Goal: Communication & Community: Answer question/provide support

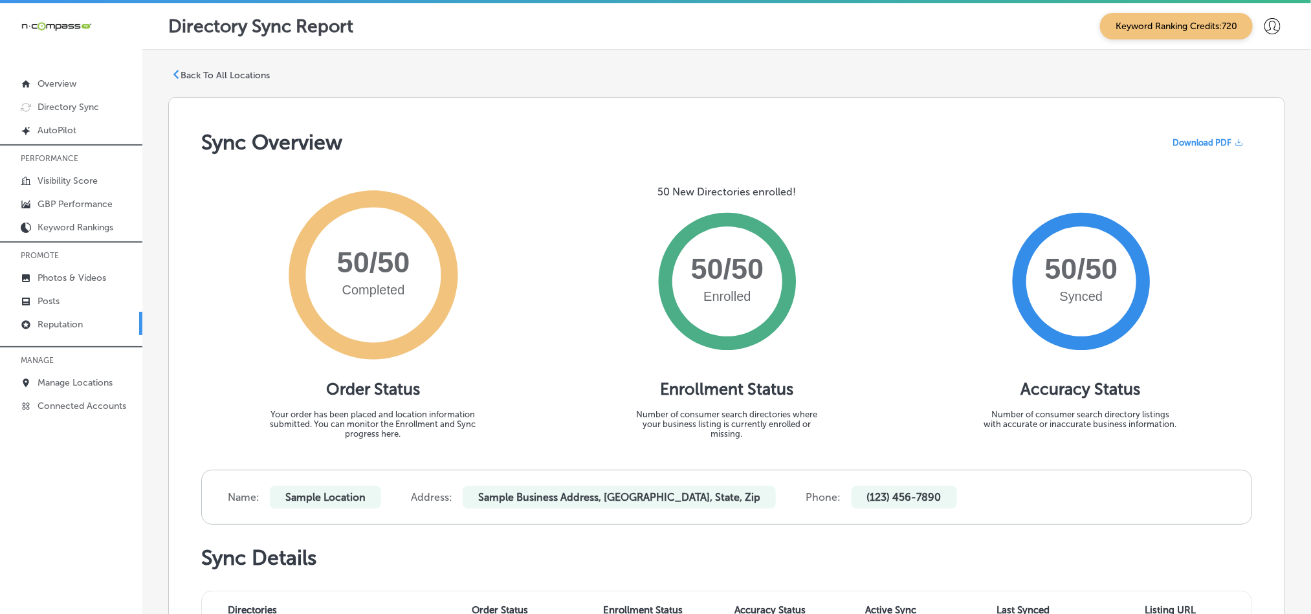
click at [41, 326] on p "Reputation" at bounding box center [60, 324] width 45 height 11
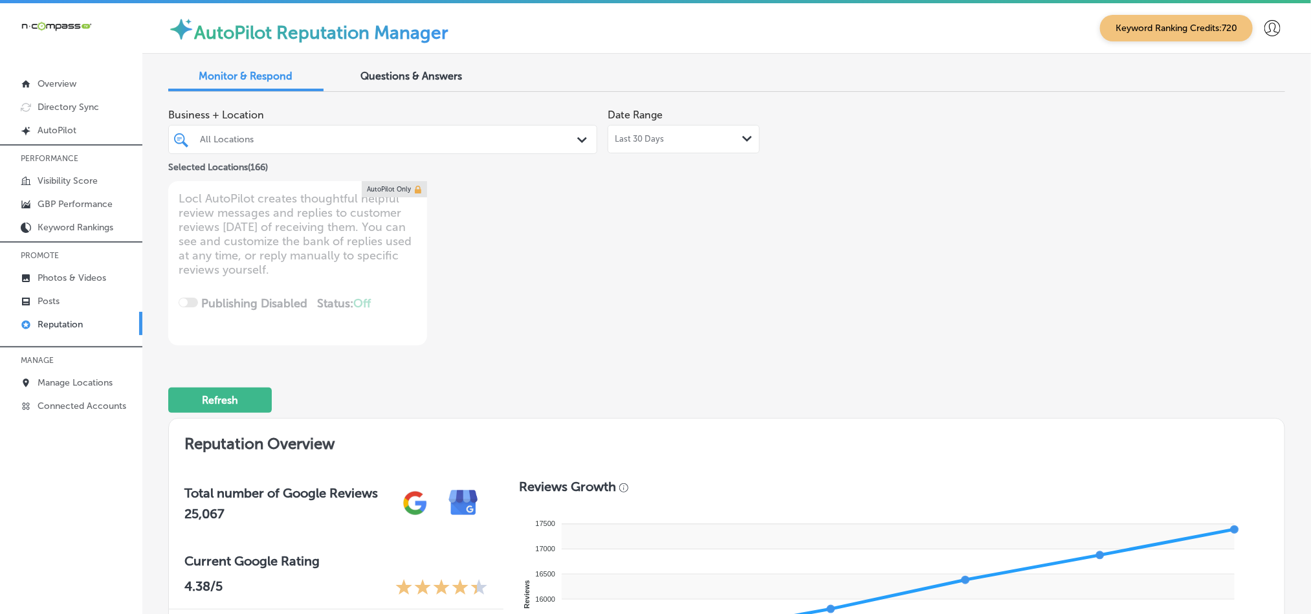
click at [577, 134] on div "Path Created with Sketch." at bounding box center [584, 140] width 14 height 14
click at [594, 135] on div "Business + Location 0 results available. Select is focused ,type to refine list…" at bounding box center [503, 138] width 670 height 72
click at [577, 137] on icon "Path Created with Sketch." at bounding box center [582, 140] width 10 height 6
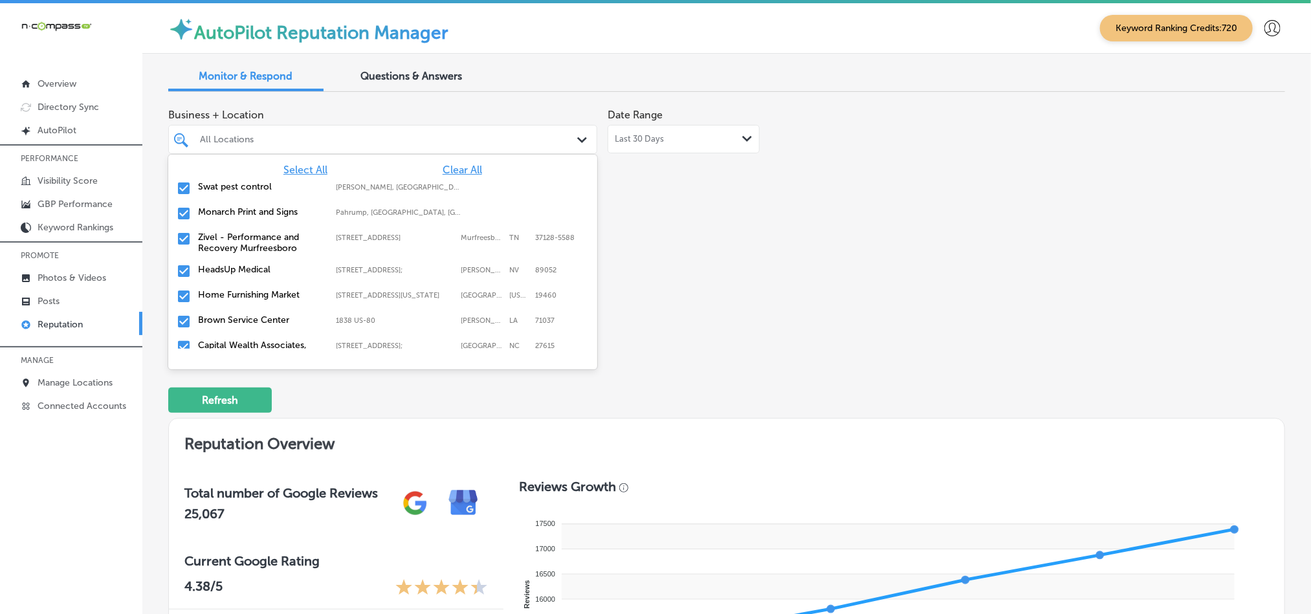
click at [443, 169] on span "Clear All" at bounding box center [462, 170] width 39 height 12
click at [183, 186] on input "checkbox" at bounding box center [184, 189] width 16 height 16
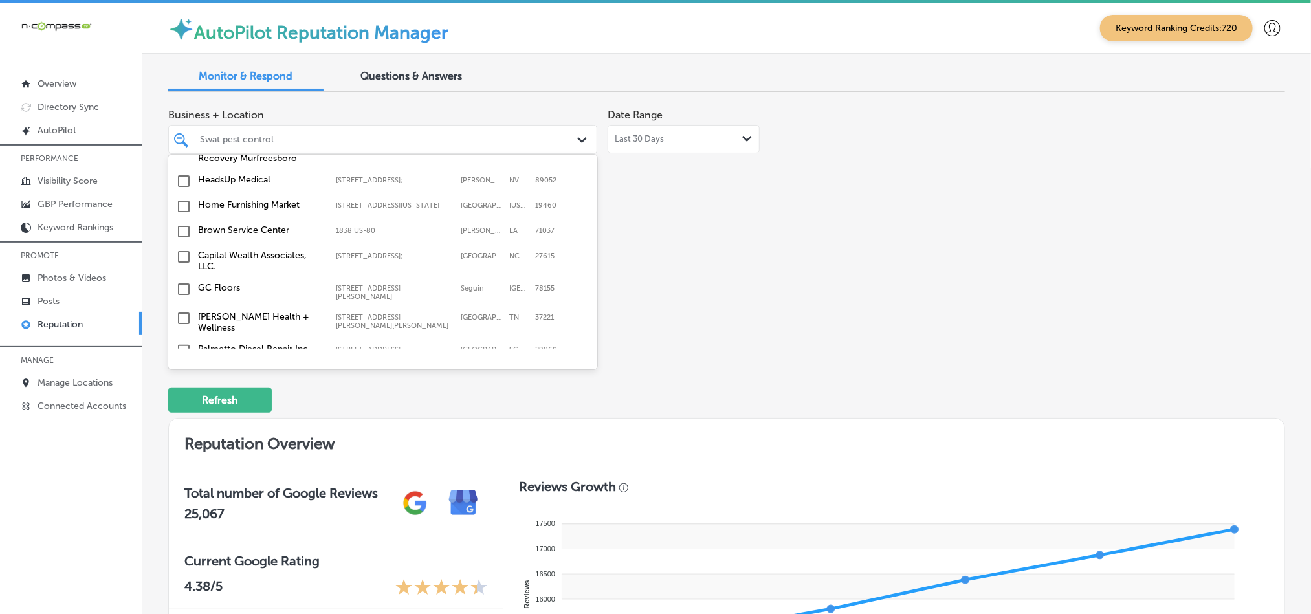
scroll to position [97, 0]
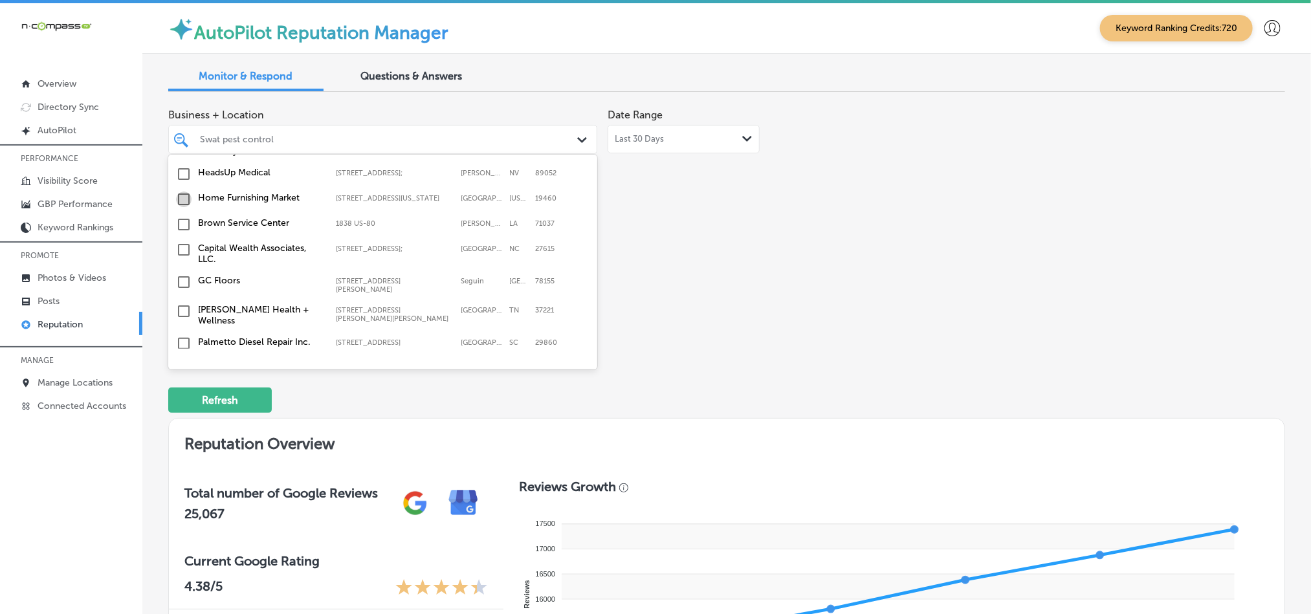
click at [179, 204] on input "checkbox" at bounding box center [184, 200] width 16 height 16
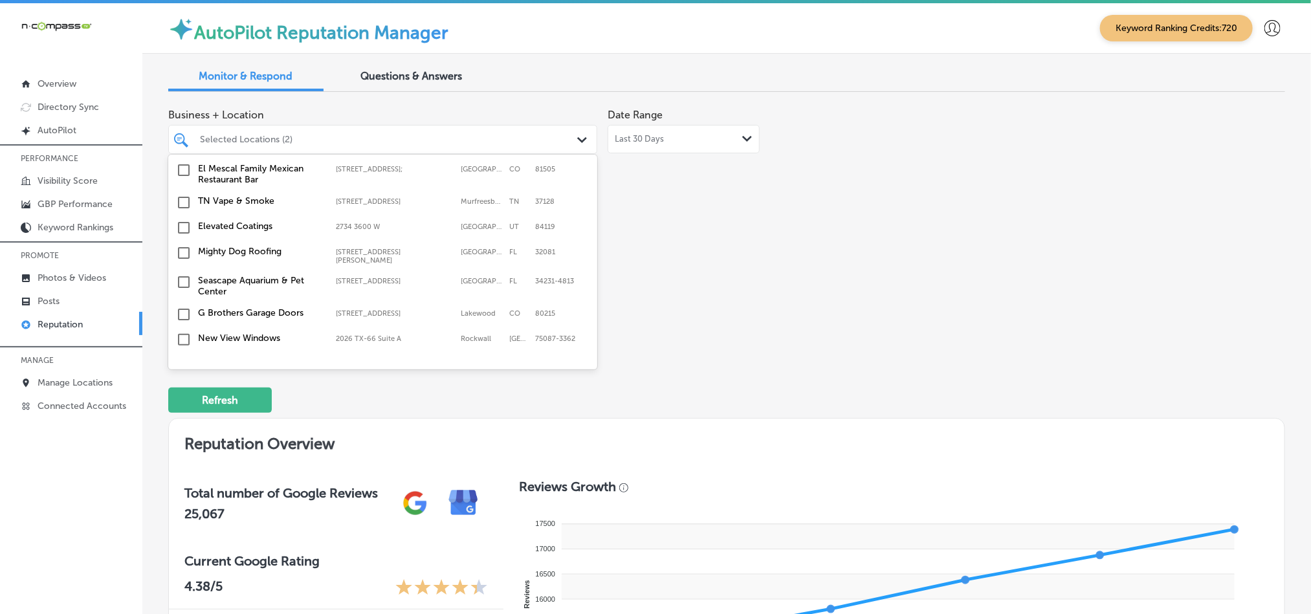
scroll to position [356, 0]
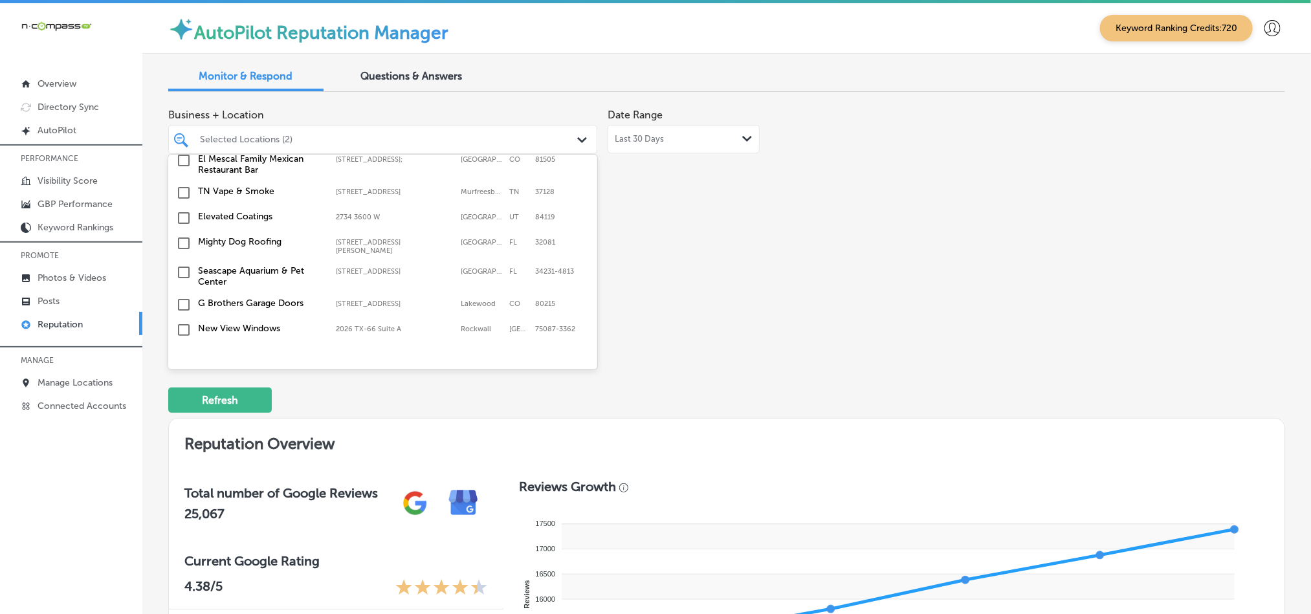
click at [181, 239] on input "checkbox" at bounding box center [184, 244] width 16 height 16
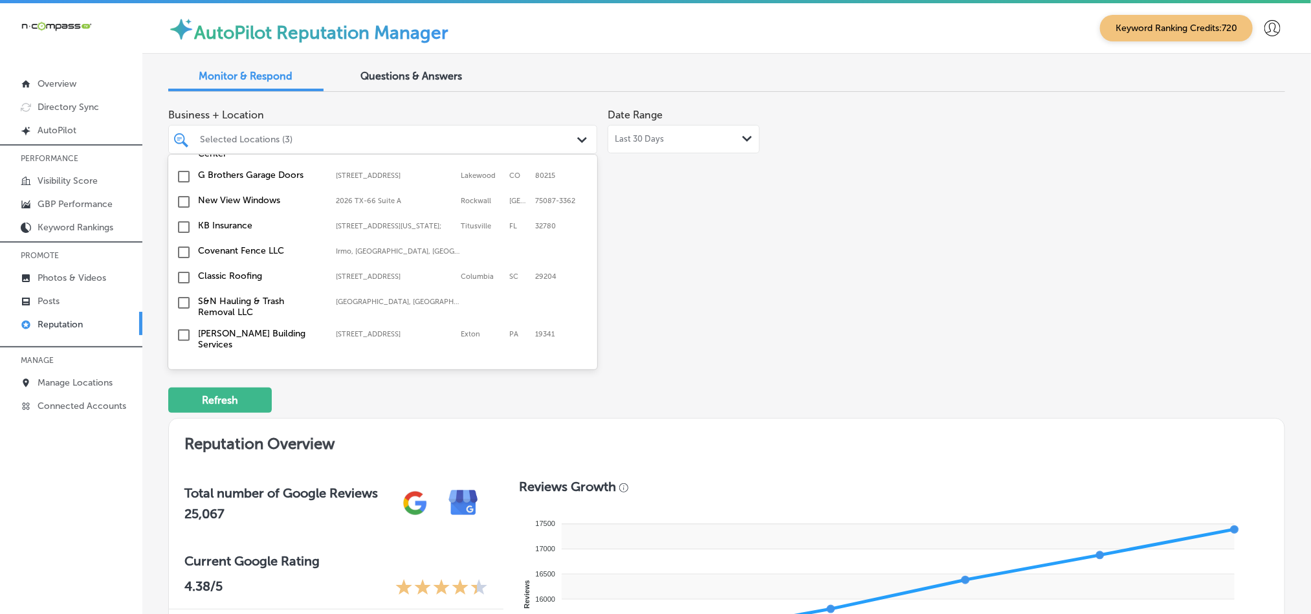
scroll to position [517, 0]
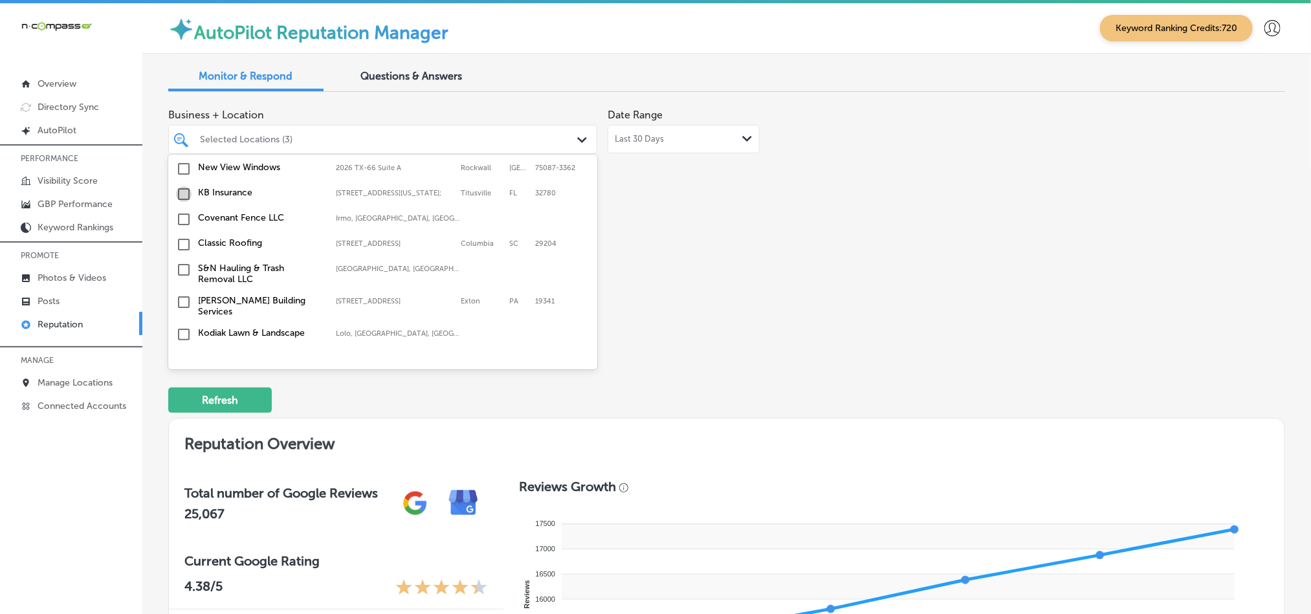
click at [181, 191] on input "checkbox" at bounding box center [184, 194] width 16 height 16
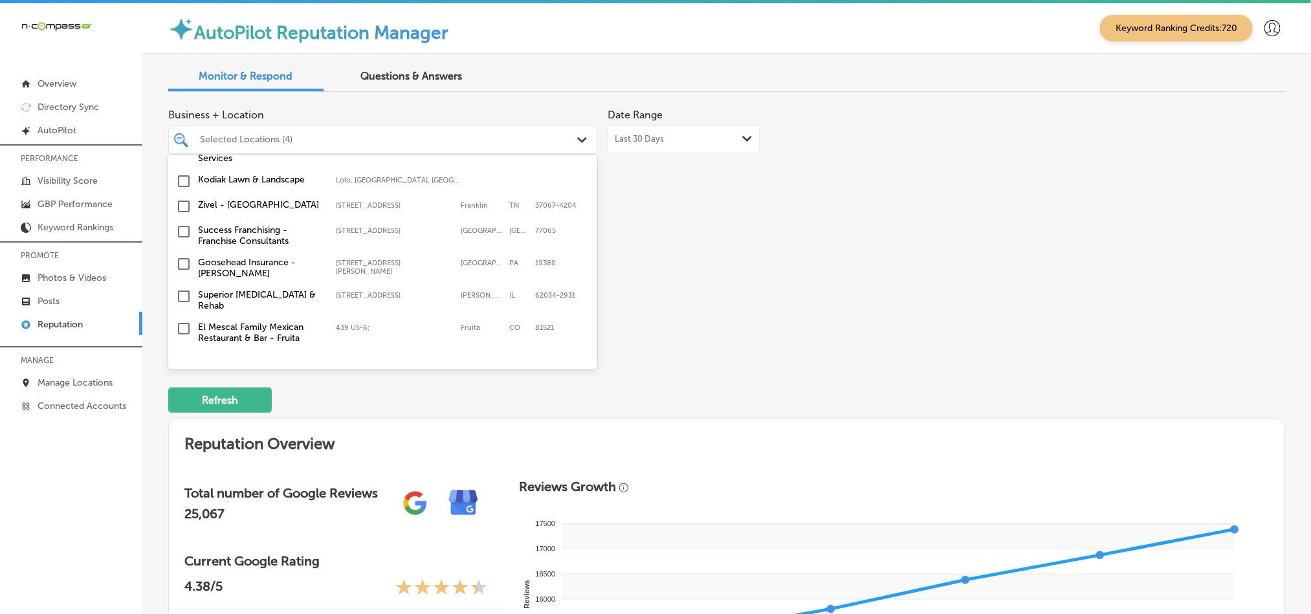
scroll to position [680, 0]
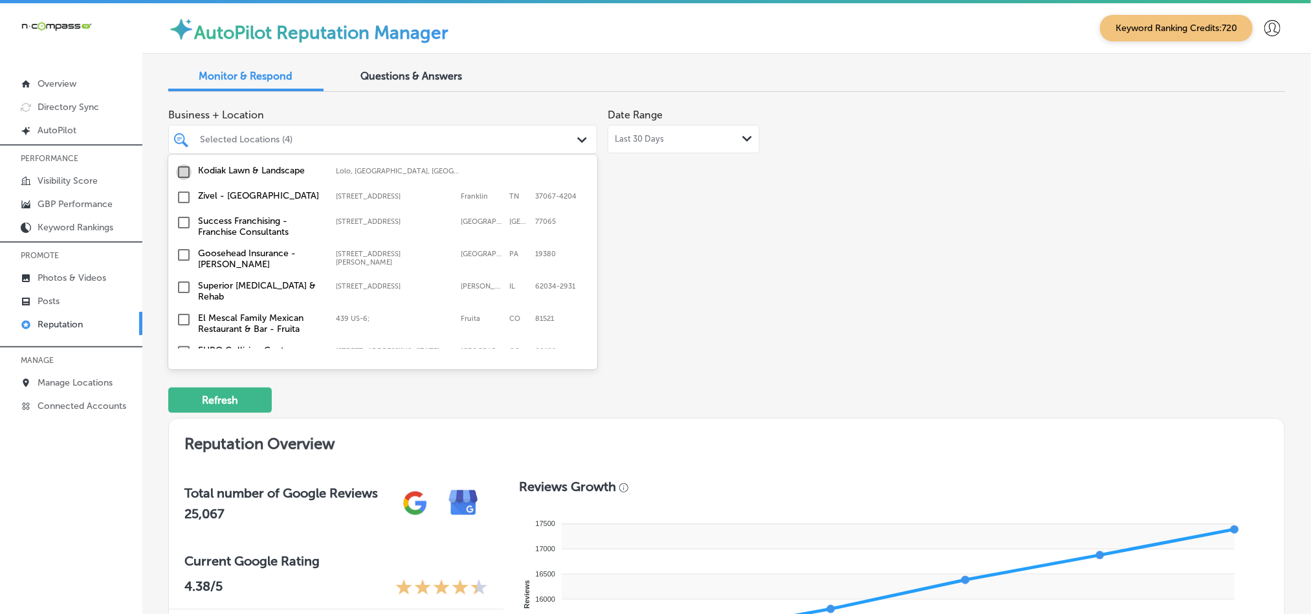
click at [179, 168] on input "checkbox" at bounding box center [184, 172] width 16 height 16
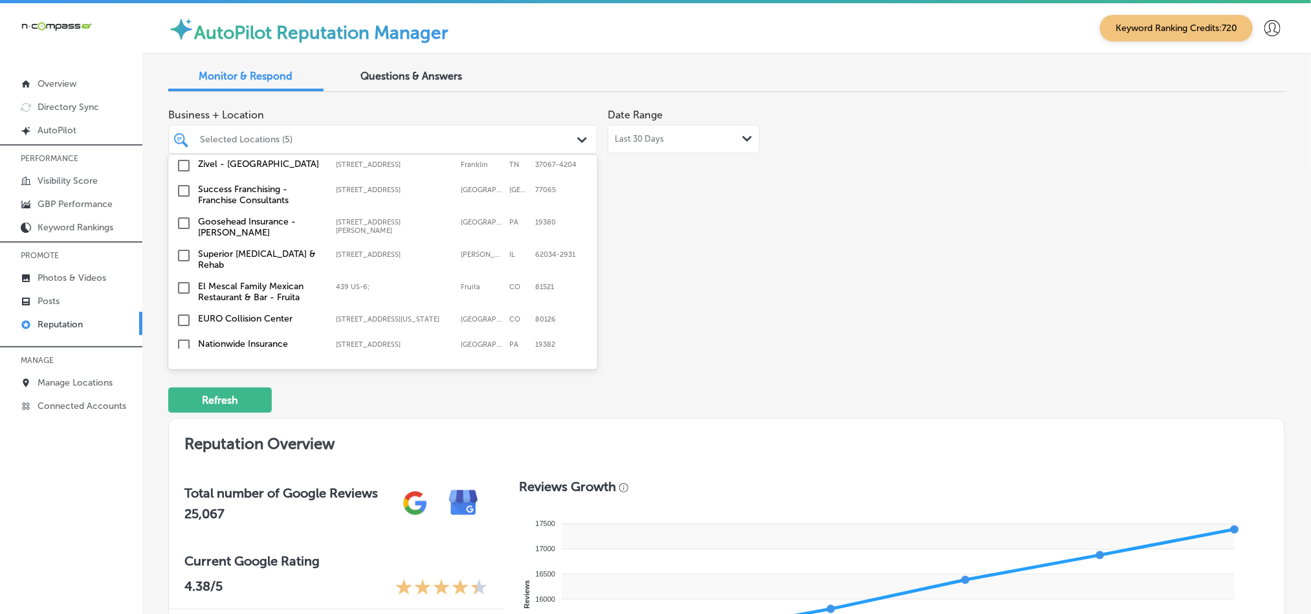
click at [184, 216] on input "checkbox" at bounding box center [184, 224] width 16 height 16
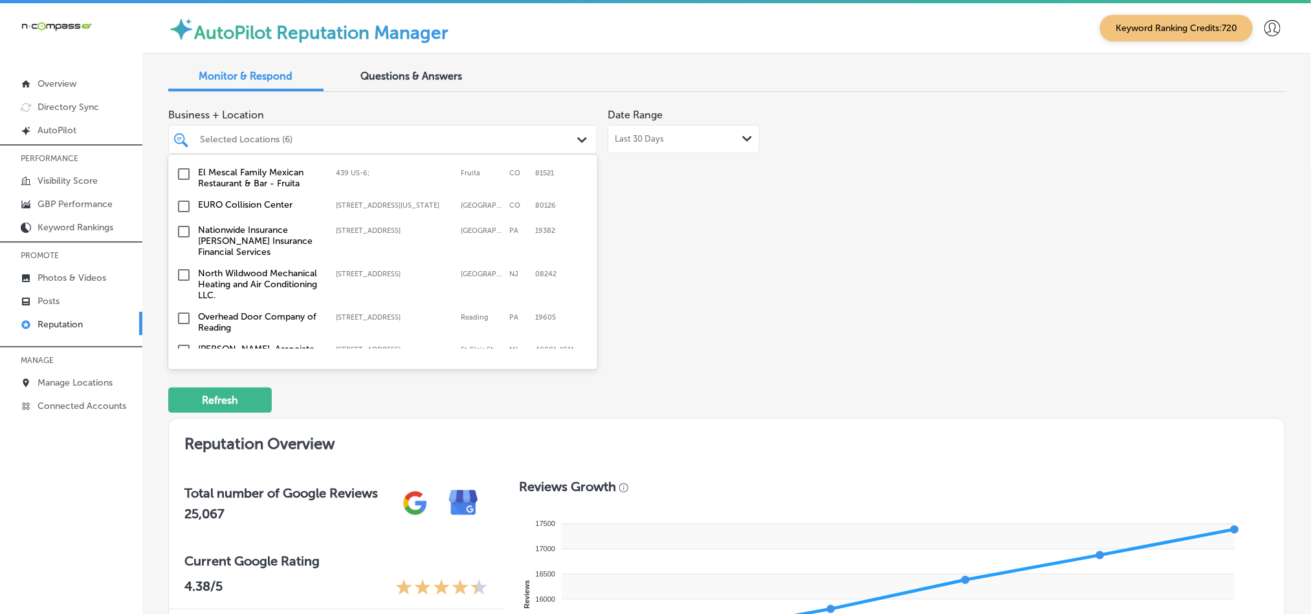
scroll to position [841, 0]
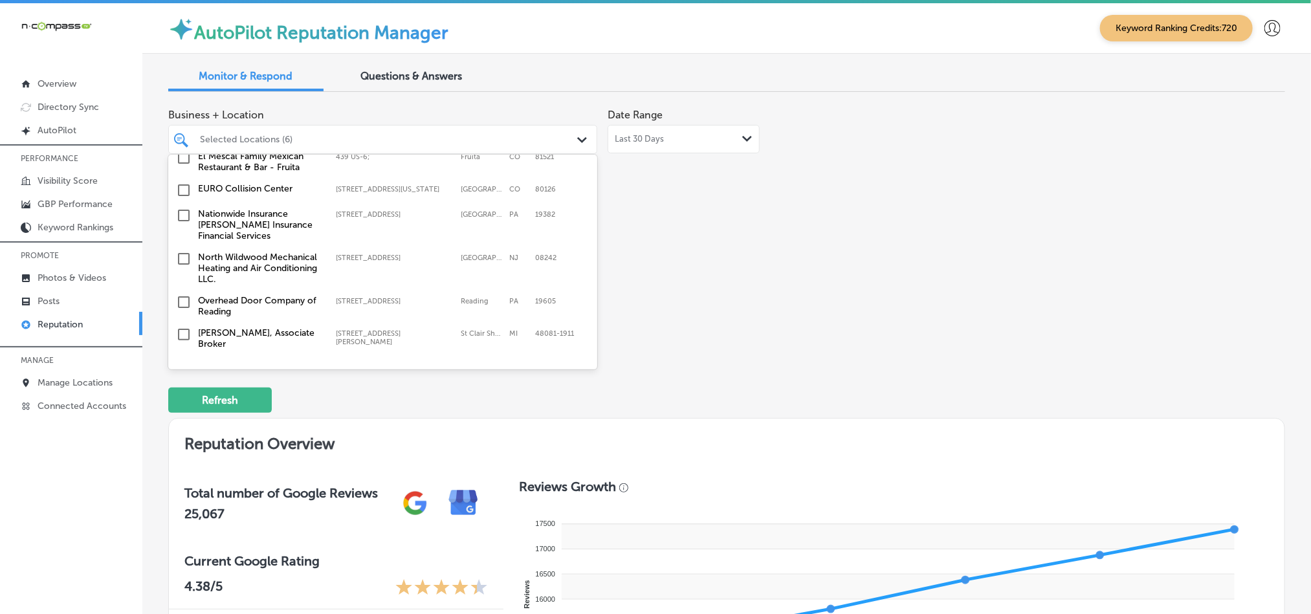
click at [183, 208] on input "checkbox" at bounding box center [184, 216] width 16 height 16
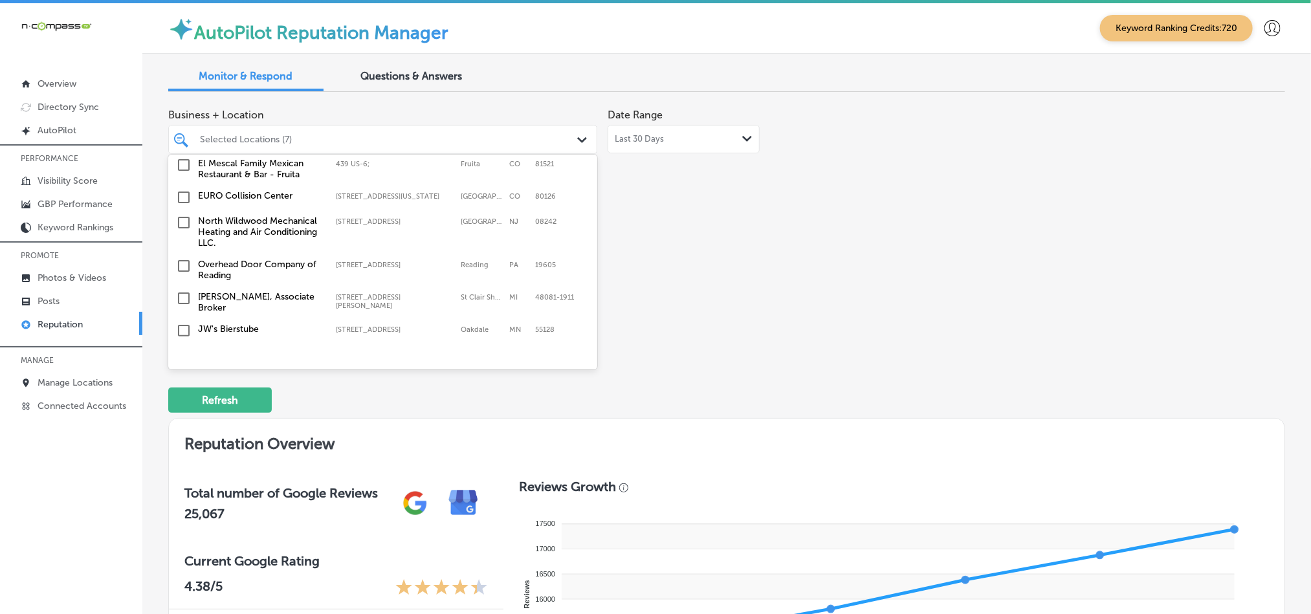
scroll to position [874, 0]
click at [184, 219] on input "checkbox" at bounding box center [184, 227] width 16 height 16
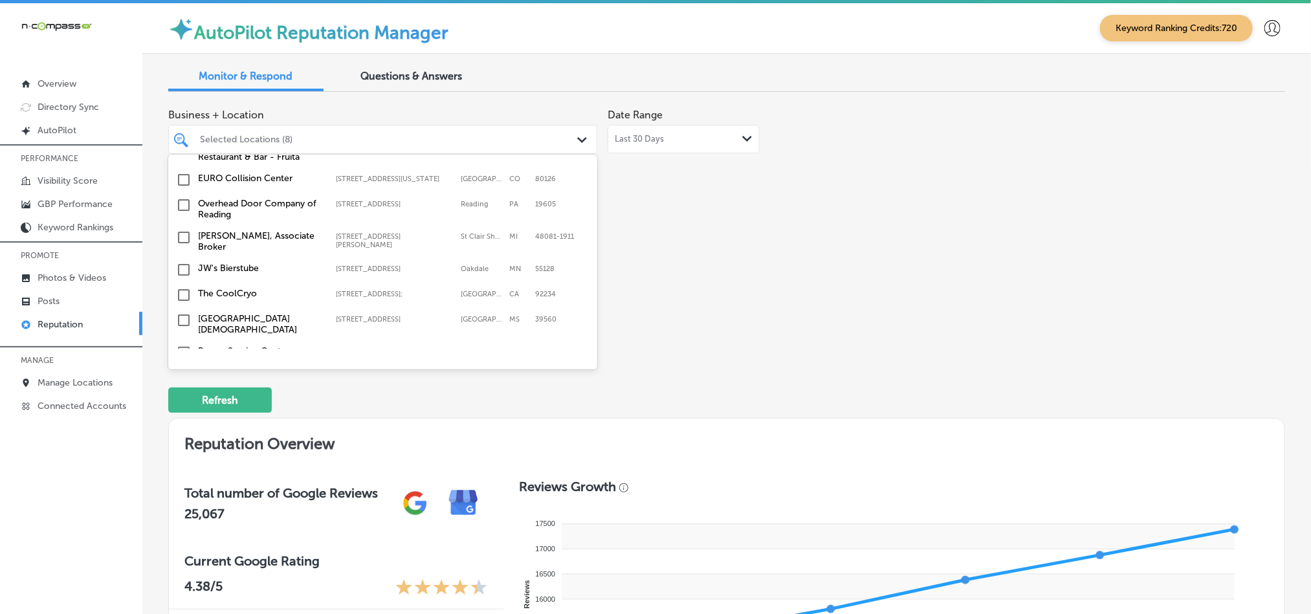
scroll to position [971, 0]
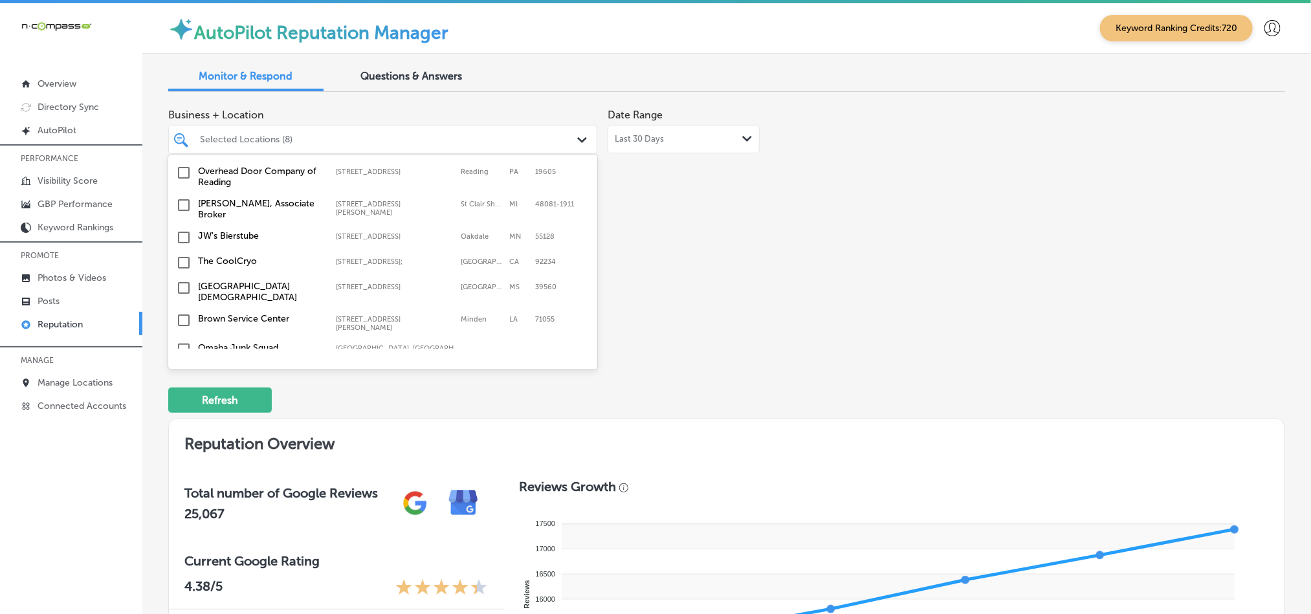
click at [179, 230] on input "checkbox" at bounding box center [184, 238] width 16 height 16
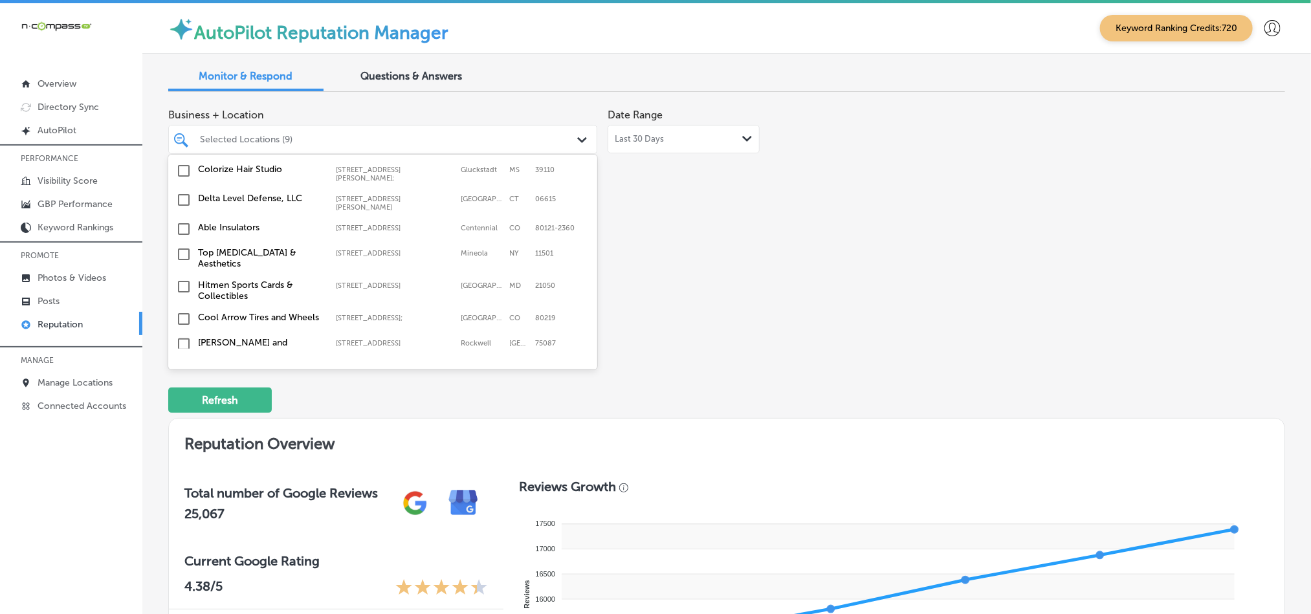
scroll to position [1230, 0]
click at [181, 217] on input "checkbox" at bounding box center [184, 225] width 16 height 16
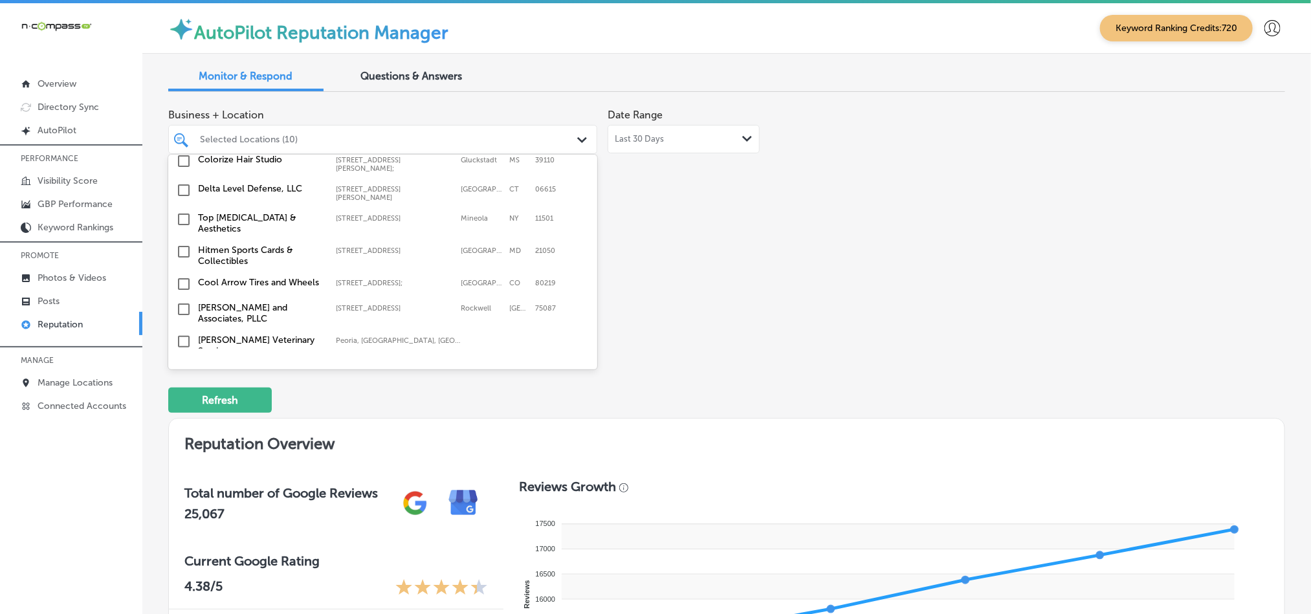
scroll to position [1262, 0]
click at [183, 210] on input "checkbox" at bounding box center [184, 218] width 16 height 16
click at [181, 268] on input "checkbox" at bounding box center [184, 276] width 16 height 16
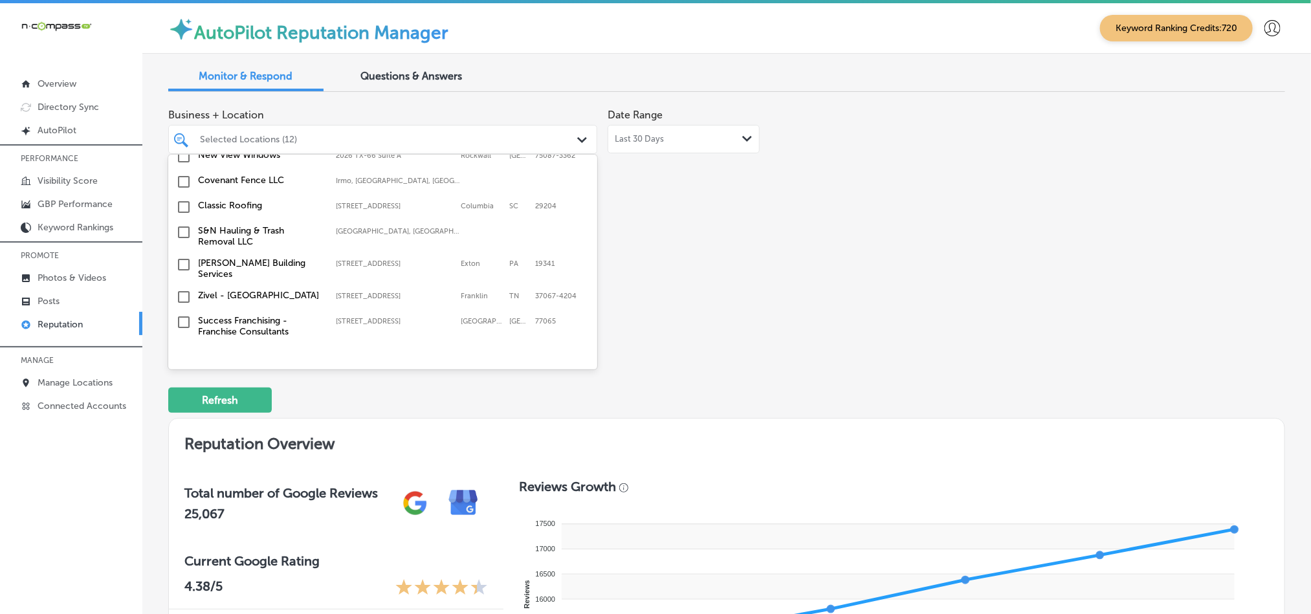
scroll to position [777, 0]
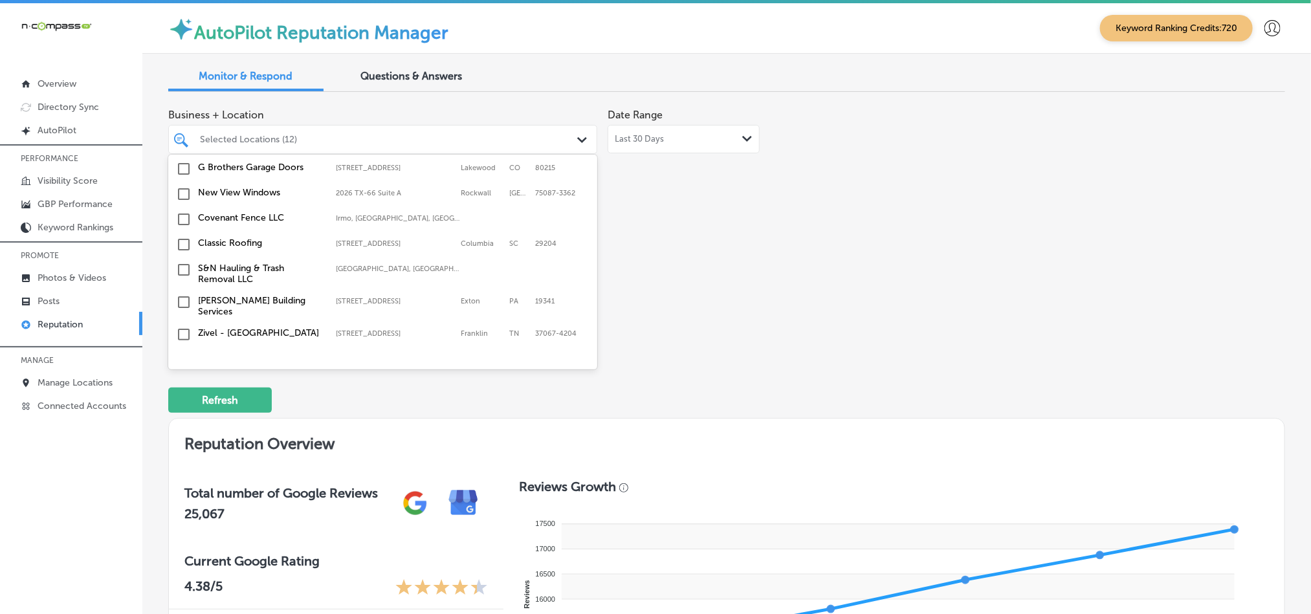
click at [181, 212] on input "checkbox" at bounding box center [184, 220] width 16 height 16
click at [181, 203] on input "checkbox" at bounding box center [184, 211] width 16 height 16
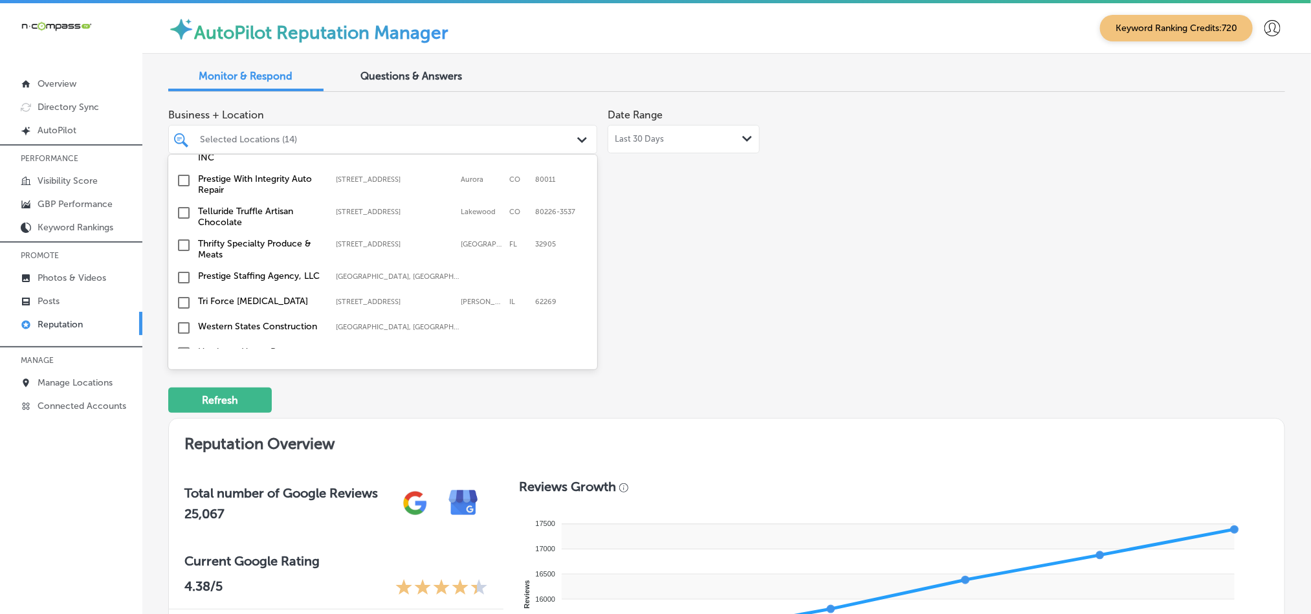
scroll to position [1488, 0]
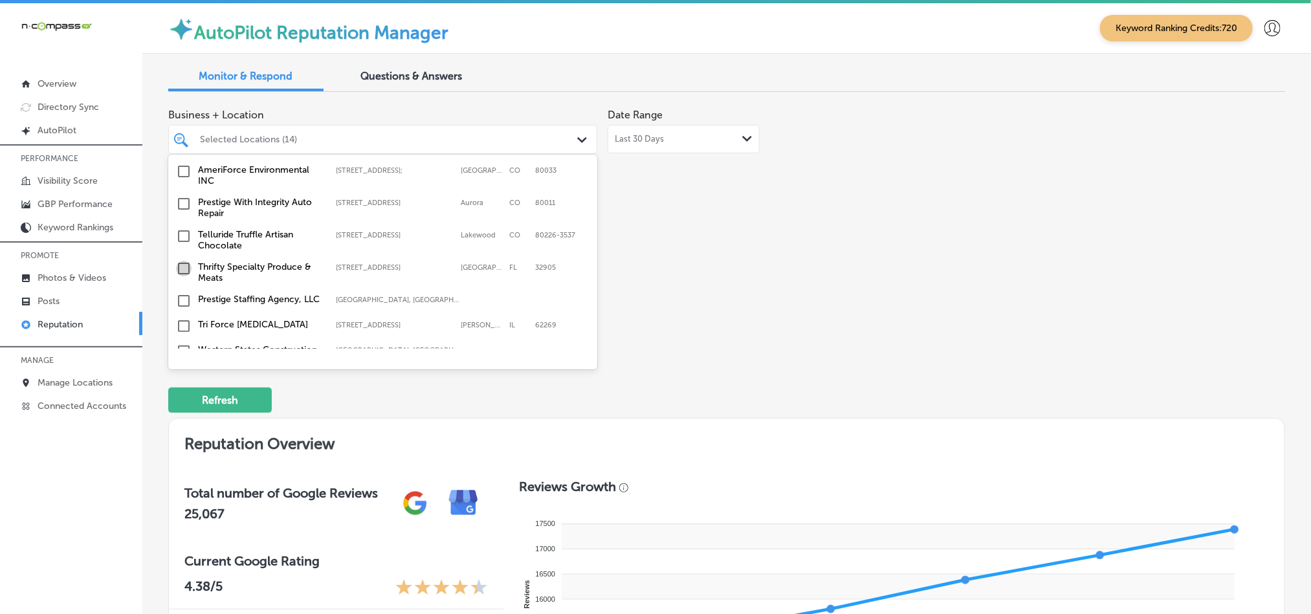
click at [181, 261] on input "checkbox" at bounding box center [184, 269] width 16 height 16
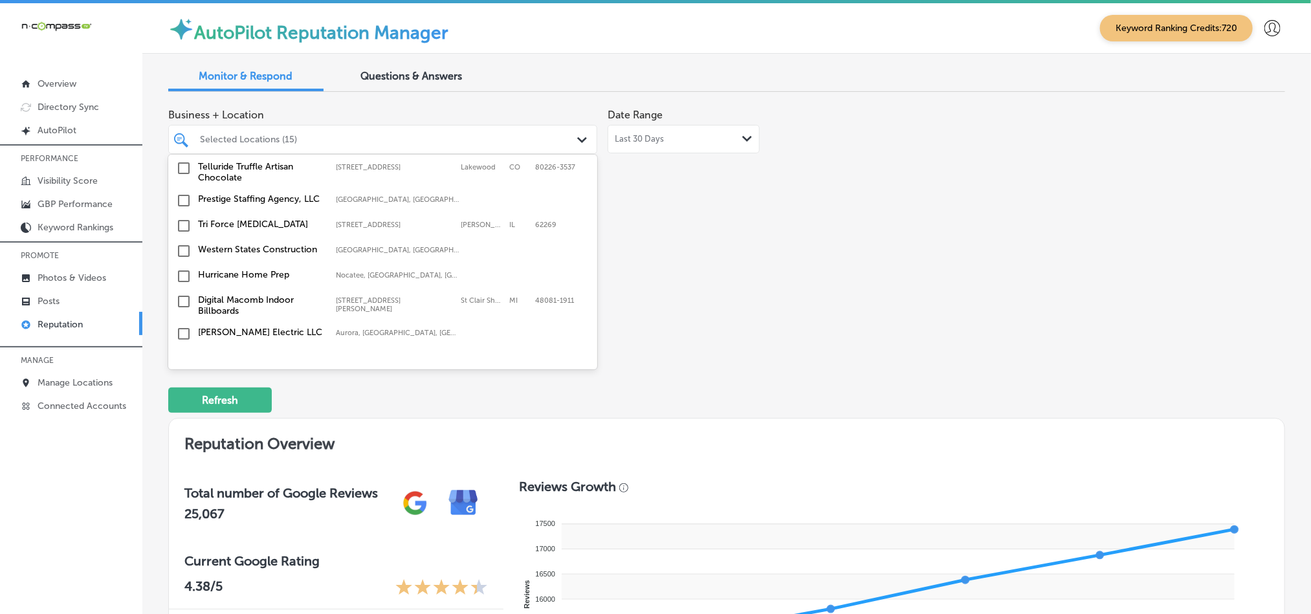
scroll to position [1553, 0]
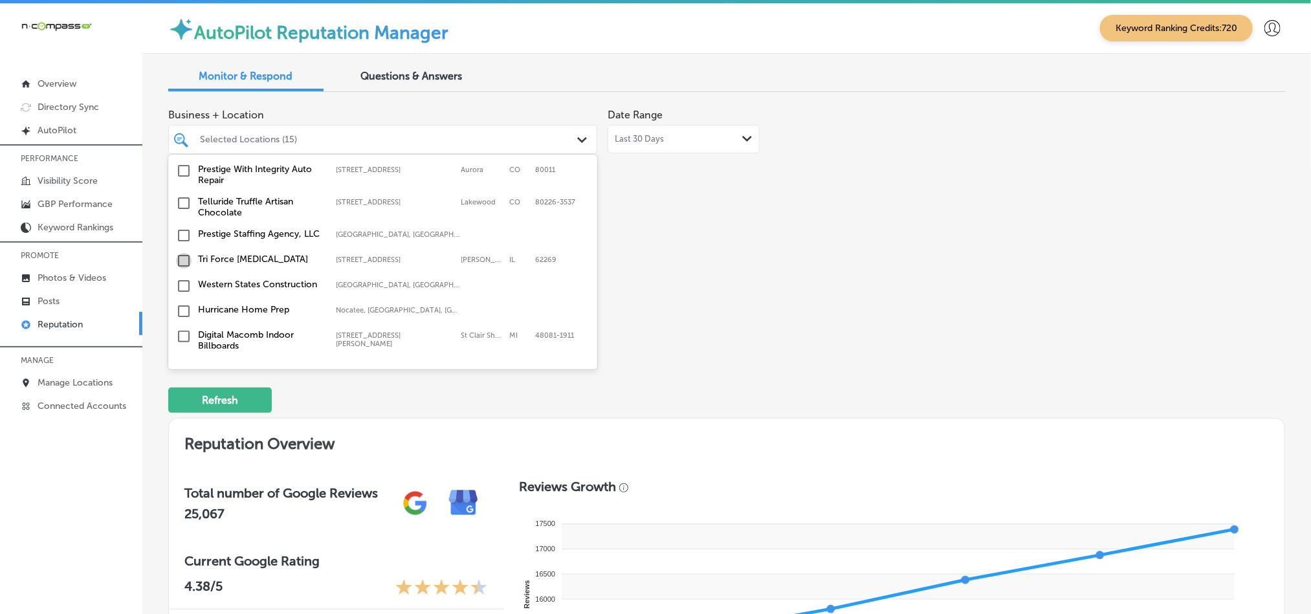
click at [183, 253] on input "checkbox" at bounding box center [184, 261] width 16 height 16
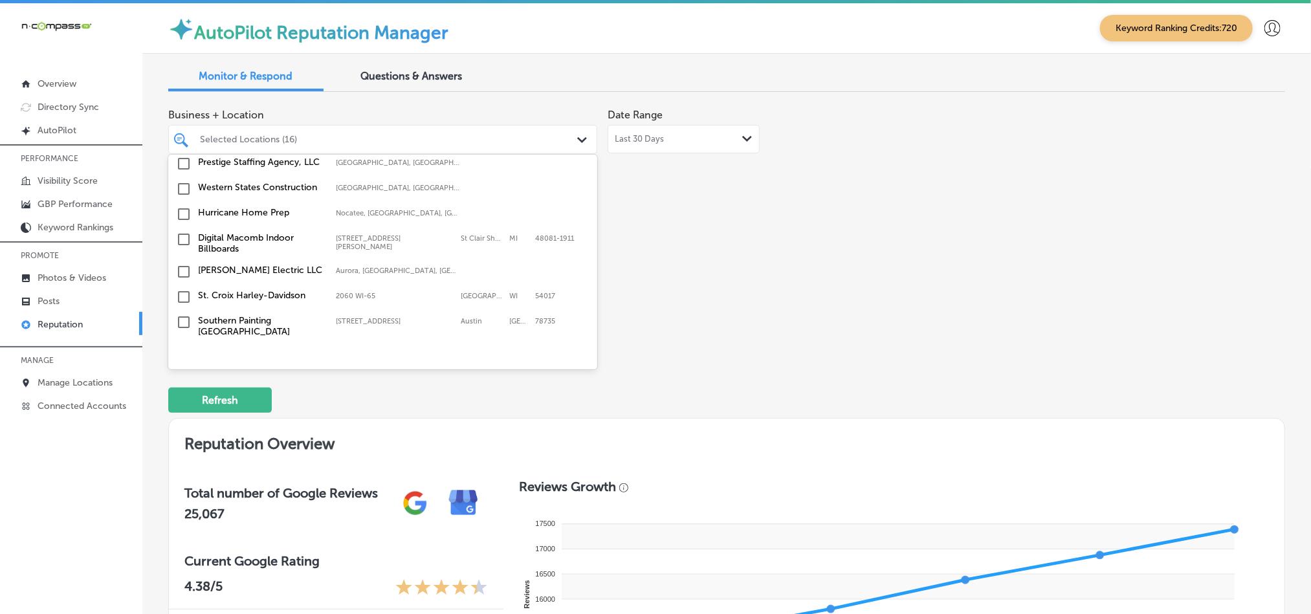
scroll to position [1682, 0]
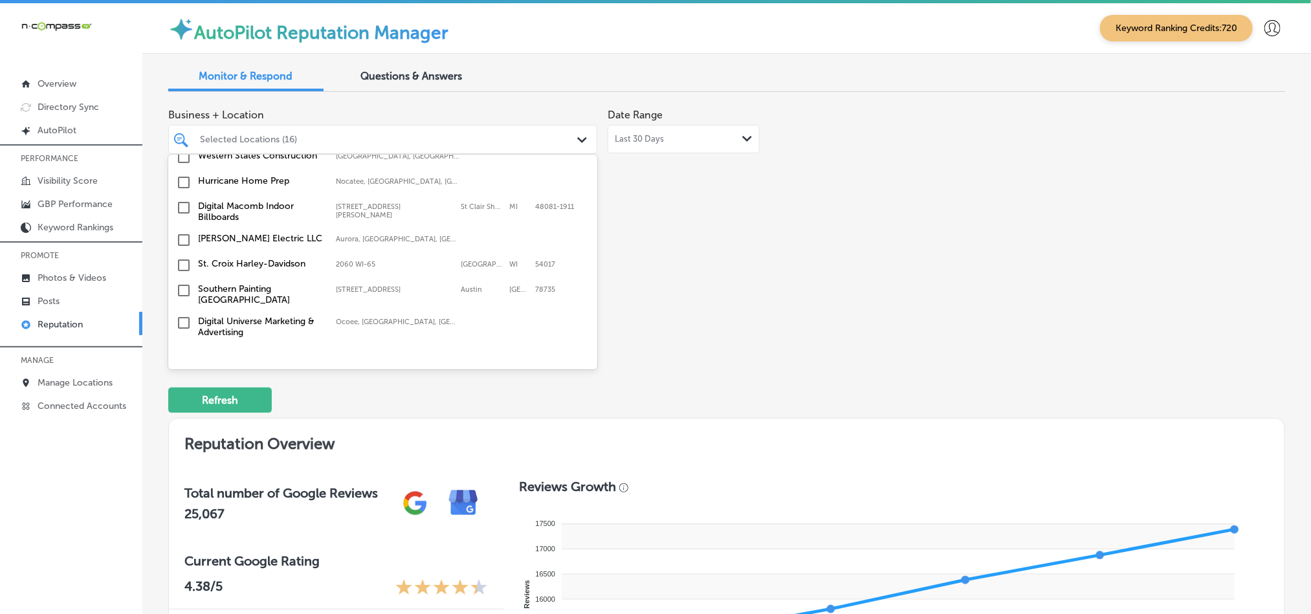
click at [181, 258] on input "checkbox" at bounding box center [184, 266] width 16 height 16
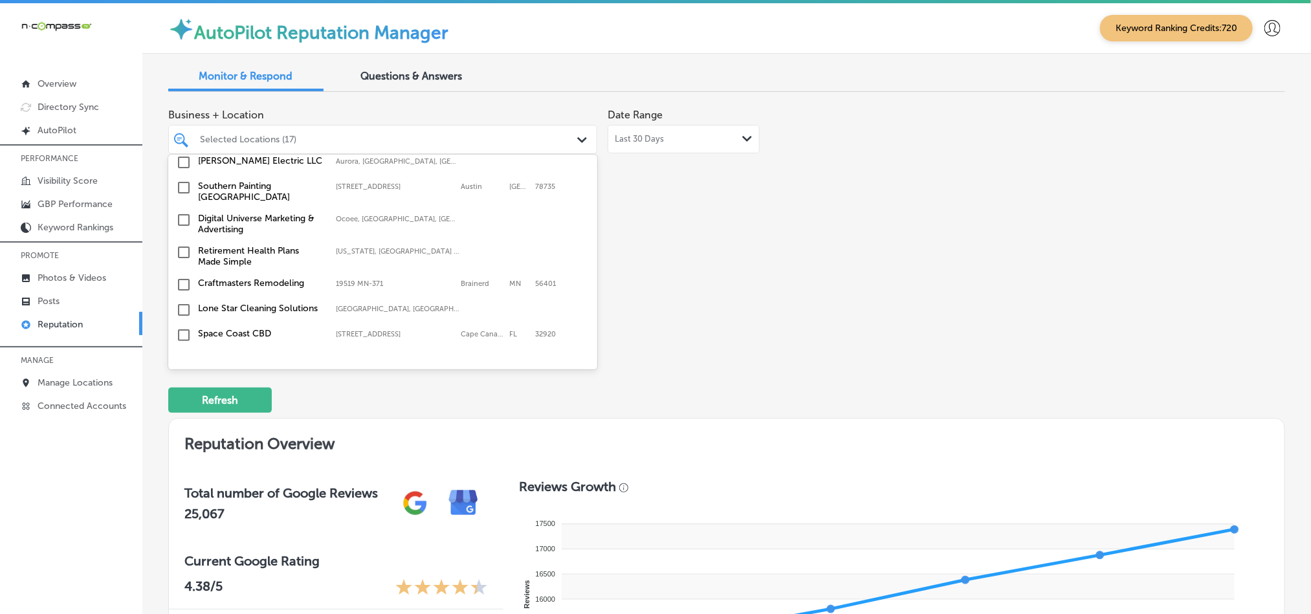
scroll to position [1812, 0]
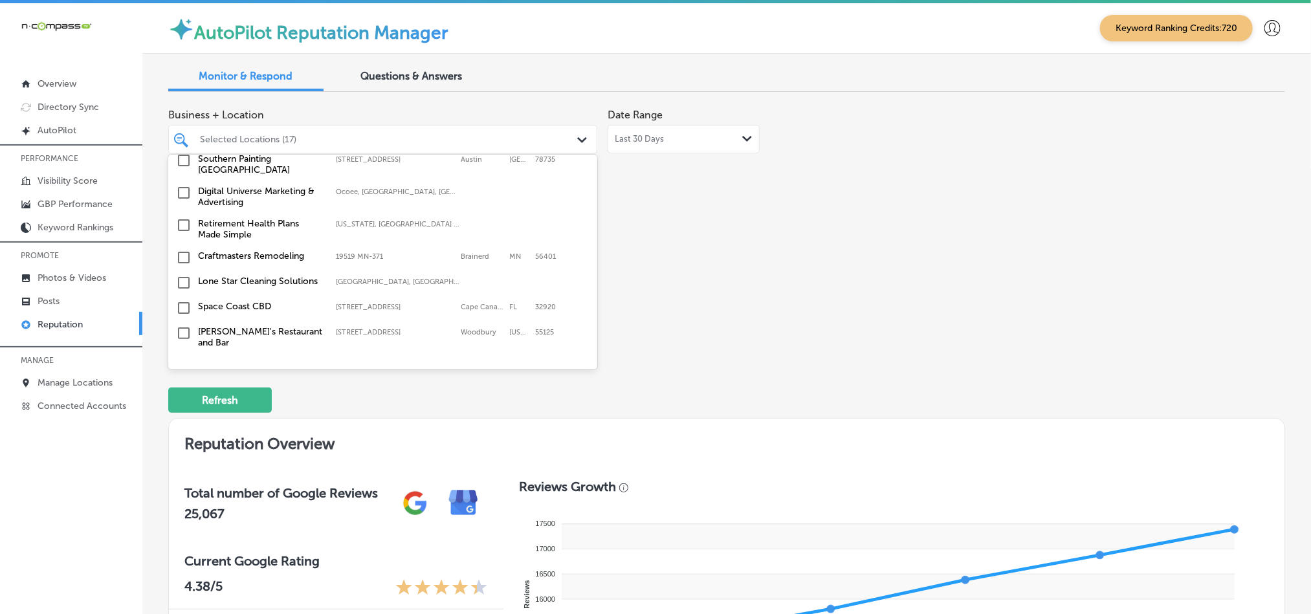
click at [184, 250] on input "checkbox" at bounding box center [184, 258] width 16 height 16
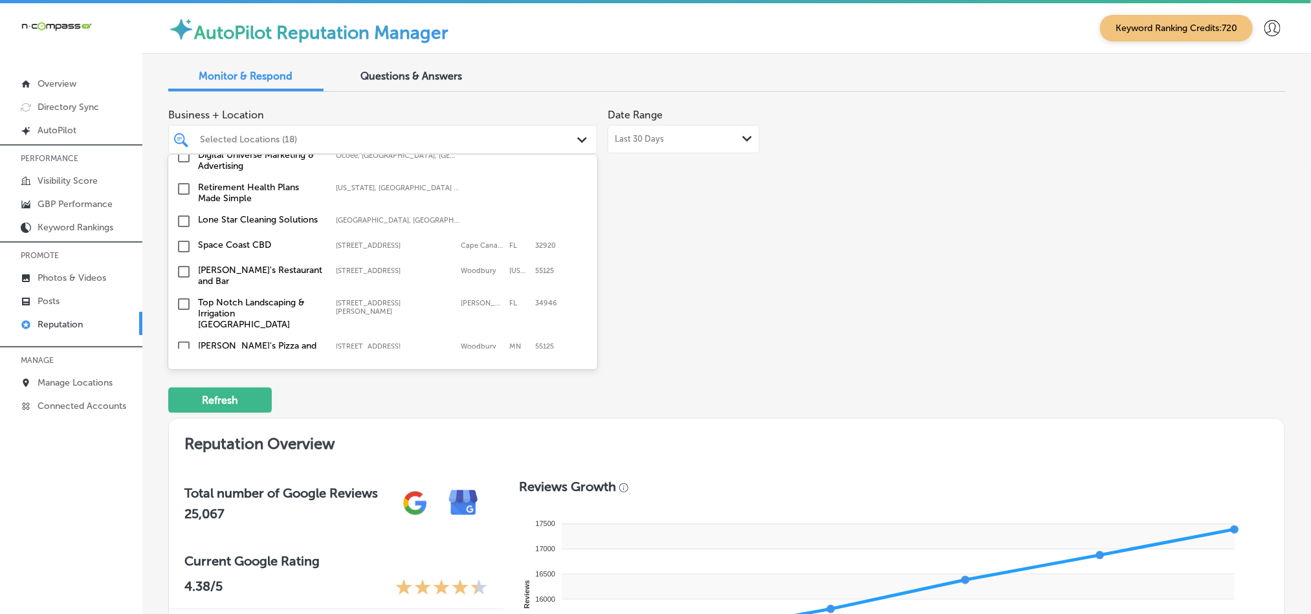
scroll to position [1876, 0]
click at [181, 236] on input "checkbox" at bounding box center [184, 244] width 16 height 16
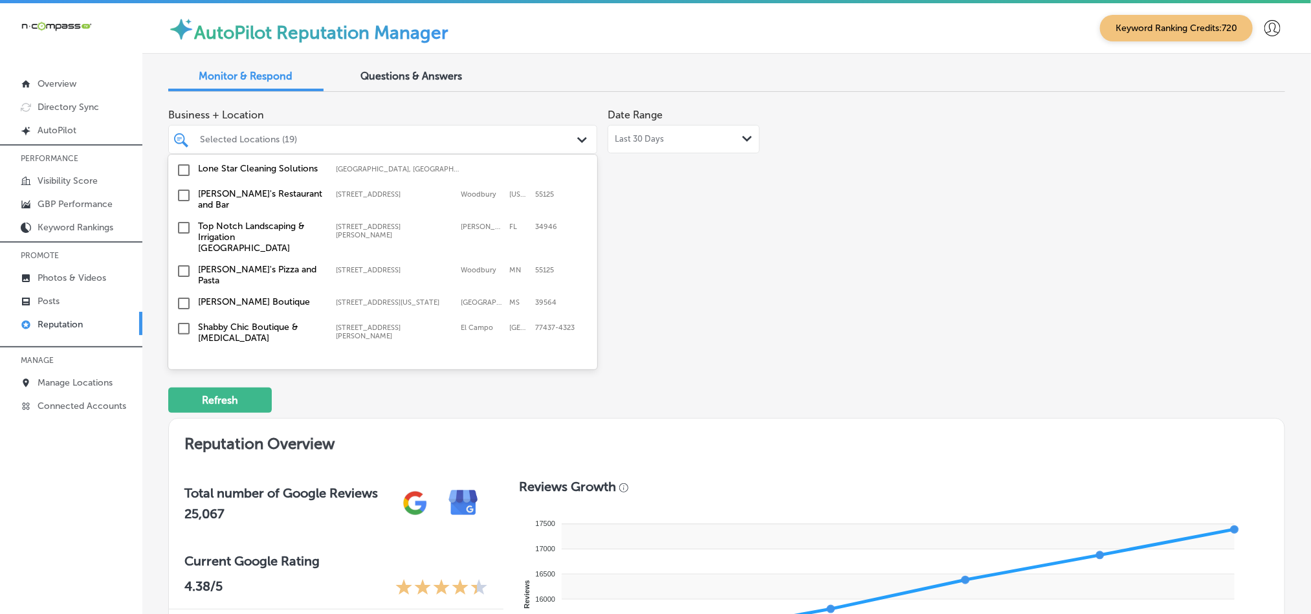
scroll to position [1973, 0]
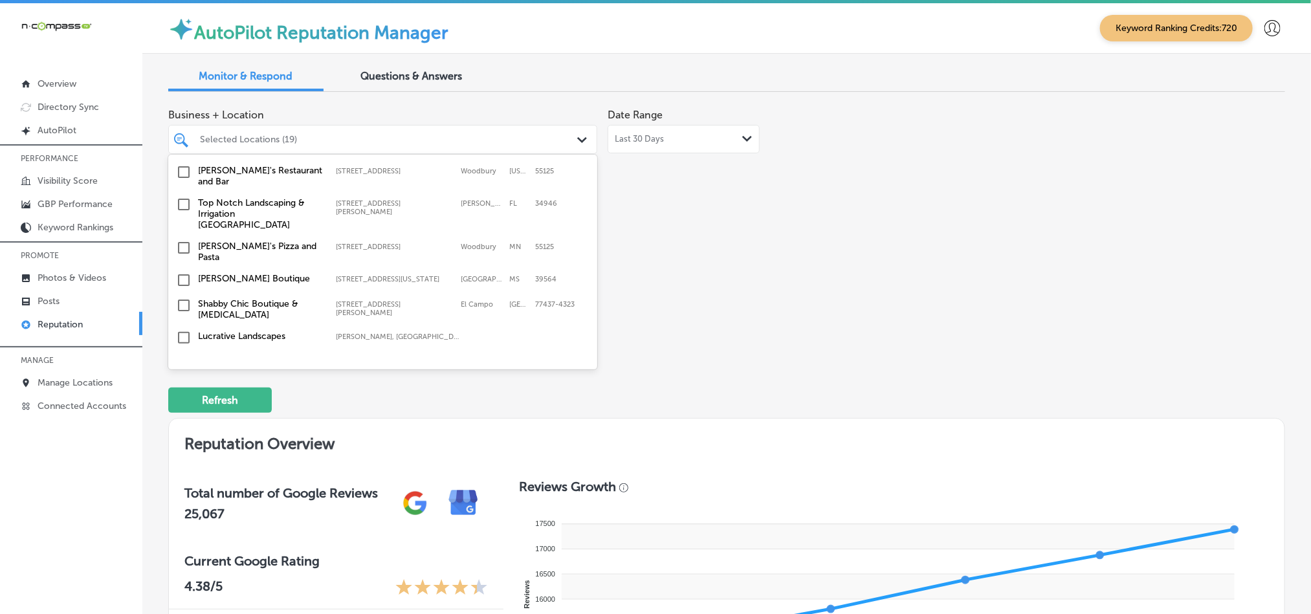
click at [181, 197] on input "checkbox" at bounding box center [184, 205] width 16 height 16
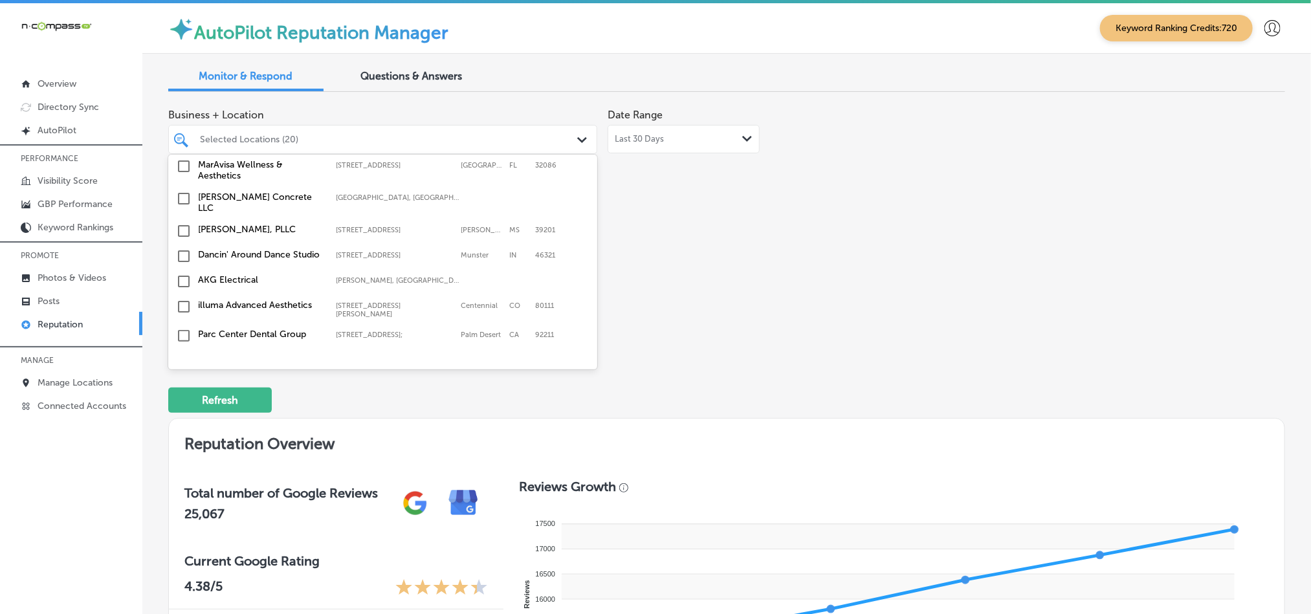
scroll to position [4462, 0]
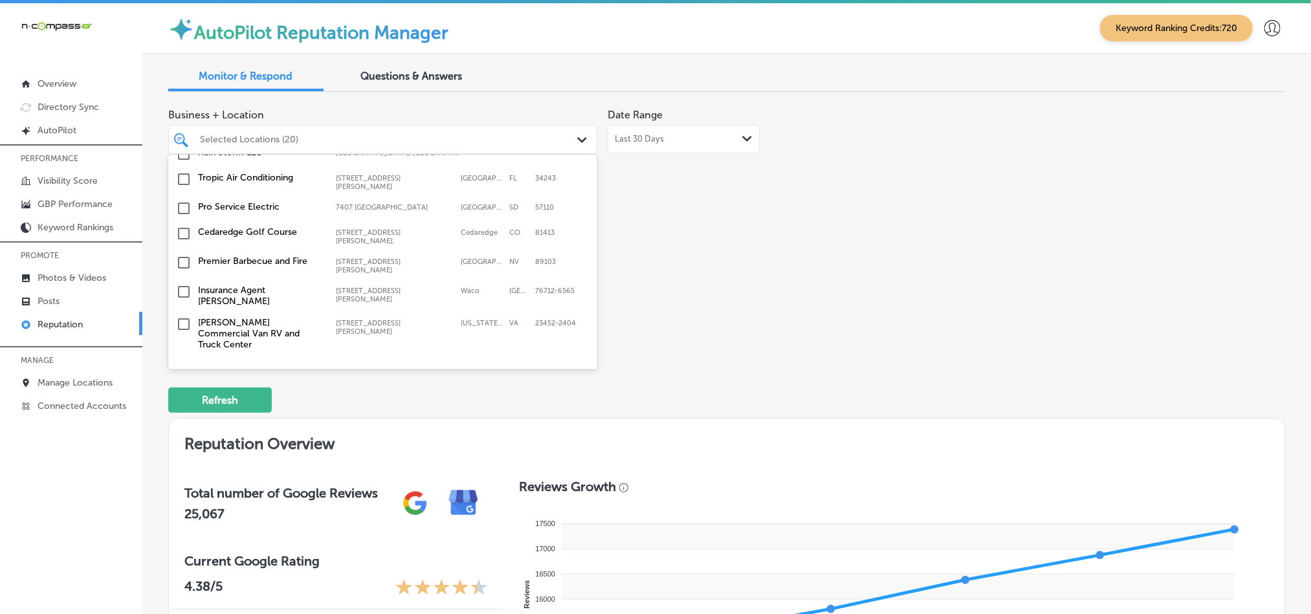
click at [183, 425] on input "checkbox" at bounding box center [184, 433] width 16 height 16
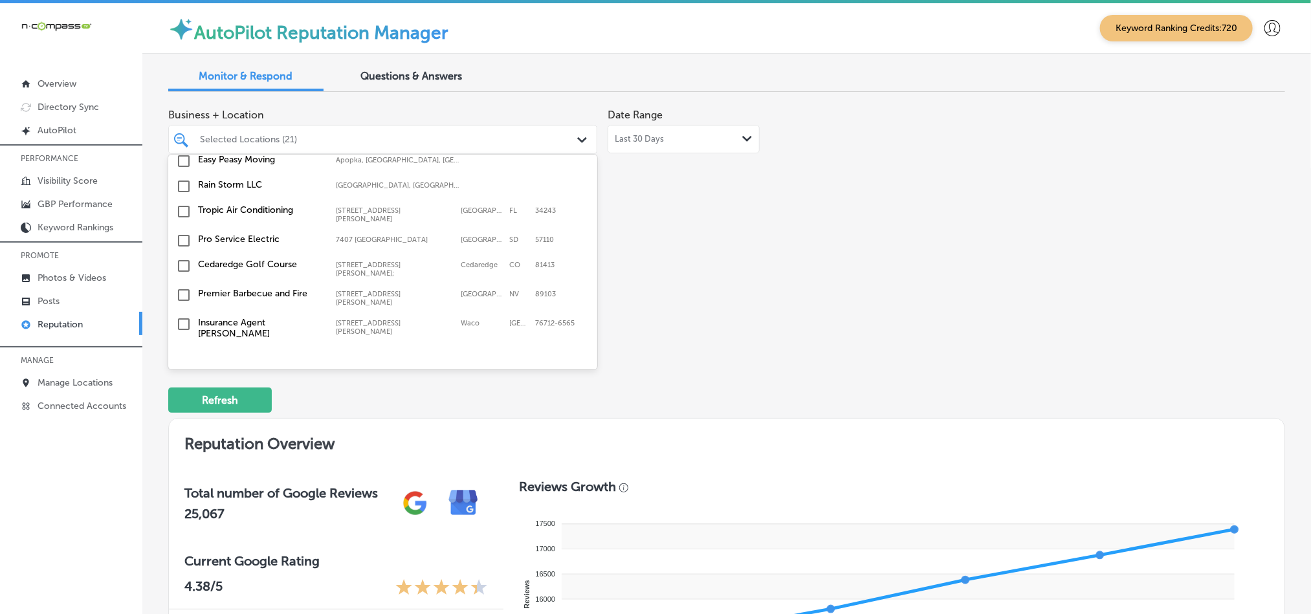
click at [181, 425] on input "checkbox" at bounding box center [184, 433] width 16 height 16
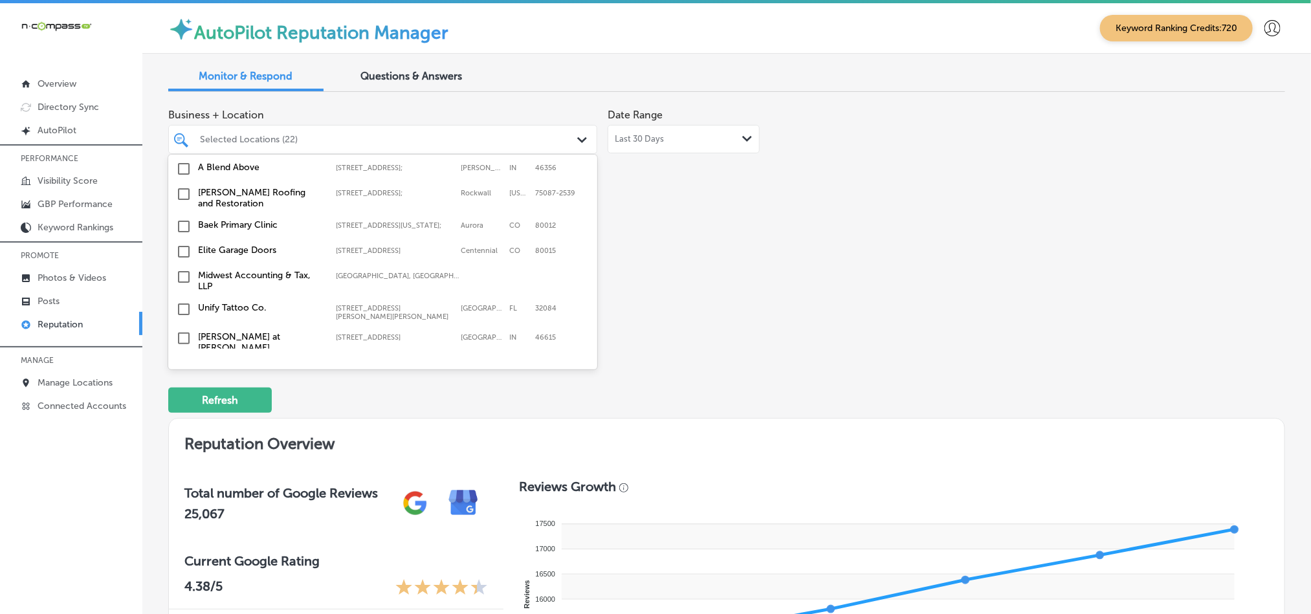
scroll to position [4203, 0]
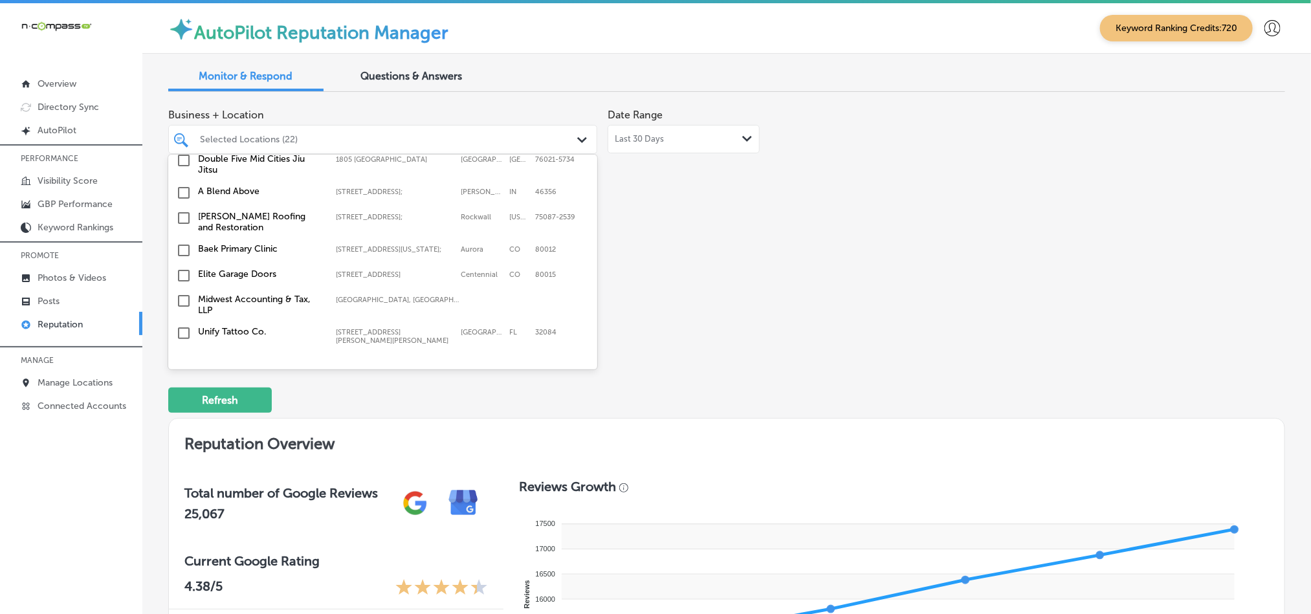
click at [181, 445] on input "checkbox" at bounding box center [184, 453] width 16 height 16
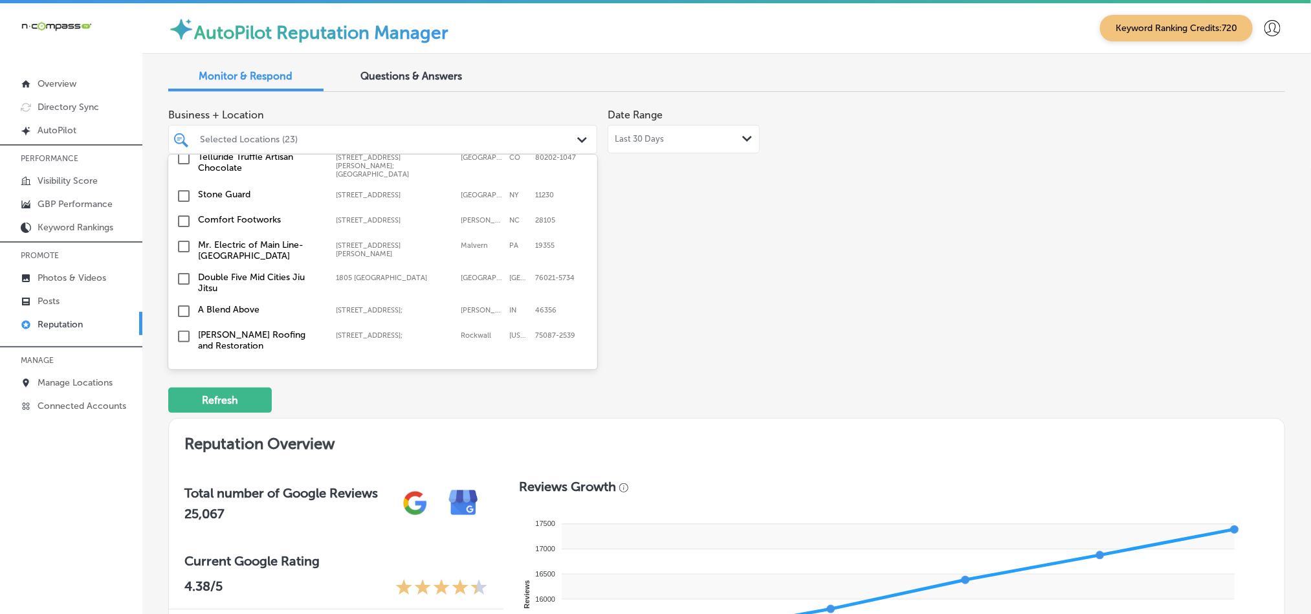
scroll to position [4106, 0]
click at [183, 390] on input "checkbox" at bounding box center [184, 398] width 16 height 16
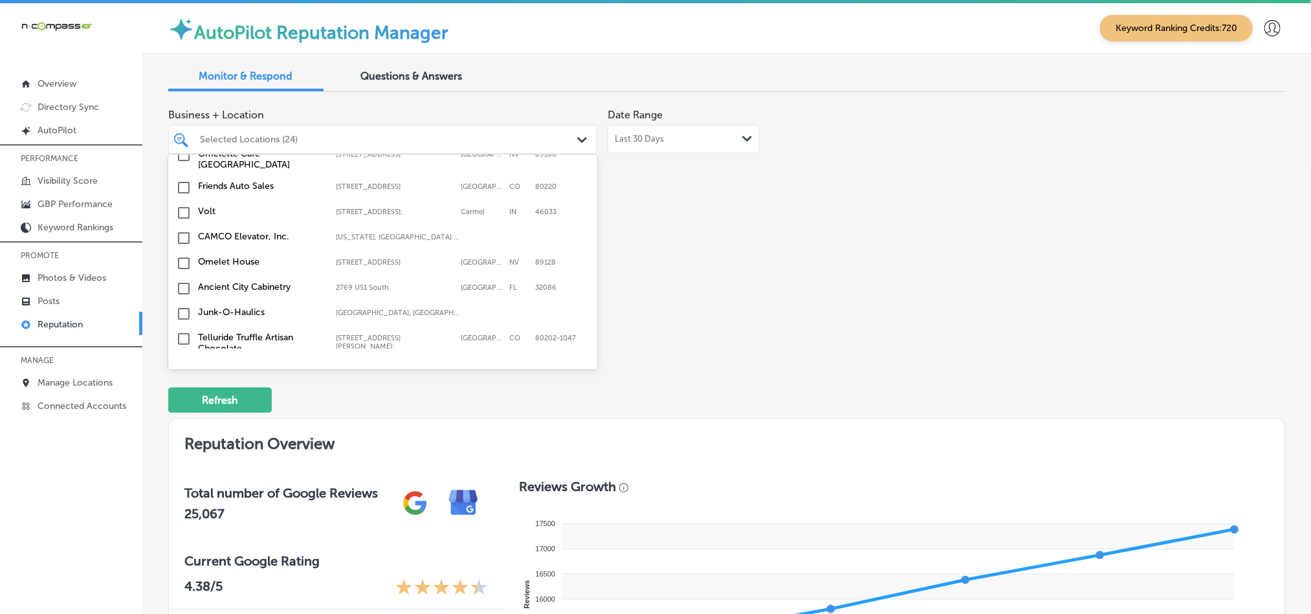
scroll to position [3945, 0]
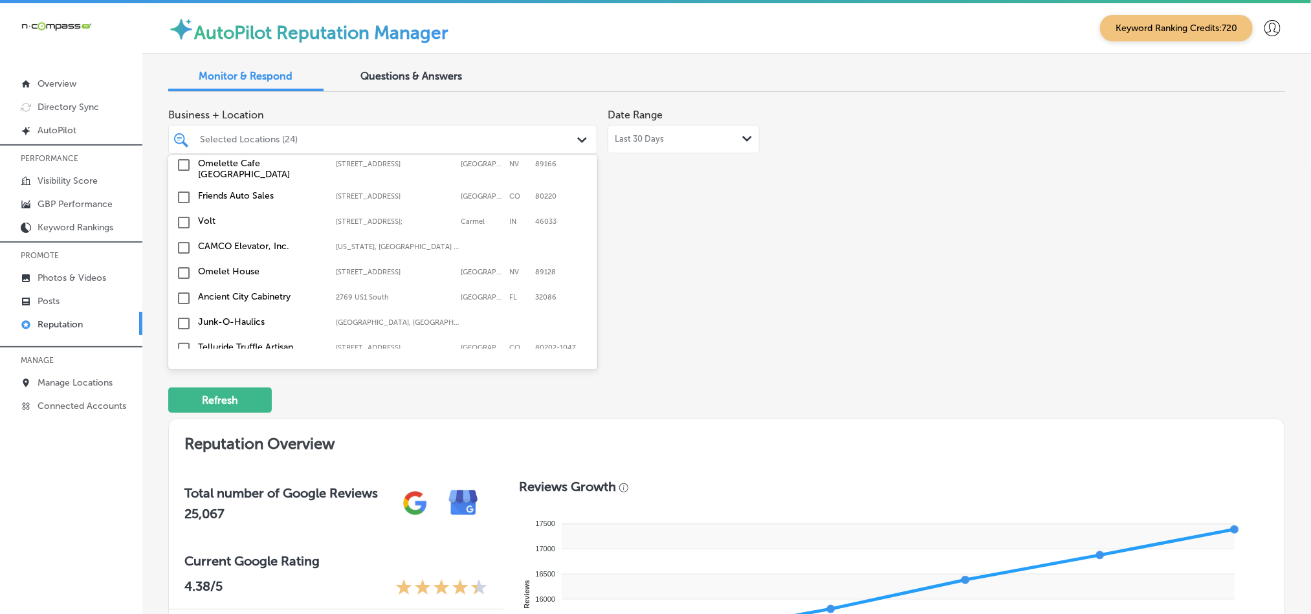
click at [179, 461] on input "checkbox" at bounding box center [184, 469] width 16 height 16
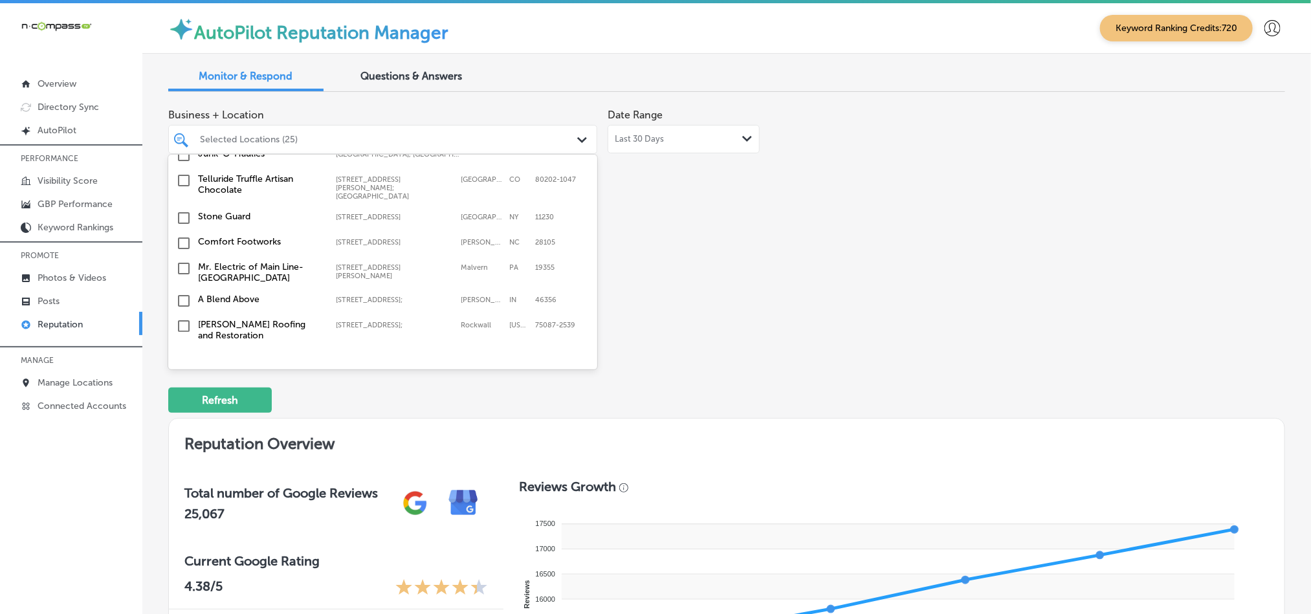
scroll to position [4139, 0]
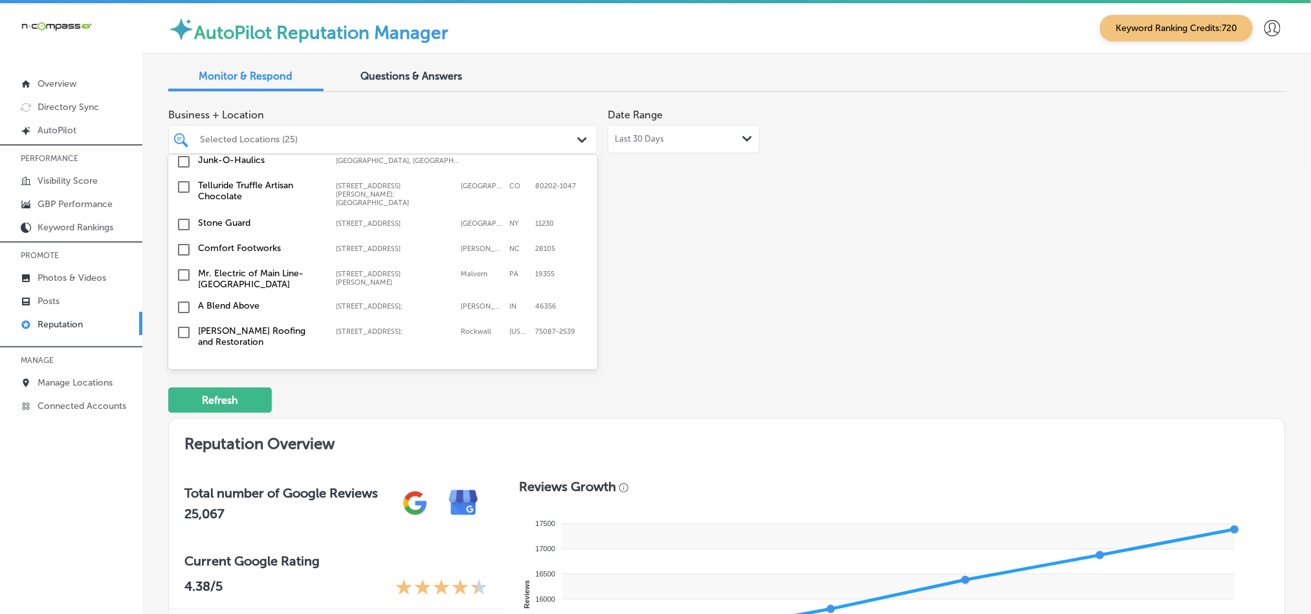
click at [183, 357] on input "checkbox" at bounding box center [184, 365] width 16 height 16
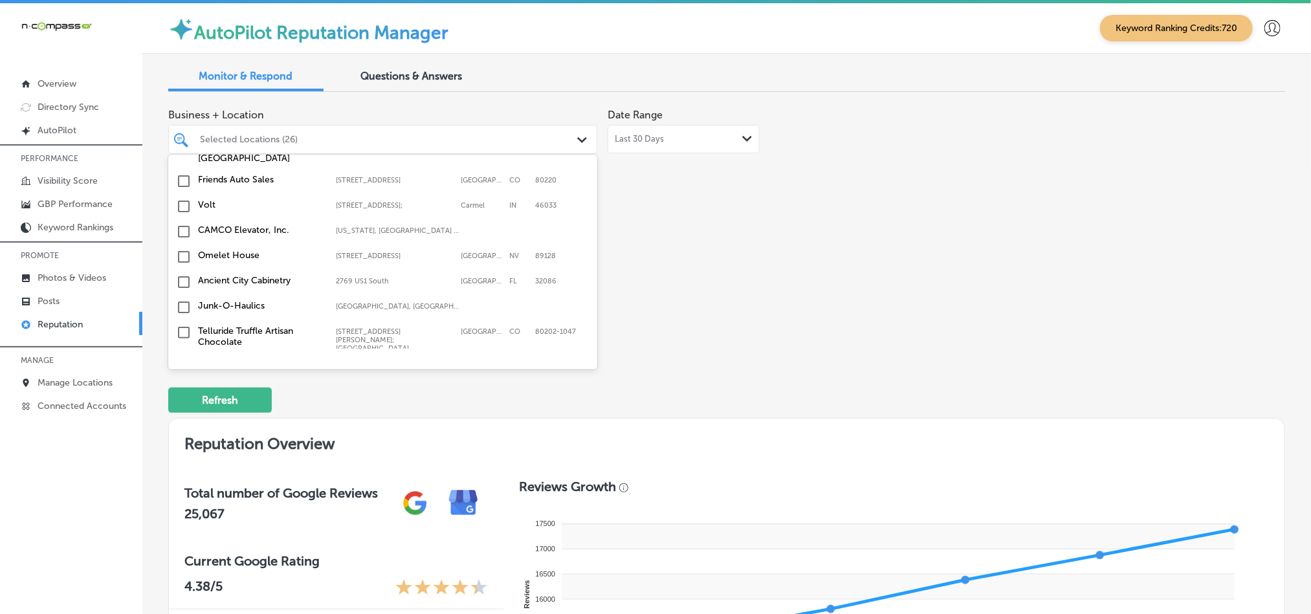
scroll to position [4009, 0]
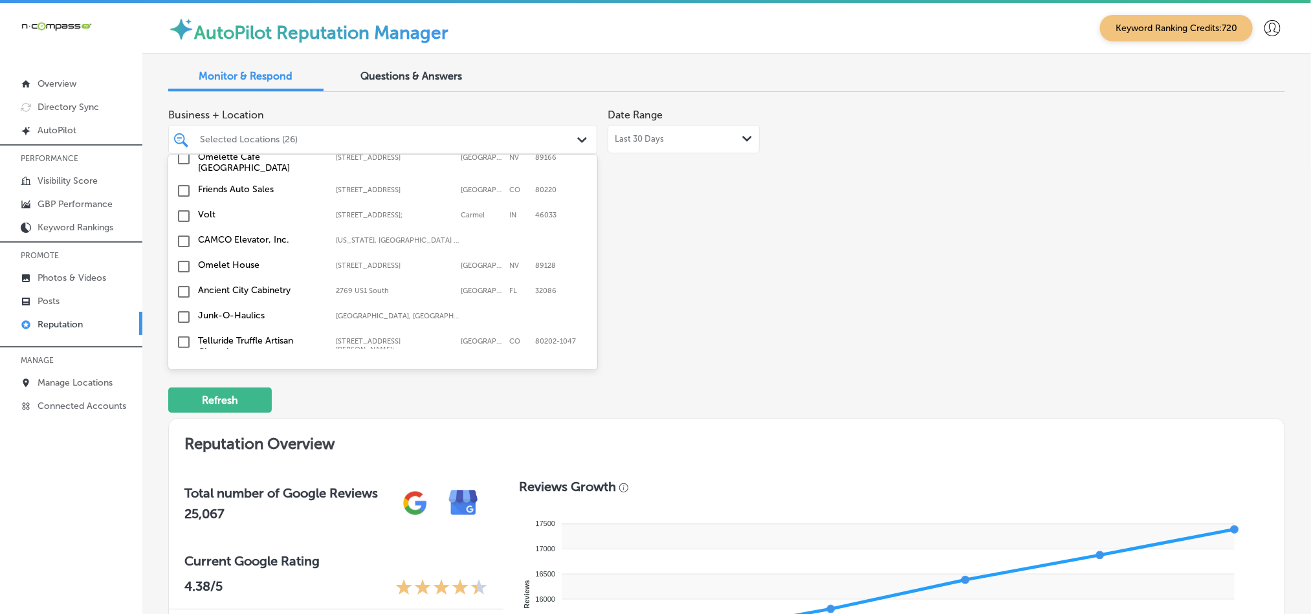
click at [181, 397] on input "checkbox" at bounding box center [184, 405] width 16 height 16
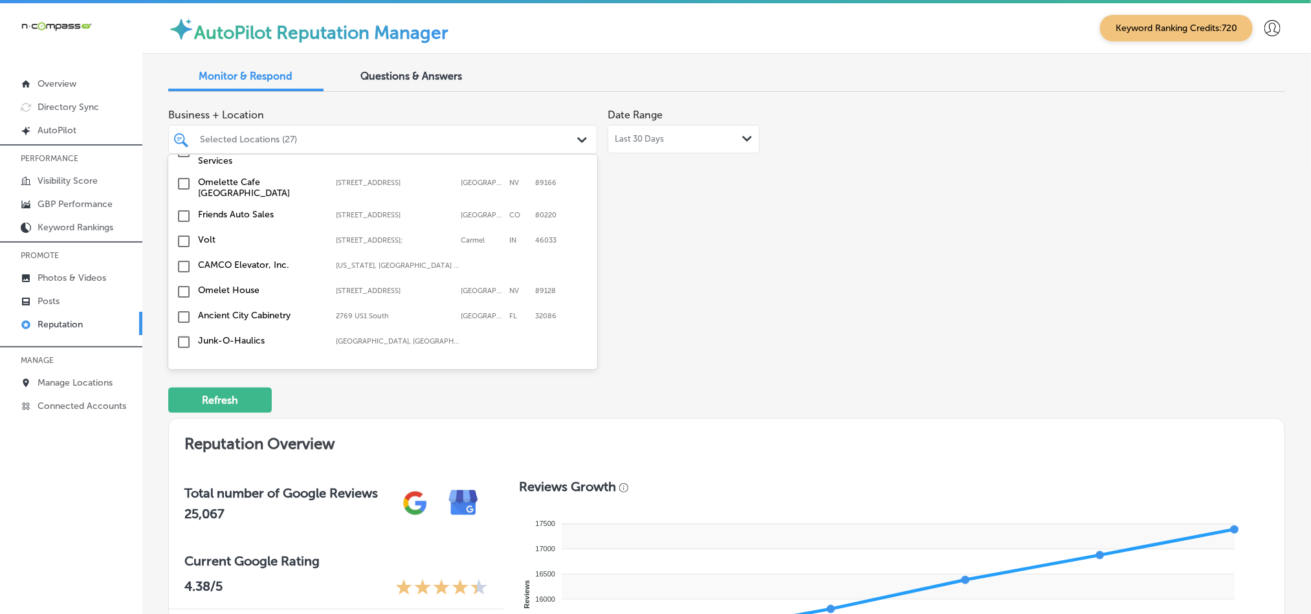
scroll to position [3977, 0]
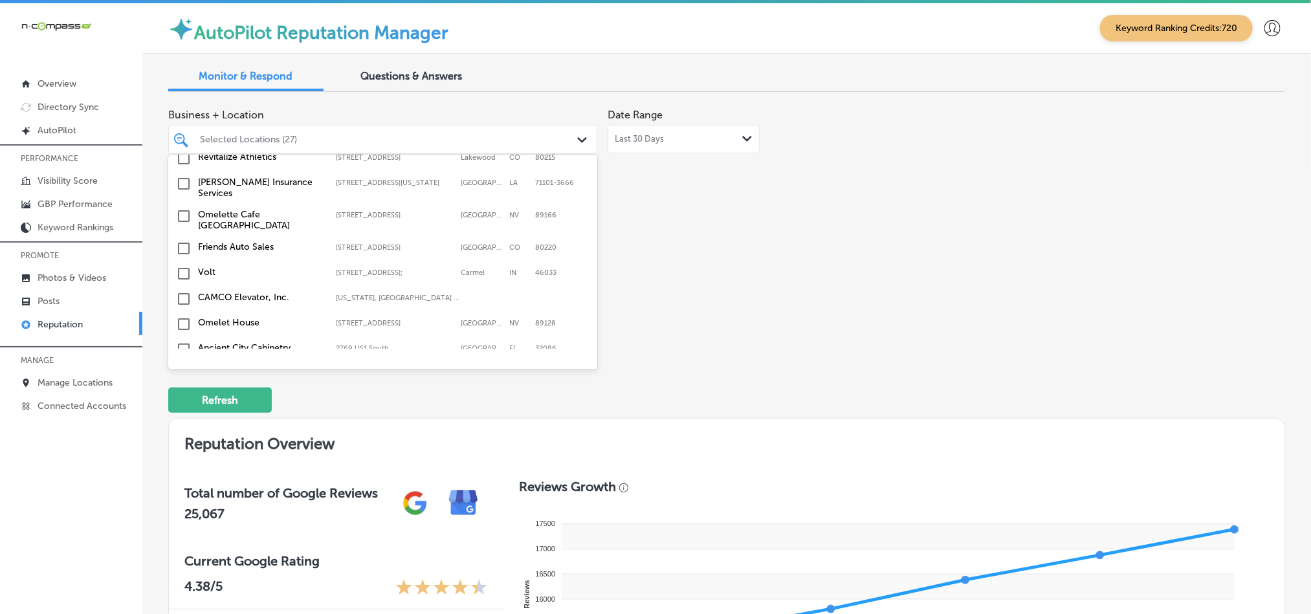
click at [181, 367] on input "checkbox" at bounding box center [184, 375] width 16 height 16
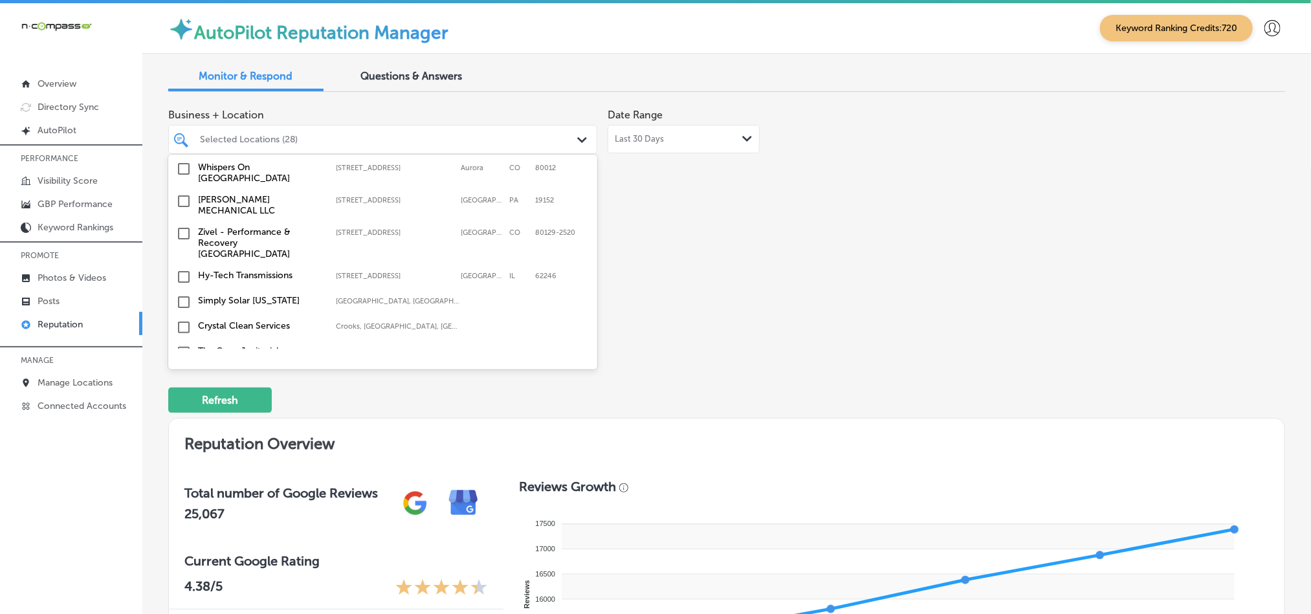
scroll to position [3718, 0]
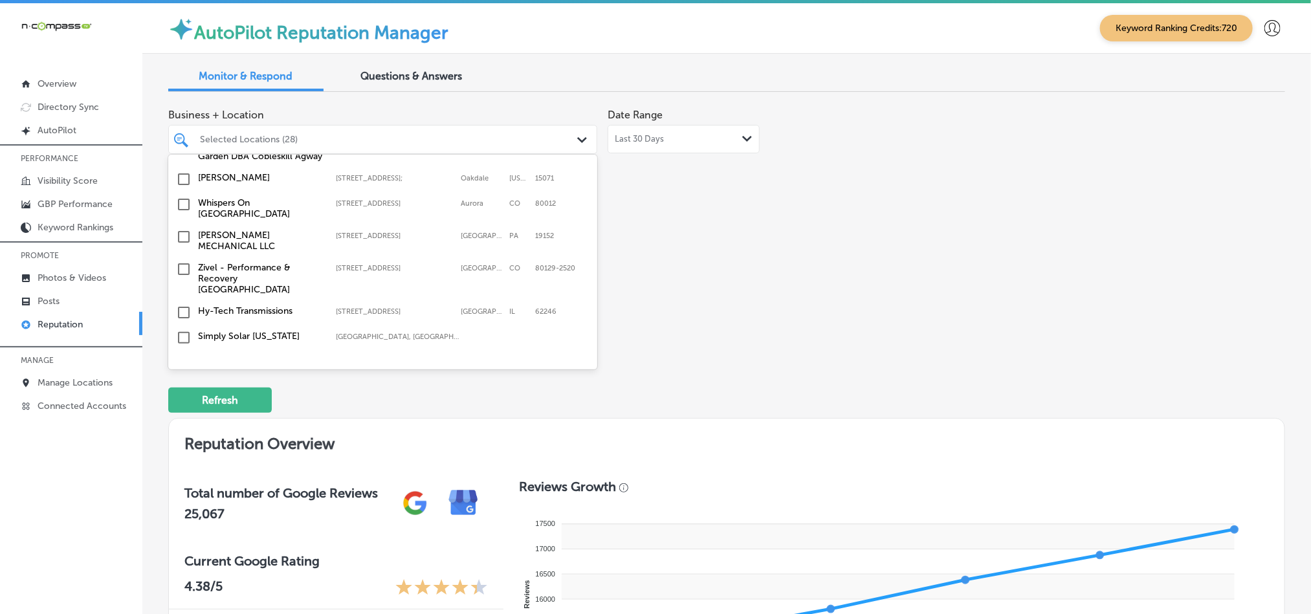
click at [183, 406] on input "checkbox" at bounding box center [184, 414] width 16 height 16
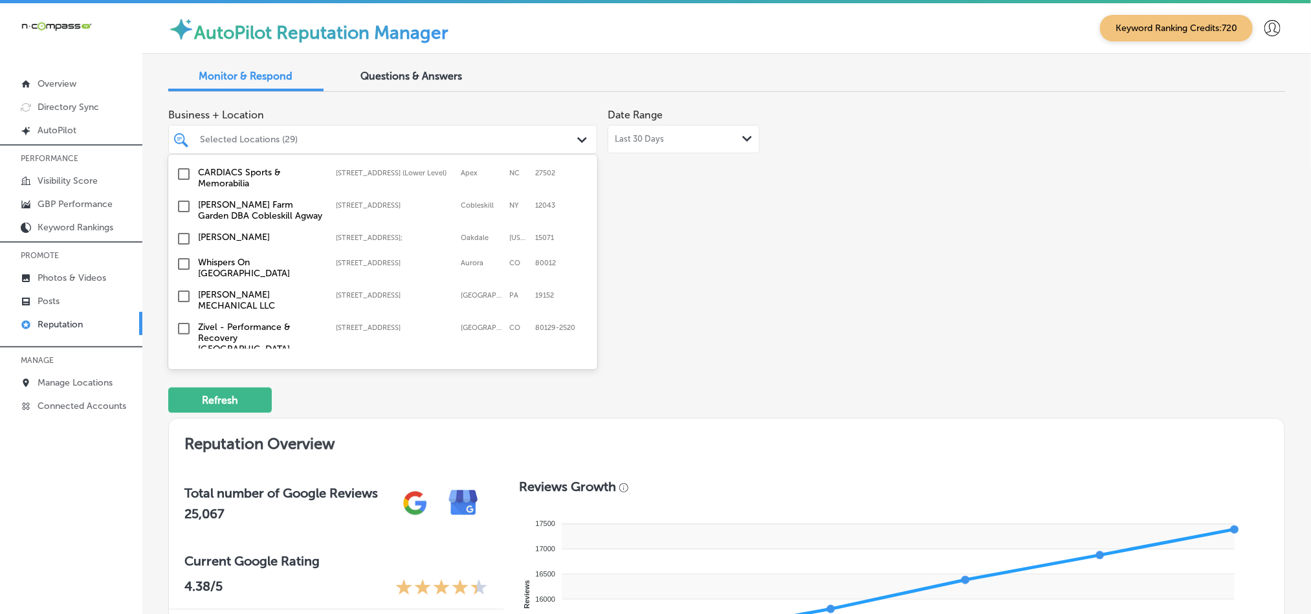
scroll to position [3686, 0]
click at [183, 291] on input "checkbox" at bounding box center [184, 299] width 16 height 16
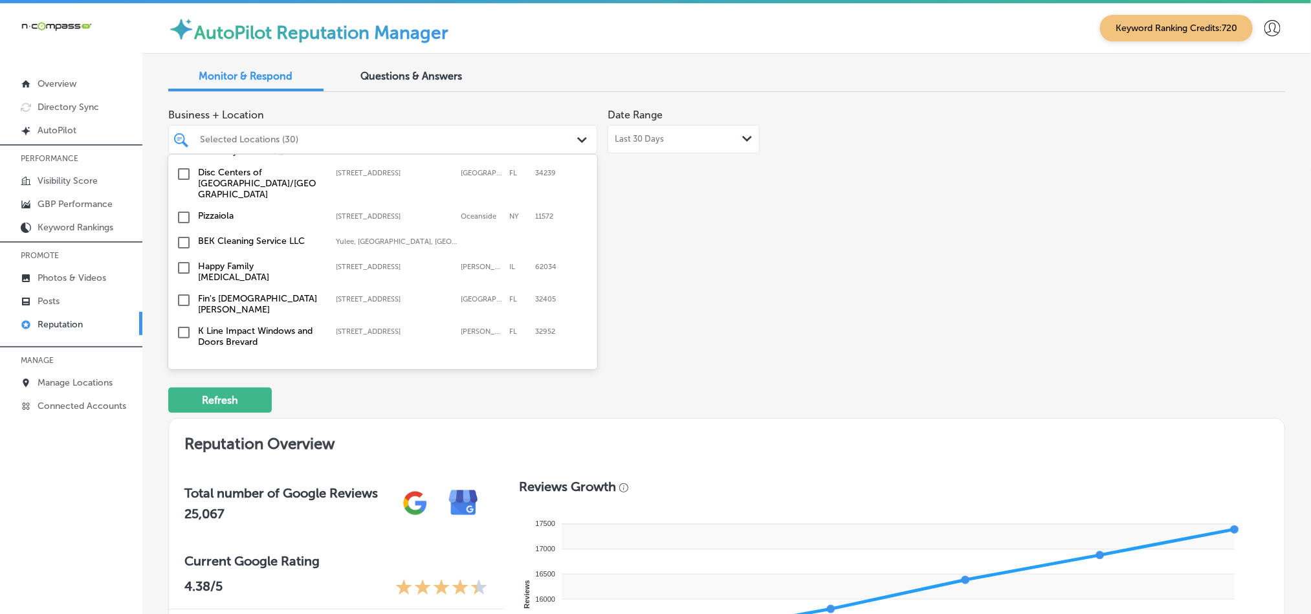
scroll to position [2780, 0]
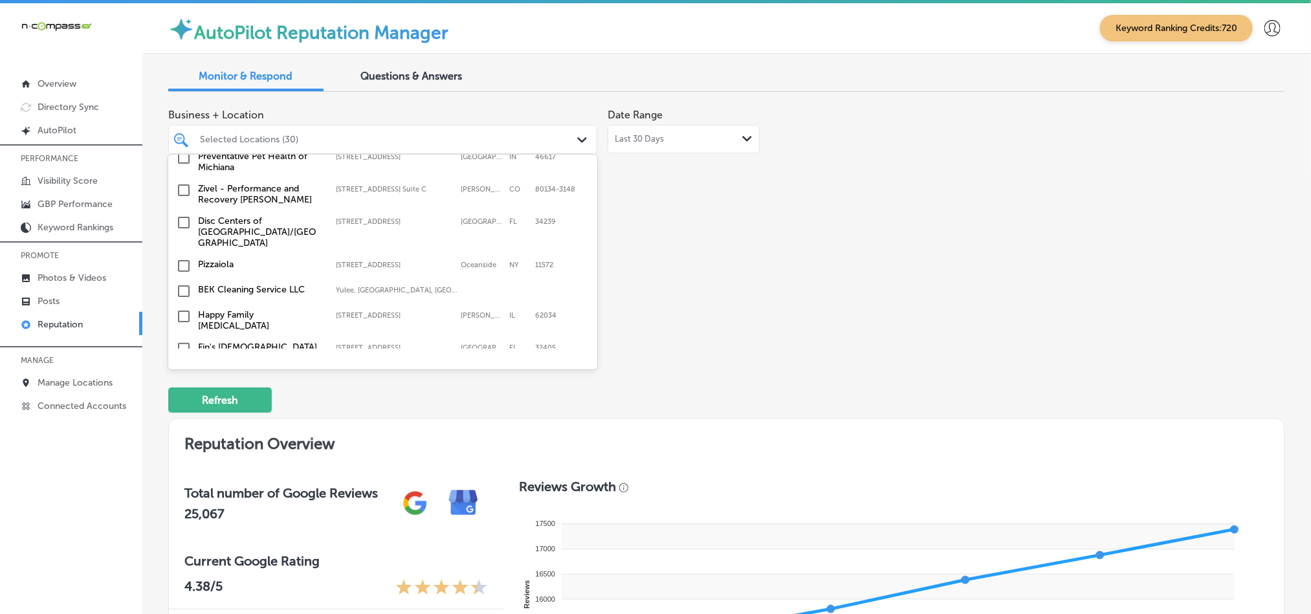
click at [181, 341] on input "checkbox" at bounding box center [184, 349] width 16 height 16
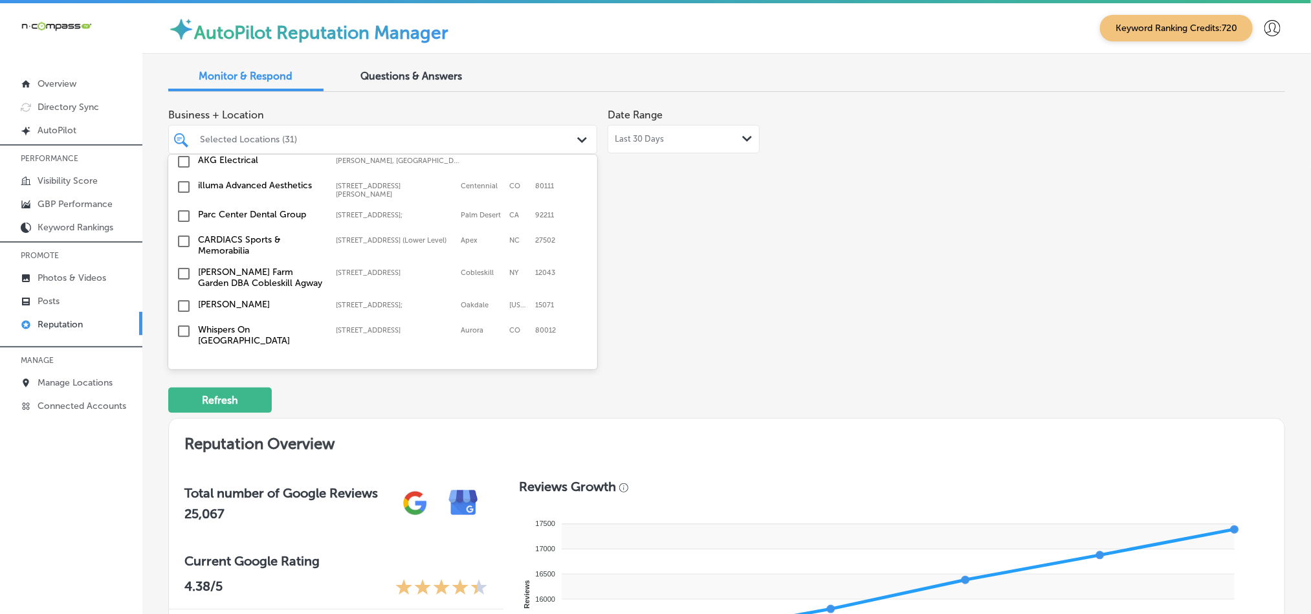
scroll to position [3621, 0]
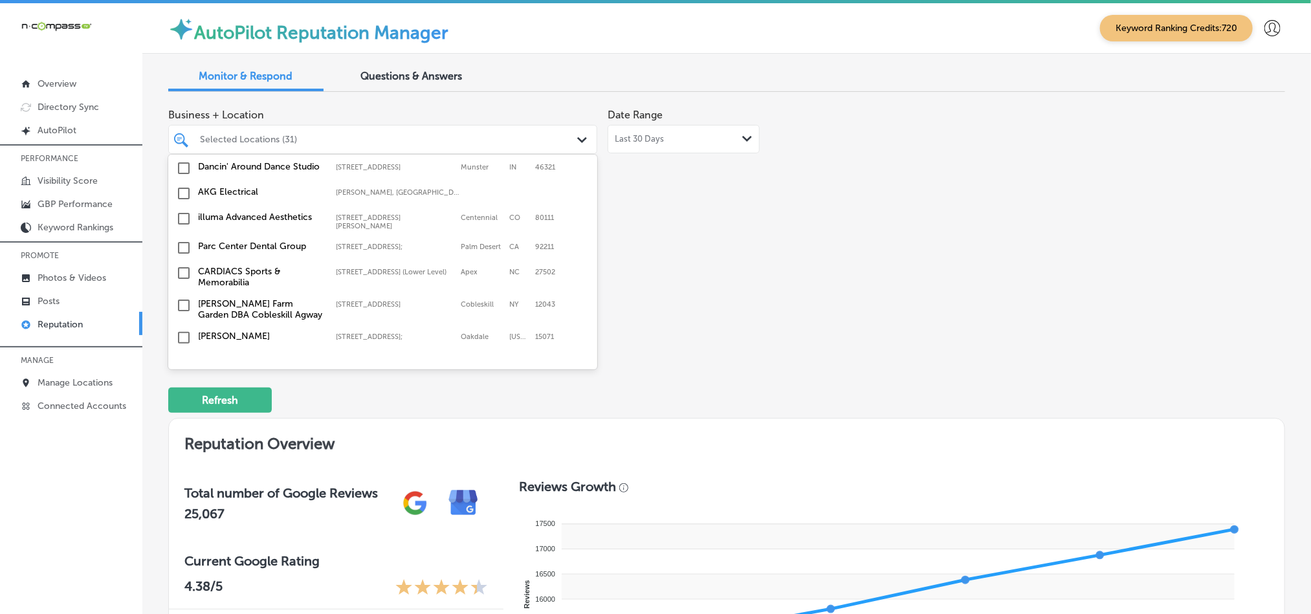
click at [179, 355] on input "checkbox" at bounding box center [184, 363] width 16 height 16
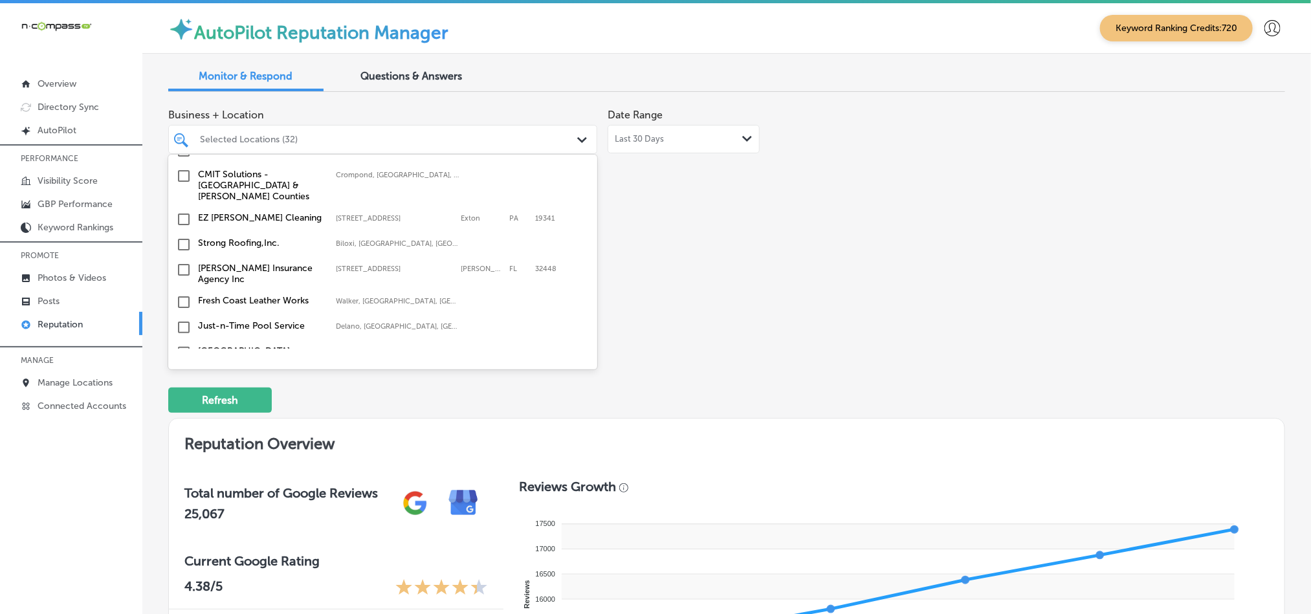
scroll to position [2586, 0]
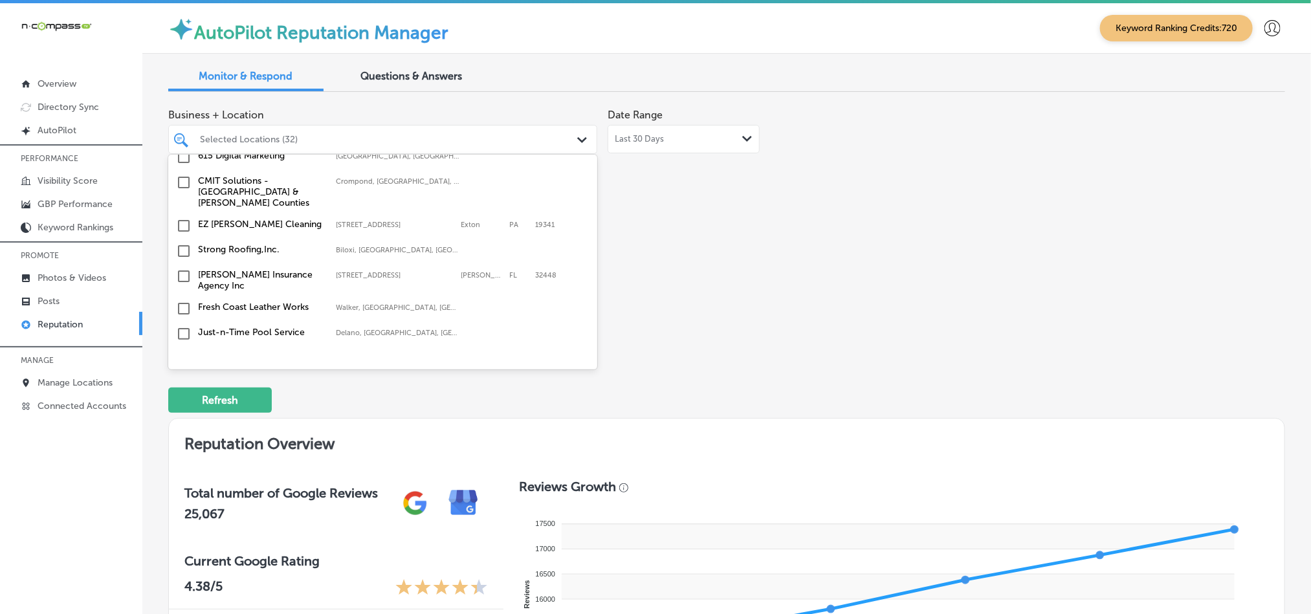
click at [184, 351] on input "checkbox" at bounding box center [184, 359] width 16 height 16
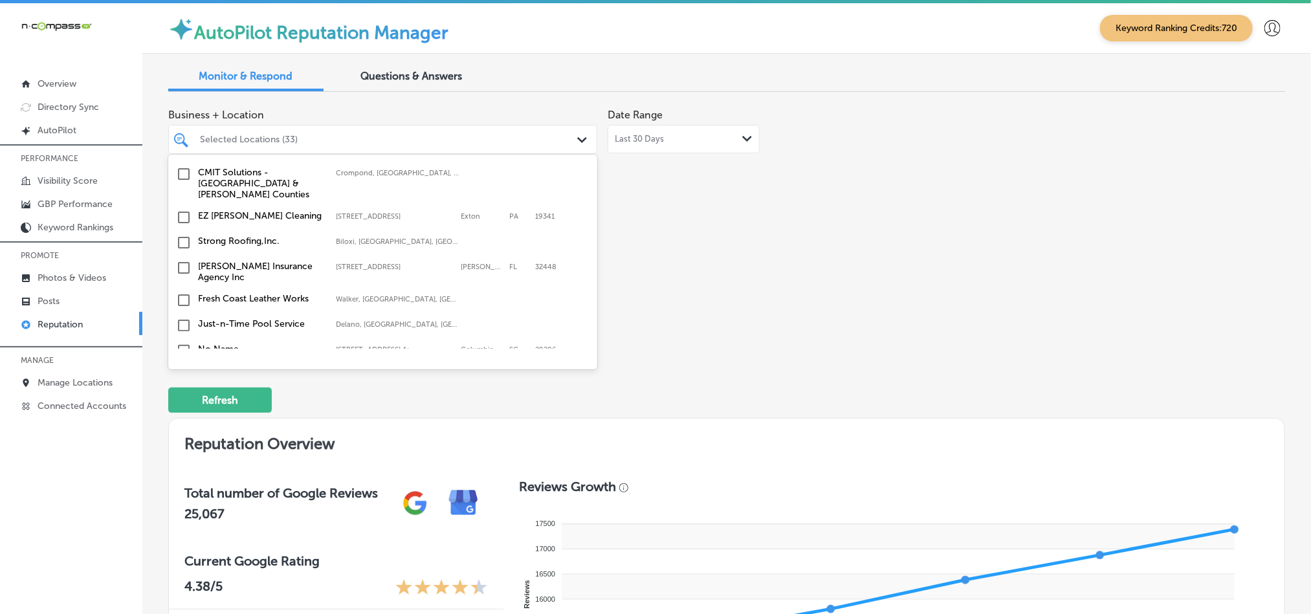
scroll to position [2618, 0]
click at [181, 320] on input "checkbox" at bounding box center [184, 328] width 16 height 16
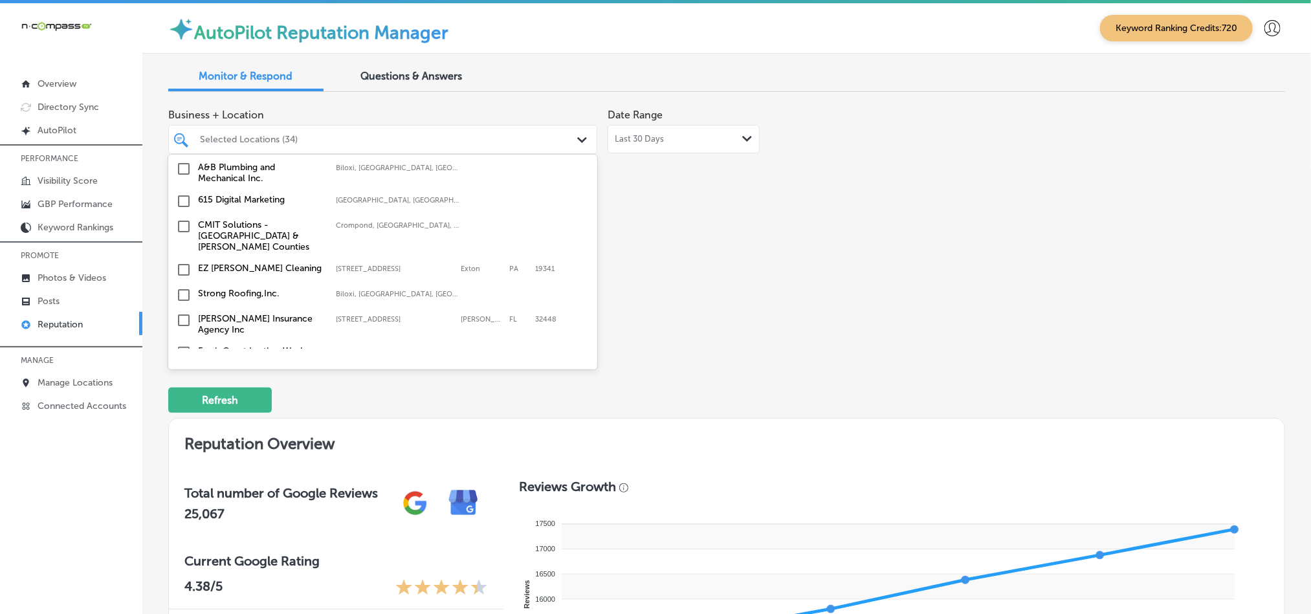
scroll to position [2586, 0]
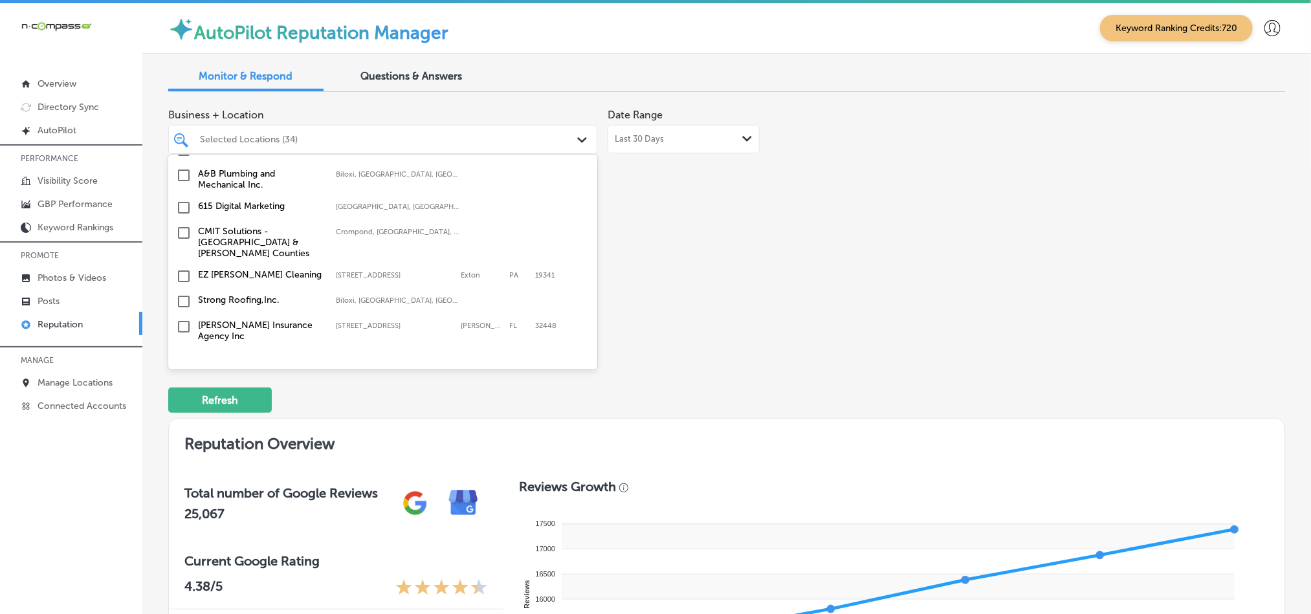
click at [183, 269] on input "checkbox" at bounding box center [184, 277] width 16 height 16
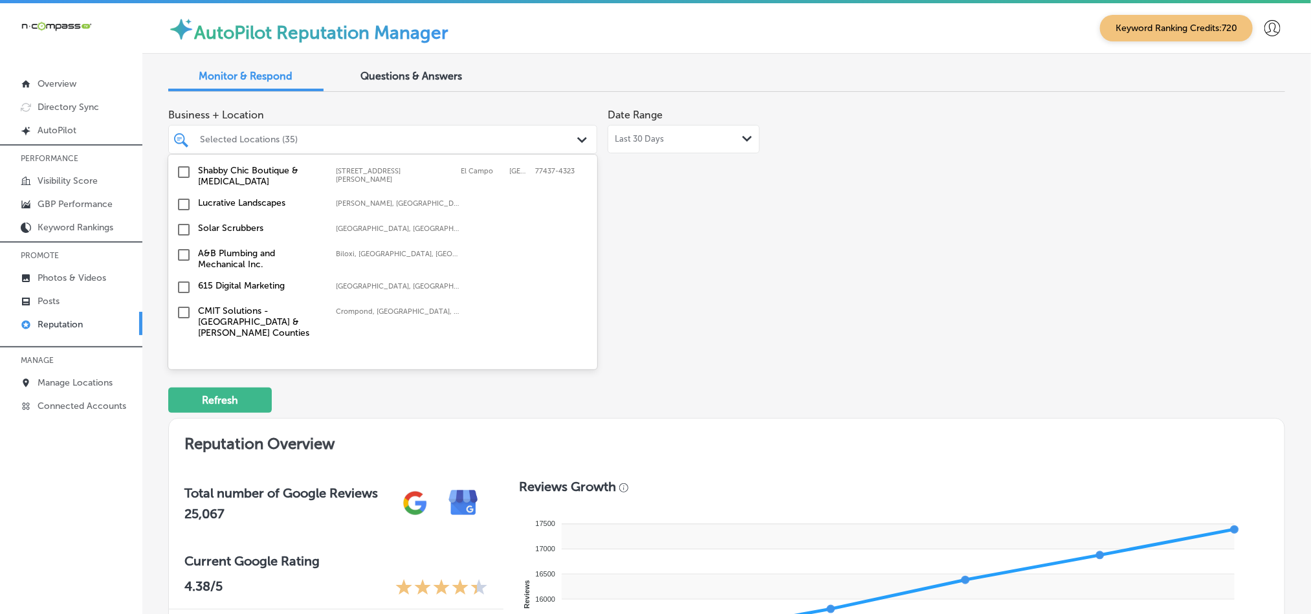
scroll to position [2553, 0]
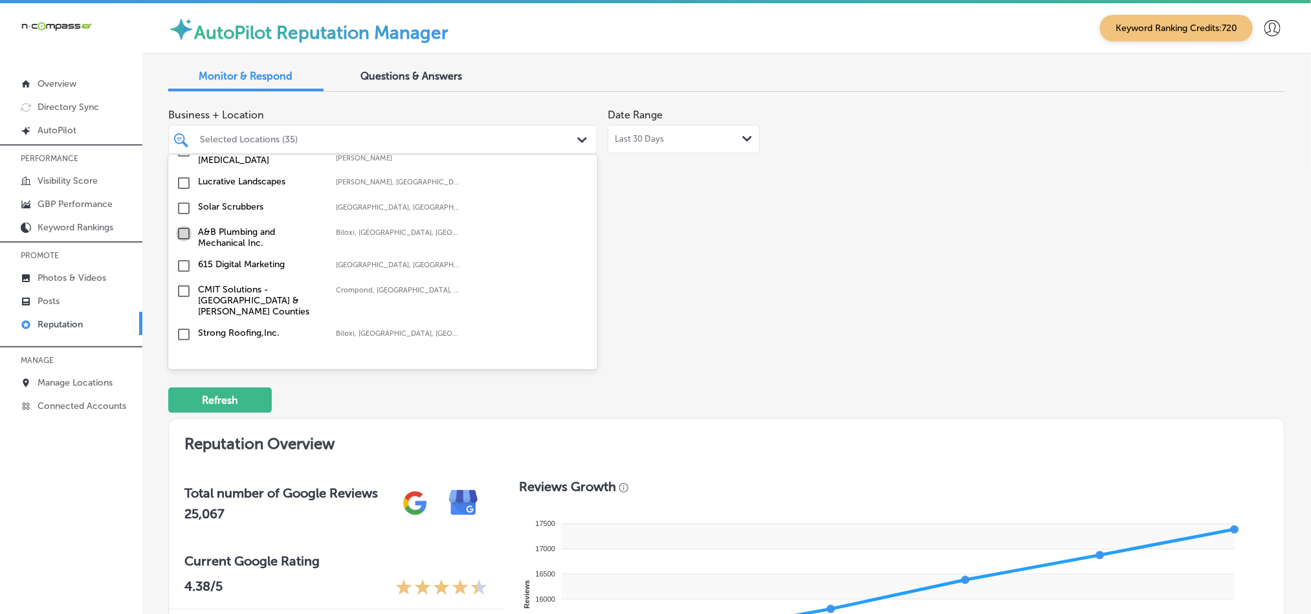
click at [183, 226] on input "checkbox" at bounding box center [184, 234] width 16 height 16
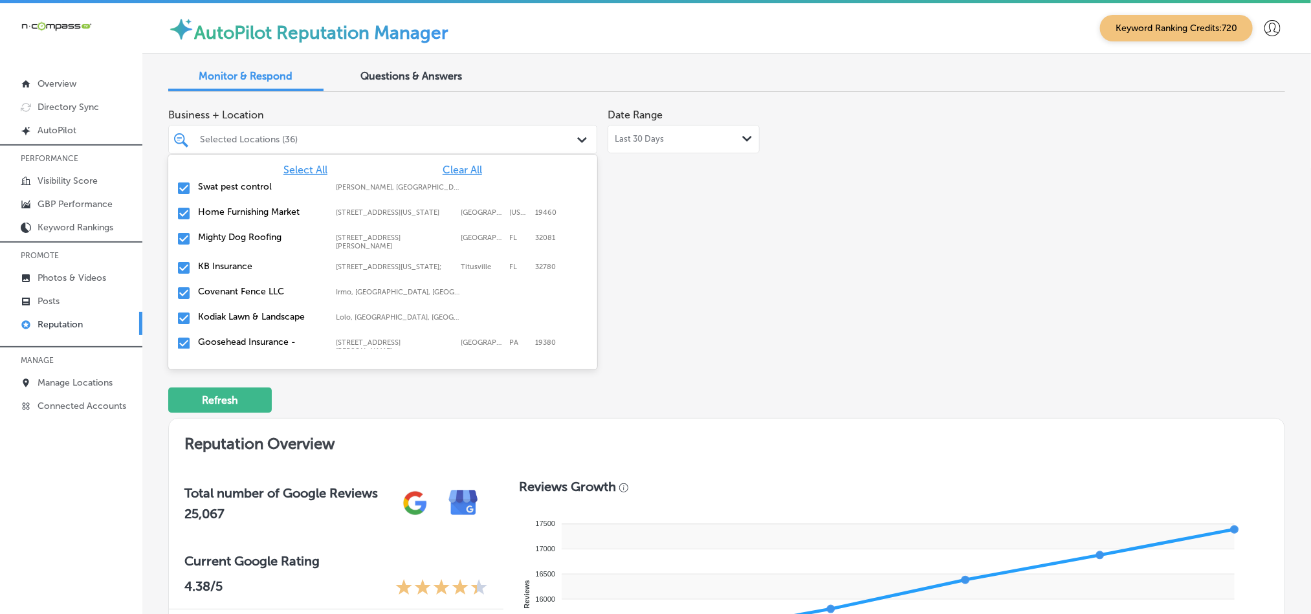
click at [707, 293] on div "Business + Location option focused, 22 of 167. 167 results available. Use Up an…" at bounding box center [503, 223] width 670 height 243
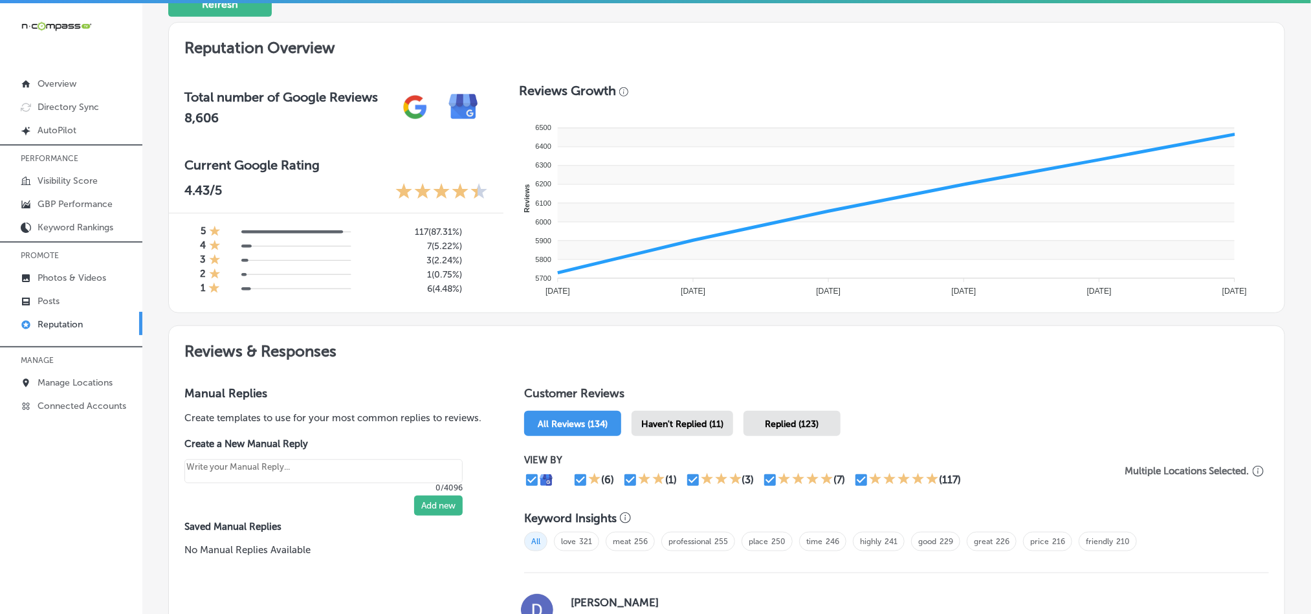
scroll to position [443, 0]
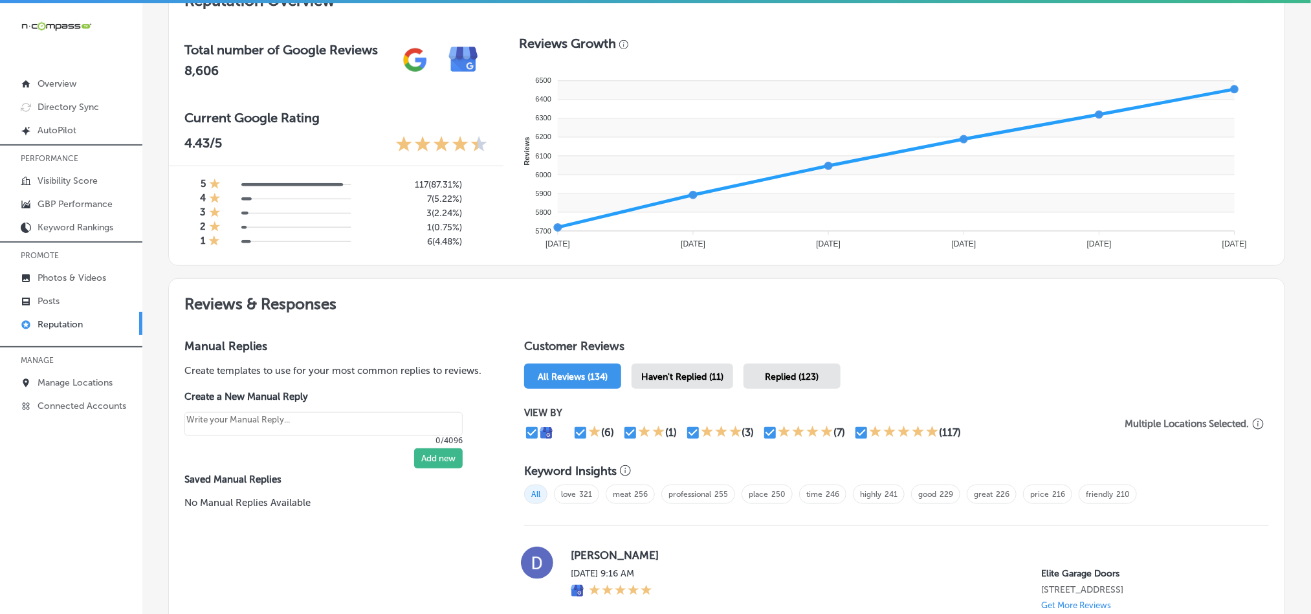
click at [688, 373] on span "Haven't Replied (11)" at bounding box center [682, 376] width 82 height 11
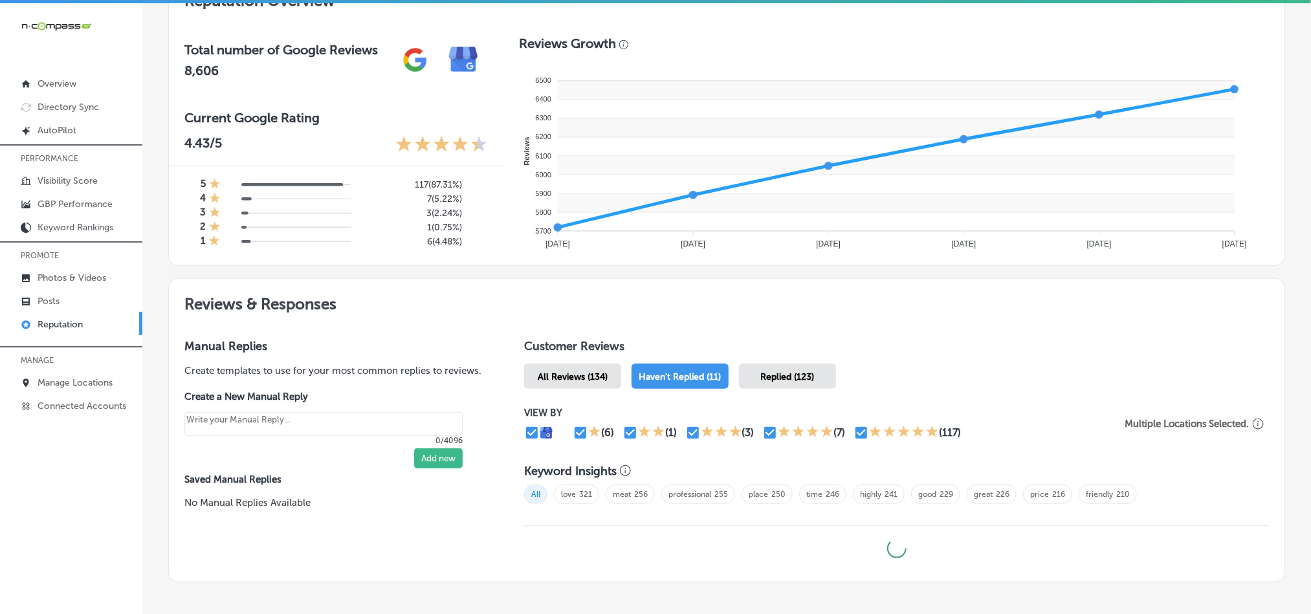
scroll to position [505, 0]
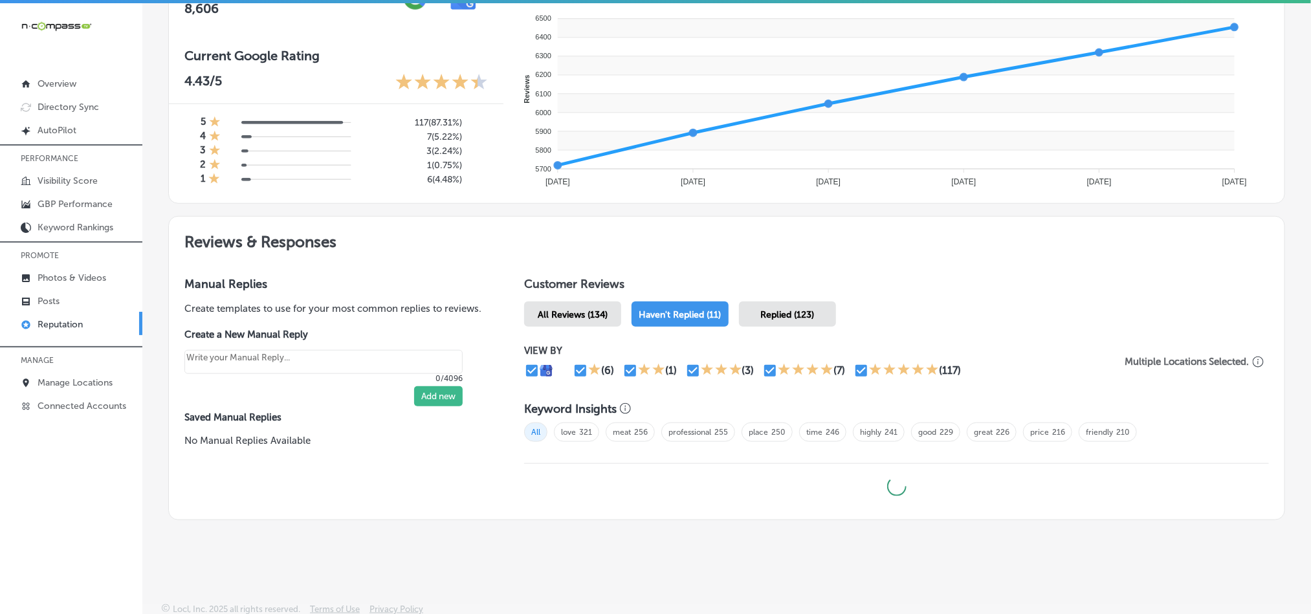
type textarea "x"
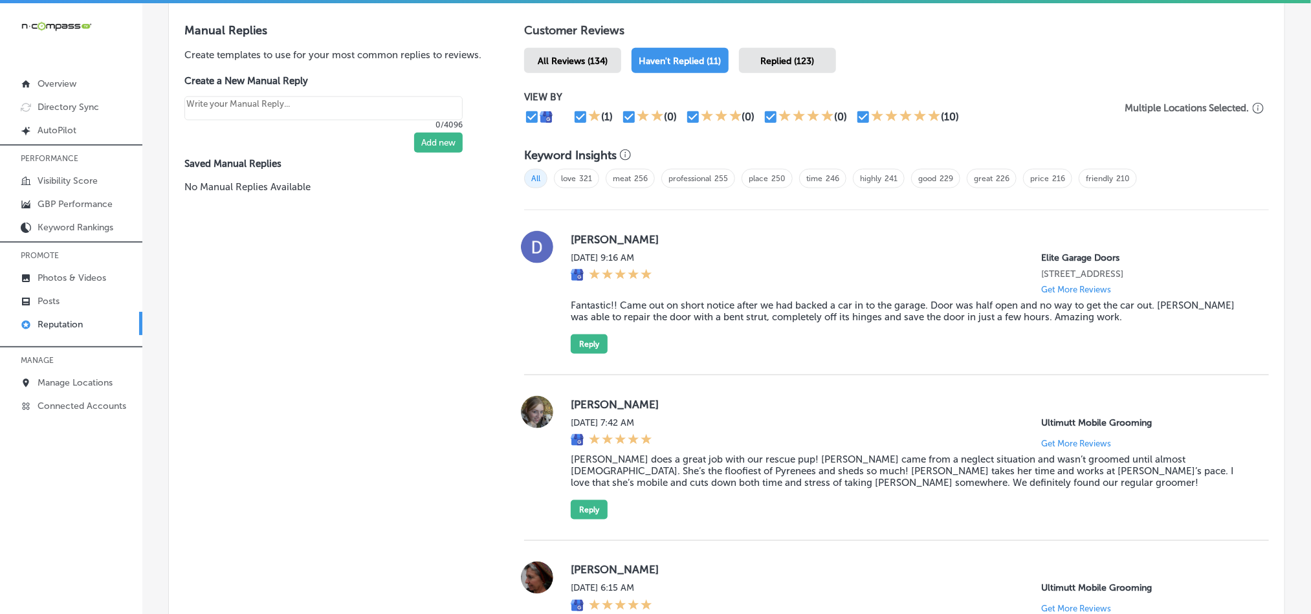
scroll to position [765, 0]
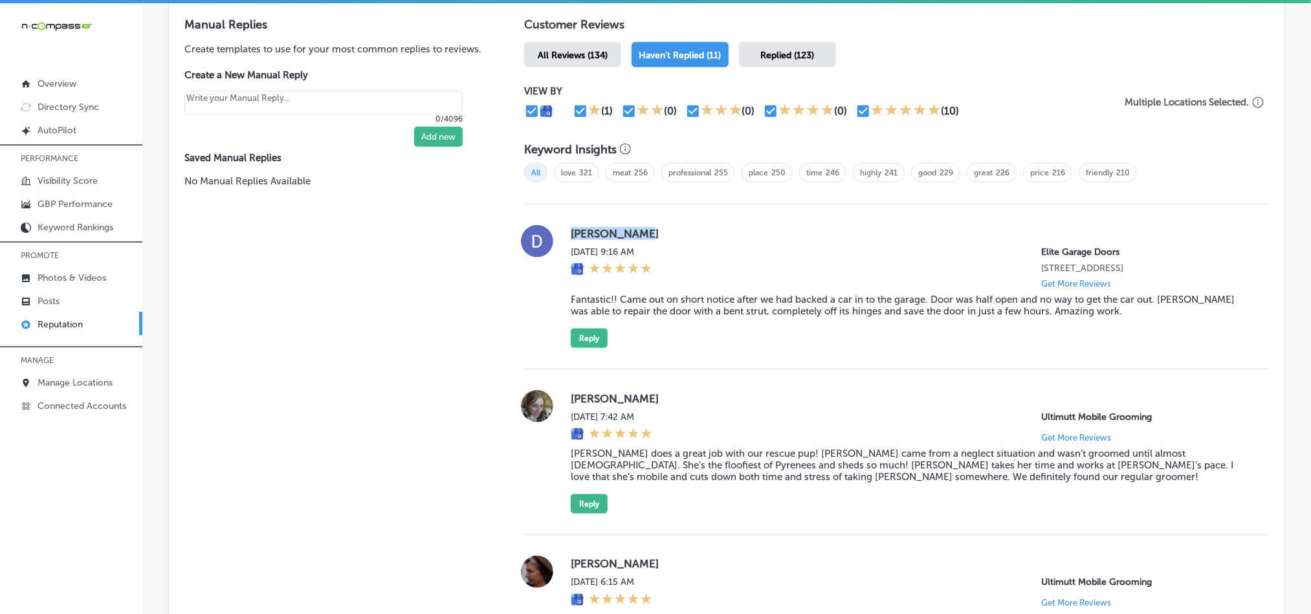
drag, startPoint x: 565, startPoint y: 231, endPoint x: 650, endPoint y: 231, distance: 85.4
click at [650, 231] on div "[PERSON_NAME] [DATE] 9:16 AM Elite Garage Doors [STREET_ADDRESS] Get More Revie…" at bounding box center [896, 286] width 745 height 123
copy label "[PERSON_NAME]"
drag, startPoint x: 740, startPoint y: 330, endPoint x: 657, endPoint y: 321, distance: 83.3
click at [740, 330] on div "[PERSON_NAME] [DATE] 9:16 AM Elite Garage Doors [STREET_ADDRESS] Get More Revie…" at bounding box center [910, 286] width 678 height 123
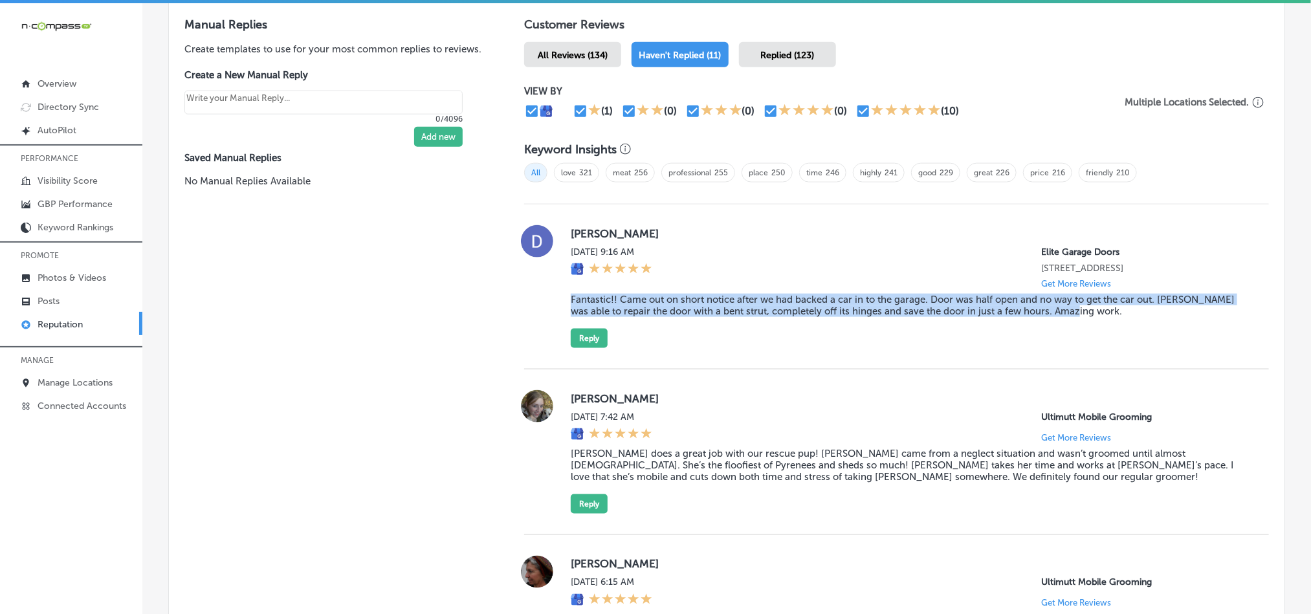
drag, startPoint x: 567, startPoint y: 293, endPoint x: 1109, endPoint y: 313, distance: 542.0
click at [1109, 313] on blockquote "Fantastic!! Came out on short notice after we had backed a car in to the garage…" at bounding box center [910, 305] width 678 height 23
copy blockquote "Fantastic!! Came out on short notice after we had backed a car in to the garage…"
click at [901, 346] on div "[PERSON_NAME] [DATE] 9:16 AM Elite Garage Doors [STREET_ADDRESS] Get More Revie…" at bounding box center [896, 287] width 745 height 165
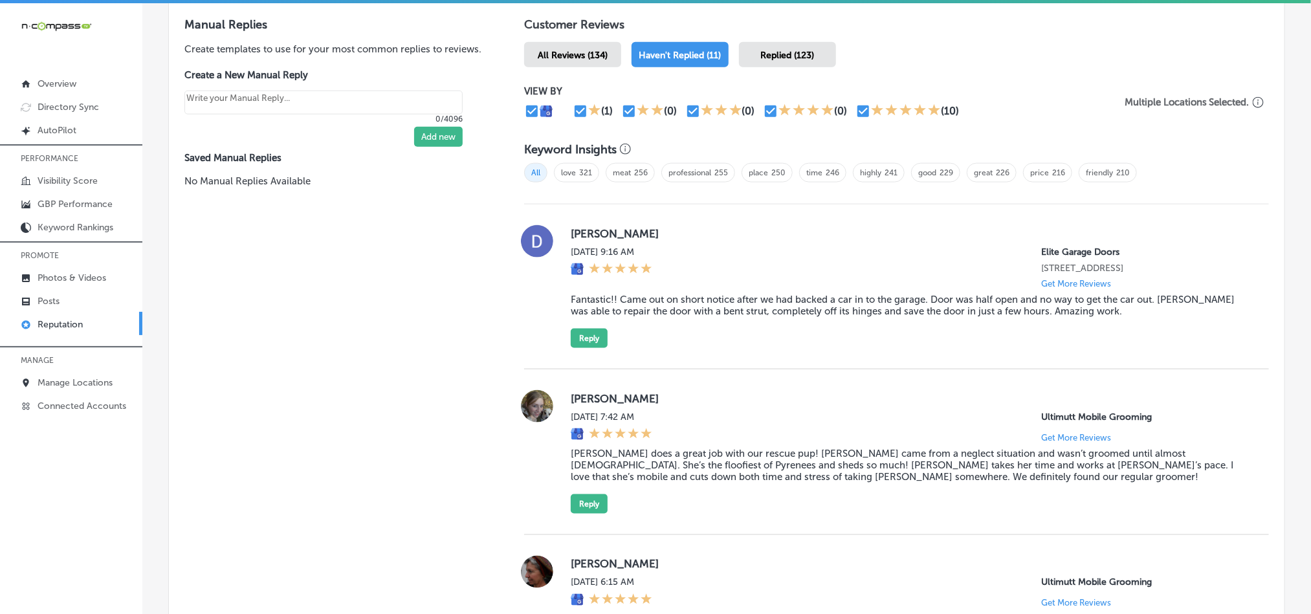
drag, startPoint x: 1022, startPoint y: 268, endPoint x: 1256, endPoint y: 268, distance: 234.3
copy p "[STREET_ADDRESS]"
click at [781, 330] on div "[PERSON_NAME] [DATE] 9:16 AM Elite Garage Doors [STREET_ADDRESS] Get More Revie…" at bounding box center [910, 286] width 678 height 123
click at [591, 330] on button "Reply" at bounding box center [589, 338] width 37 height 19
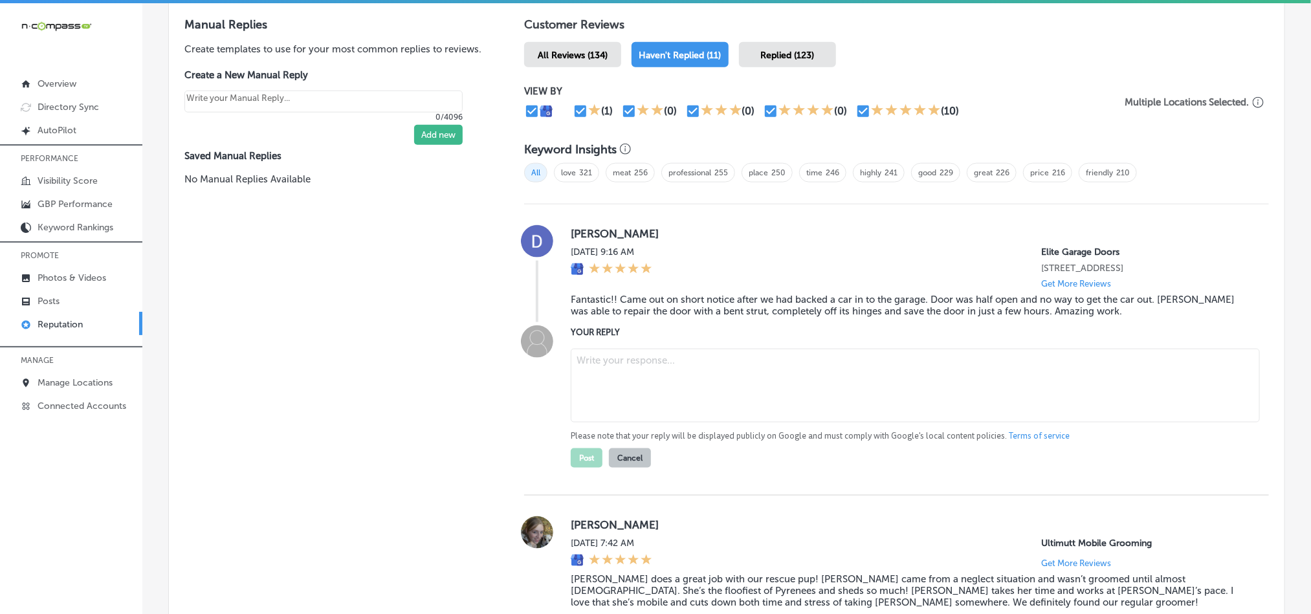
click at [670, 365] on textarea at bounding box center [915, 386] width 689 height 74
type textarea "Thank you for the fantastic review, [PERSON_NAME]! We're so glad to hear that […"
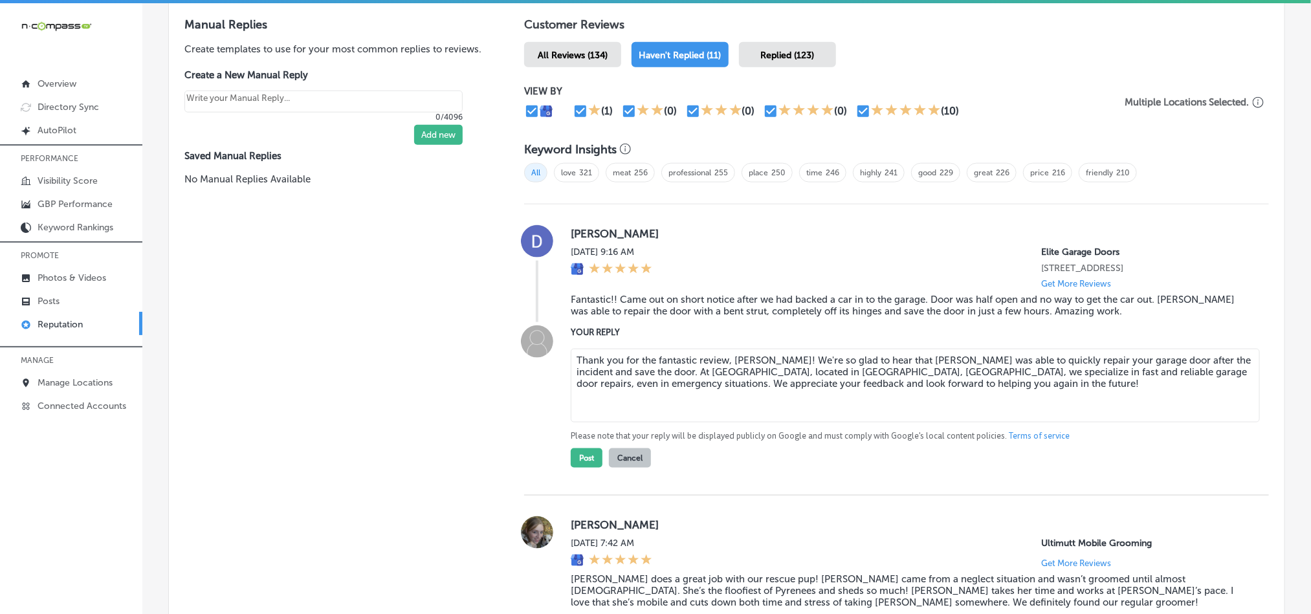
type textarea "x"
type textarea "Thank you for the fantastic review, [PERSON_NAME]! We're so glad to hear that […"
click at [581, 460] on button "Post" at bounding box center [587, 458] width 32 height 19
type textarea "x"
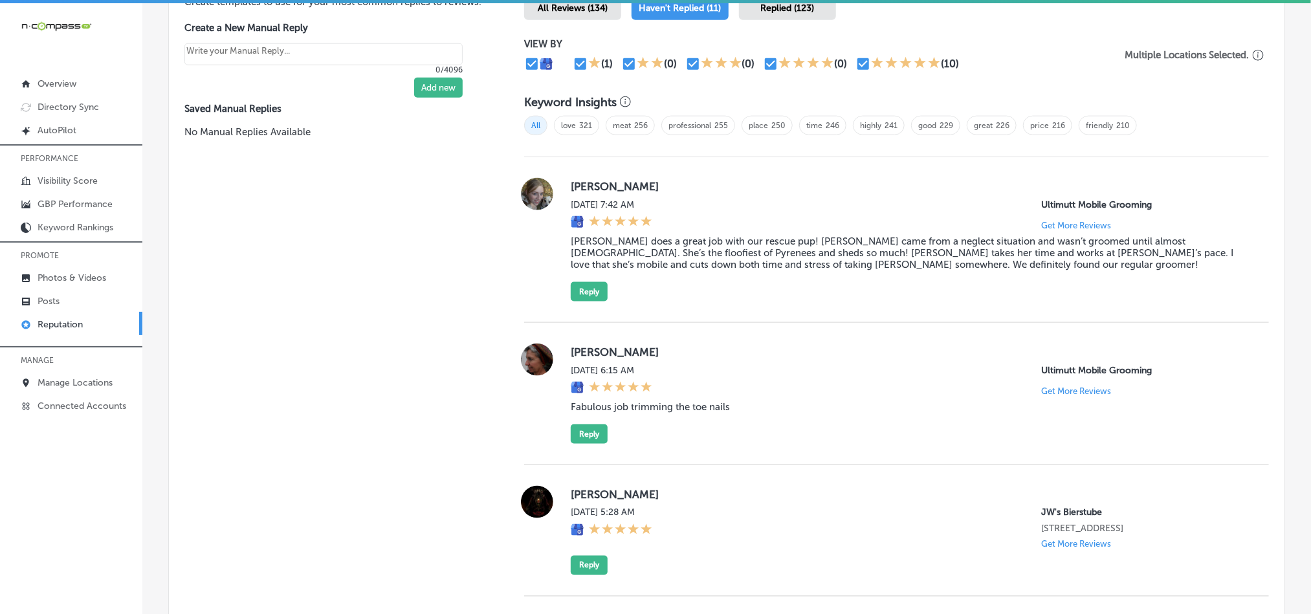
scroll to position [797, 0]
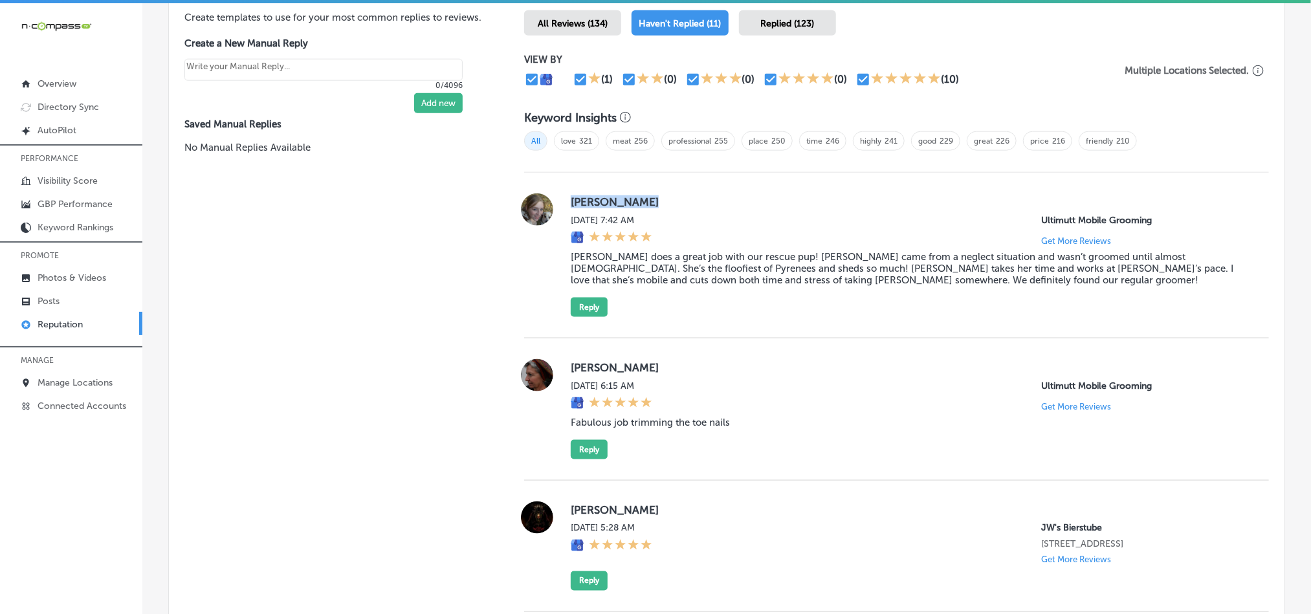
drag, startPoint x: 566, startPoint y: 198, endPoint x: 658, endPoint y: 198, distance: 92.5
click at [658, 198] on label "[PERSON_NAME]" at bounding box center [910, 201] width 678 height 13
copy label "[PERSON_NAME]"
click at [643, 269] on blockquote "[PERSON_NAME] does a great job with our rescue pup! [PERSON_NAME] came from a n…" at bounding box center [910, 268] width 678 height 35
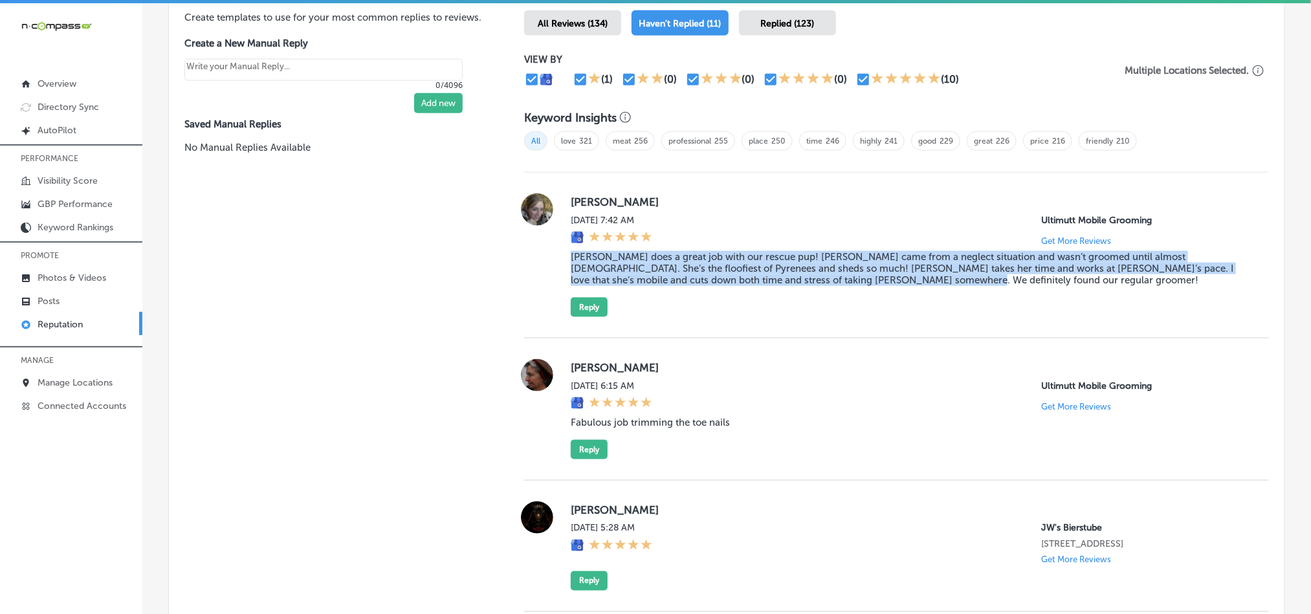
drag, startPoint x: 569, startPoint y: 255, endPoint x: 946, endPoint y: 276, distance: 377.3
click at [946, 276] on blockquote "[PERSON_NAME] does a great job with our rescue pup! [PERSON_NAME] came from a n…" at bounding box center [910, 268] width 678 height 35
copy blockquote "[PERSON_NAME] does a great job with our rescue pup! [PERSON_NAME] came from a n…"
click at [781, 315] on div "[PERSON_NAME] [DATE] 7:42 AM Ultimutt Mobile Grooming Get More Reviews [PERSON_…" at bounding box center [896, 256] width 745 height 166
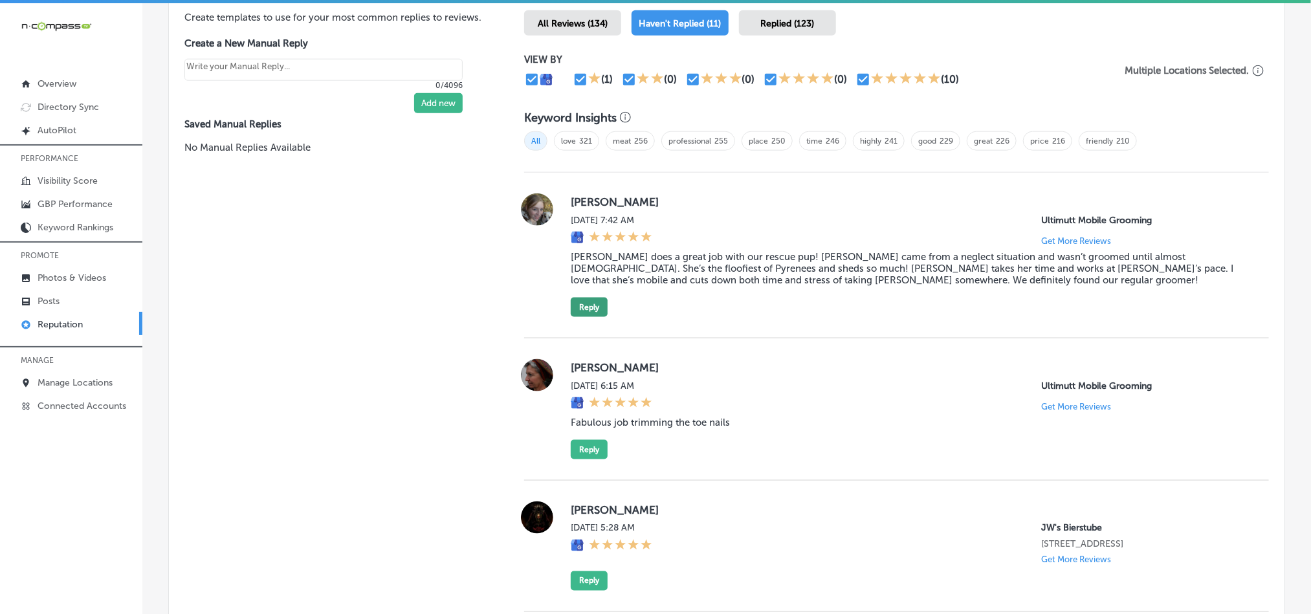
click at [587, 301] on button "Reply" at bounding box center [589, 307] width 37 height 19
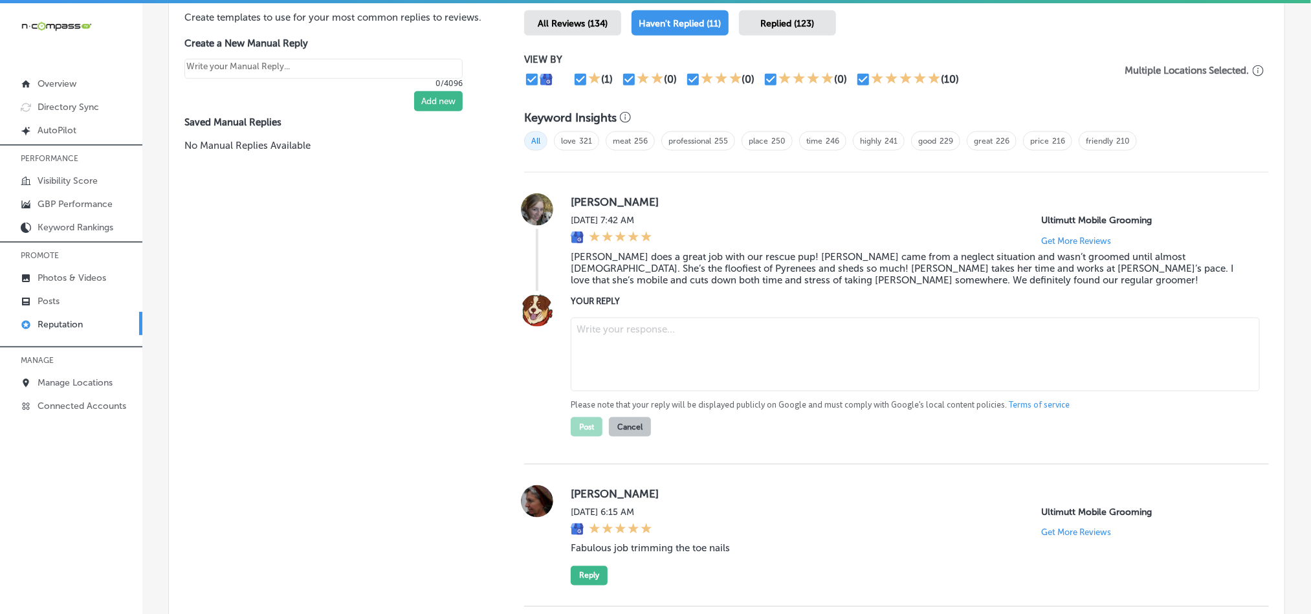
click at [681, 348] on textarea at bounding box center [915, 355] width 689 height 74
paste textarea "Hi [PERSON_NAME], thank you for the wonderful review! We’re so happy to hear th…"
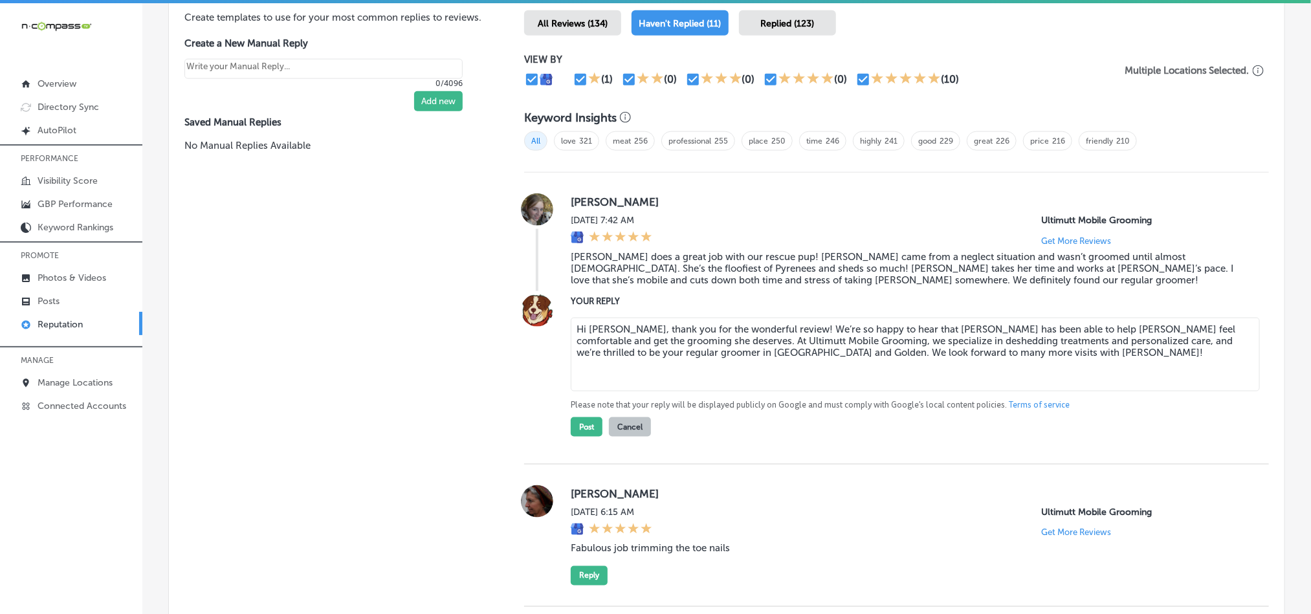
click at [1156, 337] on textarea "Hi [PERSON_NAME], thank you for the wonderful review! We’re so happy to hear th…" at bounding box center [915, 355] width 689 height 74
type textarea "Hi [PERSON_NAME], thank you for the wonderful review! We’re so happy to hear th…"
click at [581, 426] on button "Post" at bounding box center [587, 426] width 32 height 19
type textarea "x"
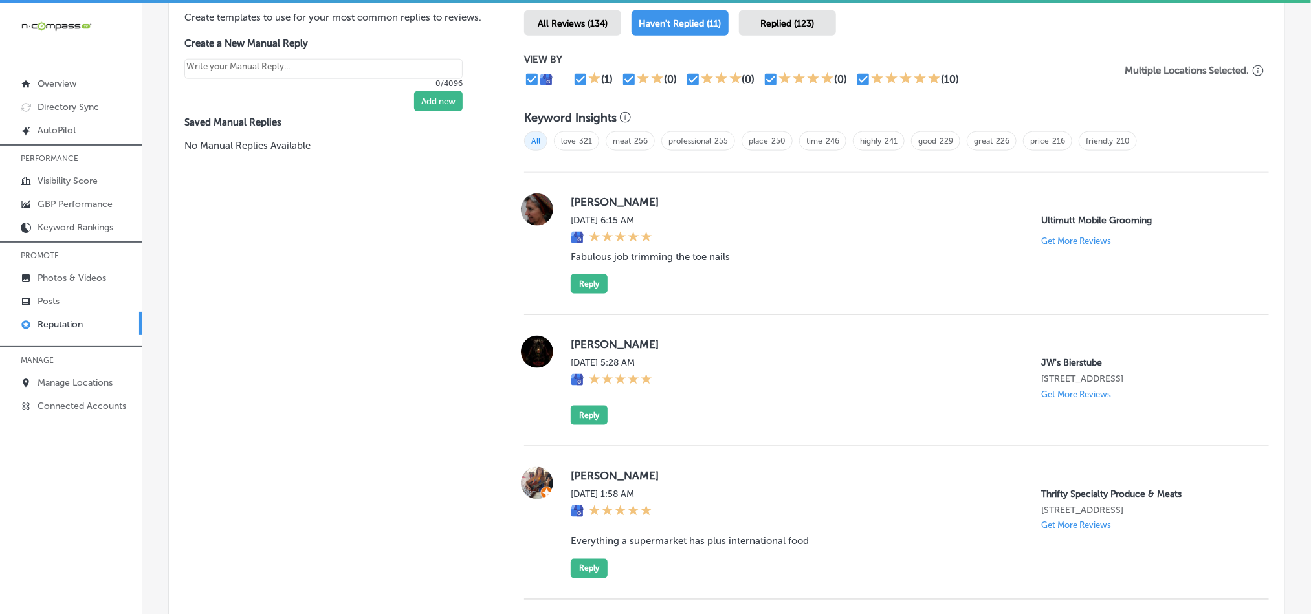
drag, startPoint x: 562, startPoint y: 201, endPoint x: 696, endPoint y: 201, distance: 134.0
click at [696, 201] on div "[PERSON_NAME] [DATE] 6:15 AM Ultimutt Mobile Grooming Get More Reviews Fabulous…" at bounding box center [896, 244] width 745 height 100
copy label "[PERSON_NAME]"
click at [655, 252] on blockquote "Fabulous job trimming the toe nails" at bounding box center [910, 257] width 678 height 12
drag, startPoint x: 746, startPoint y: 252, endPoint x: 565, endPoint y: 255, distance: 180.6
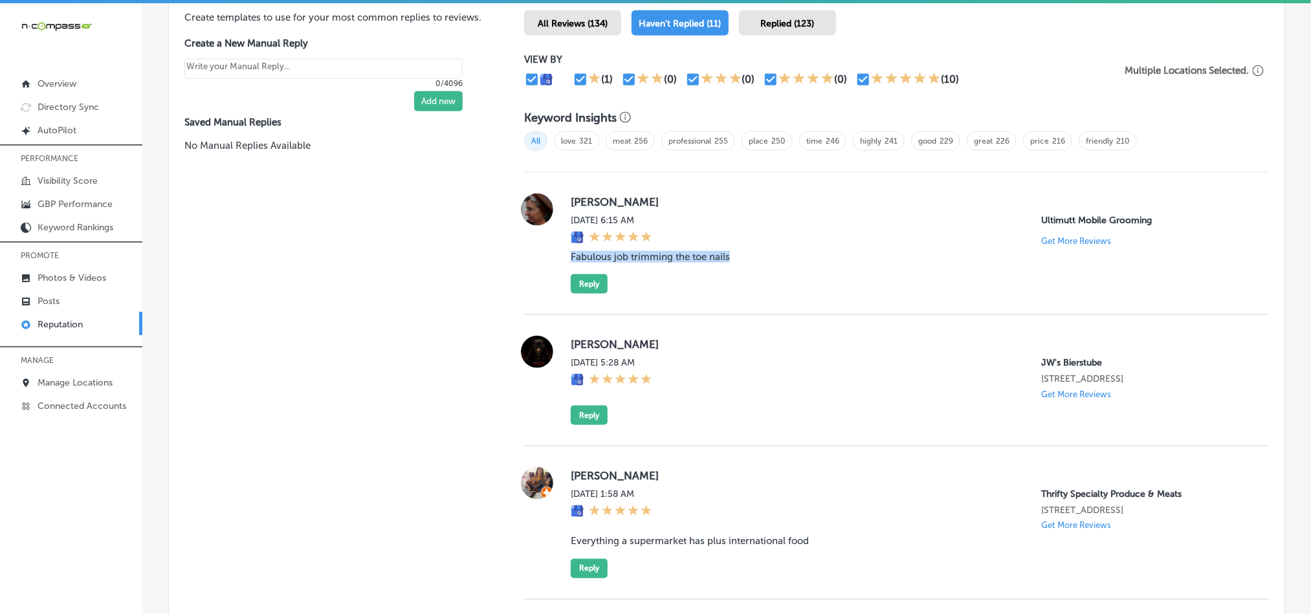
click at [565, 255] on div "[PERSON_NAME] [DATE] 6:15 AM Ultimutt Mobile Grooming Get More Reviews Fabulous…" at bounding box center [896, 244] width 745 height 100
copy blockquote "Fabulous job trimming the toe nails"
drag, startPoint x: 707, startPoint y: 286, endPoint x: 752, endPoint y: 230, distance: 71.9
click at [707, 286] on div "[PERSON_NAME] [DATE] 6:15 AM Ultimutt Mobile Grooming Get More Reviews Fabulous…" at bounding box center [910, 244] width 678 height 100
click at [771, 270] on div "[PERSON_NAME] [DATE] 6:15 AM Ultimutt Mobile Grooming Get More Reviews Fabulous…" at bounding box center [910, 244] width 678 height 100
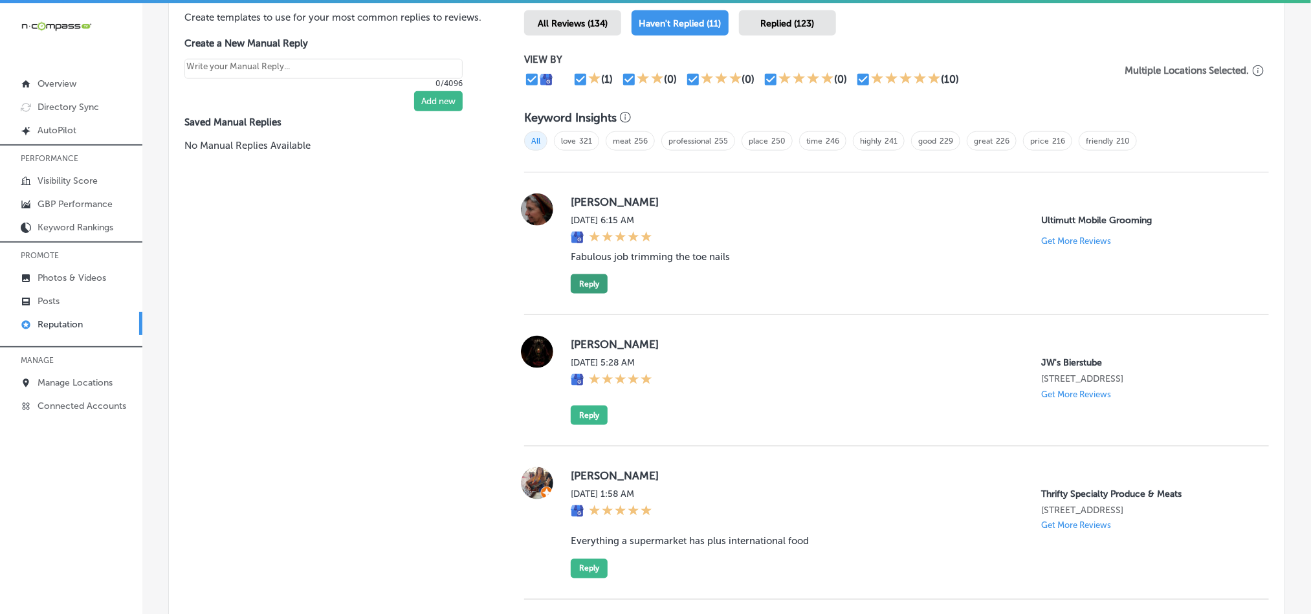
click at [589, 280] on button "Reply" at bounding box center [589, 283] width 37 height 19
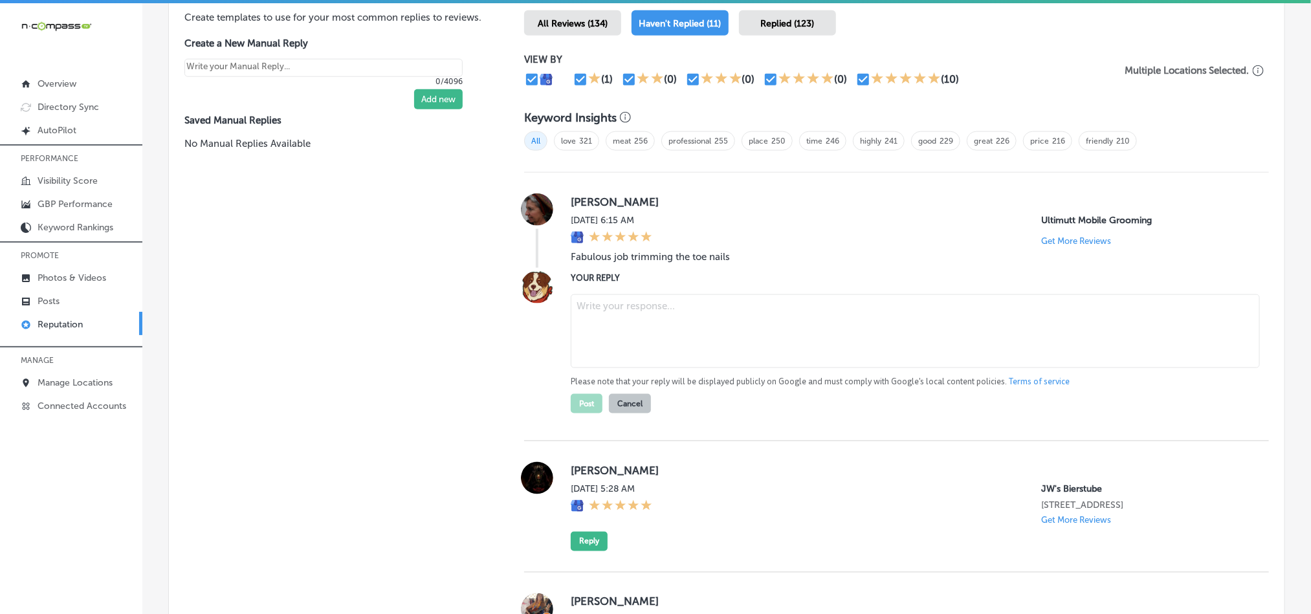
click at [672, 351] on textarea at bounding box center [915, 331] width 689 height 74
paste textarea "Hi [PERSON_NAME], thank you for the great review! We’re so glad you were happy …"
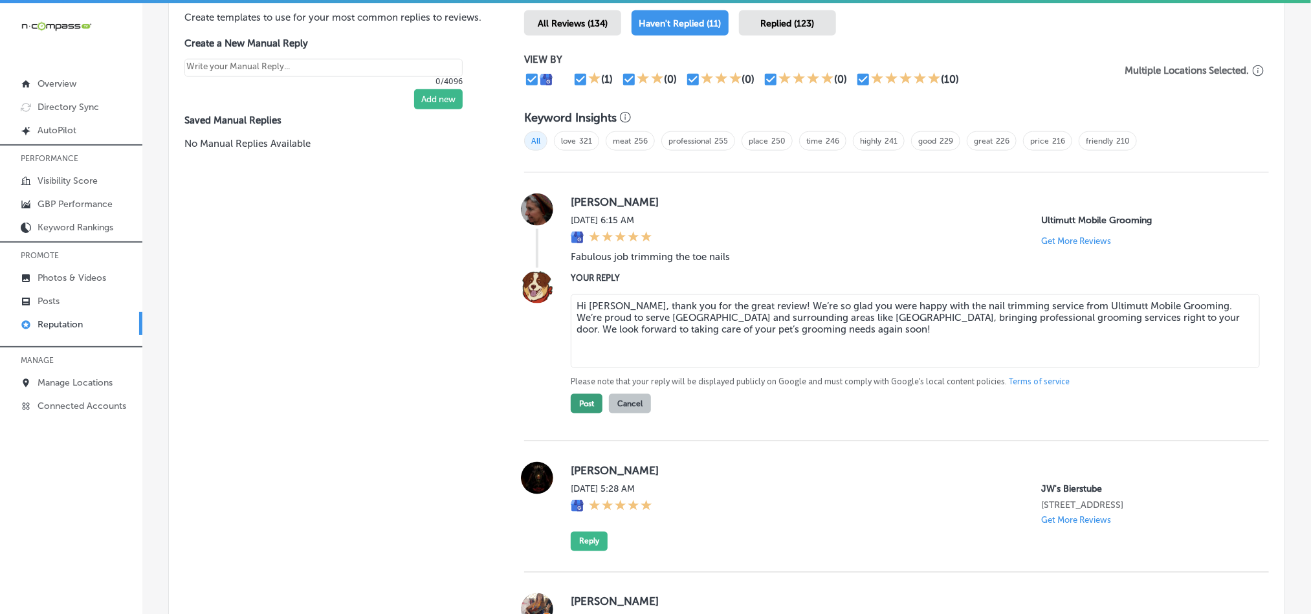
type textarea "Hi [PERSON_NAME], thank you for the great review! We’re so glad you were happy …"
click at [577, 401] on button "Post" at bounding box center [587, 403] width 32 height 19
type textarea "x"
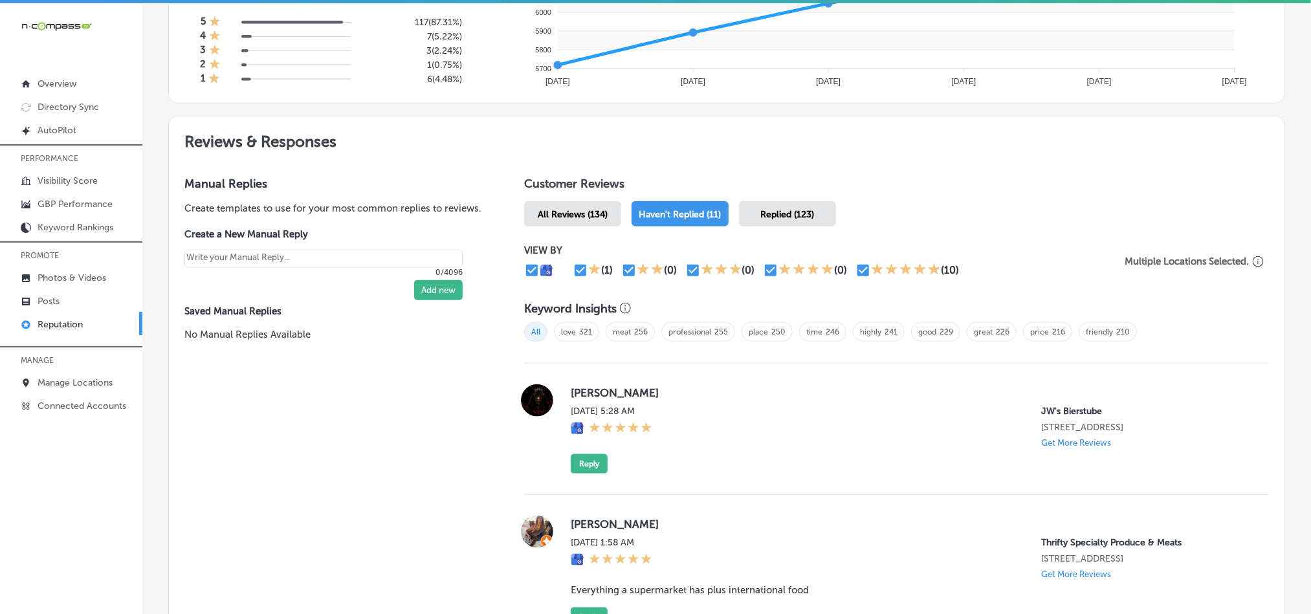
scroll to position [603, 0]
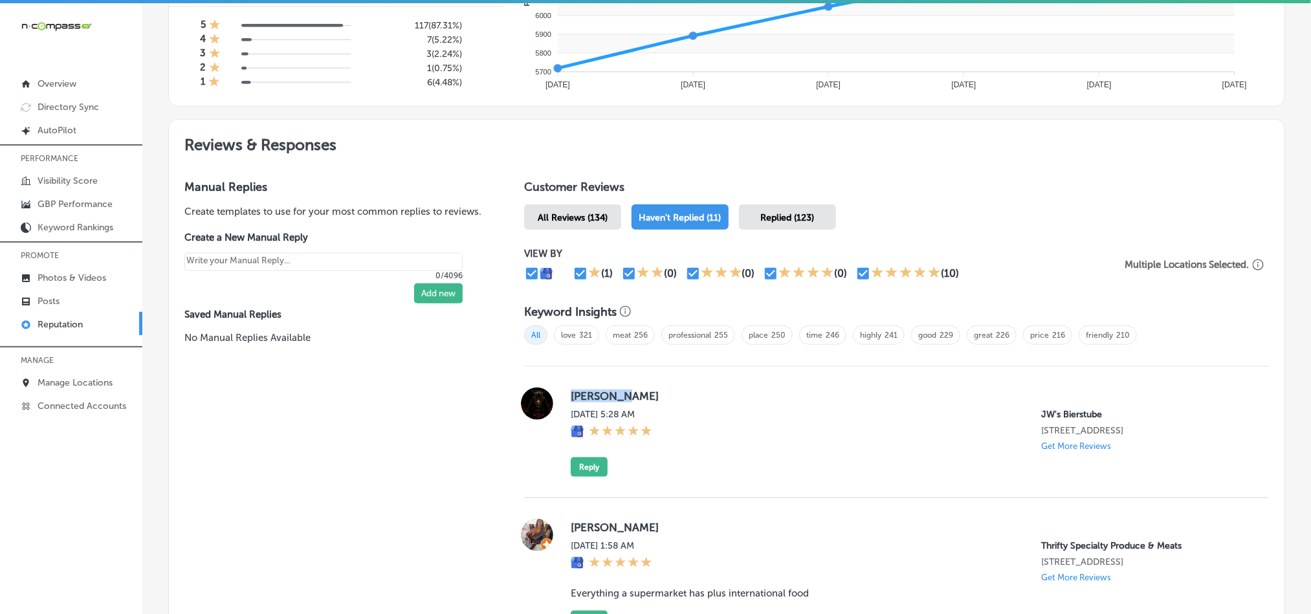
drag, startPoint x: 566, startPoint y: 389, endPoint x: 652, endPoint y: 390, distance: 86.7
click at [652, 390] on label "[PERSON_NAME]" at bounding box center [910, 396] width 678 height 13
copy label "[PERSON_NAME]"
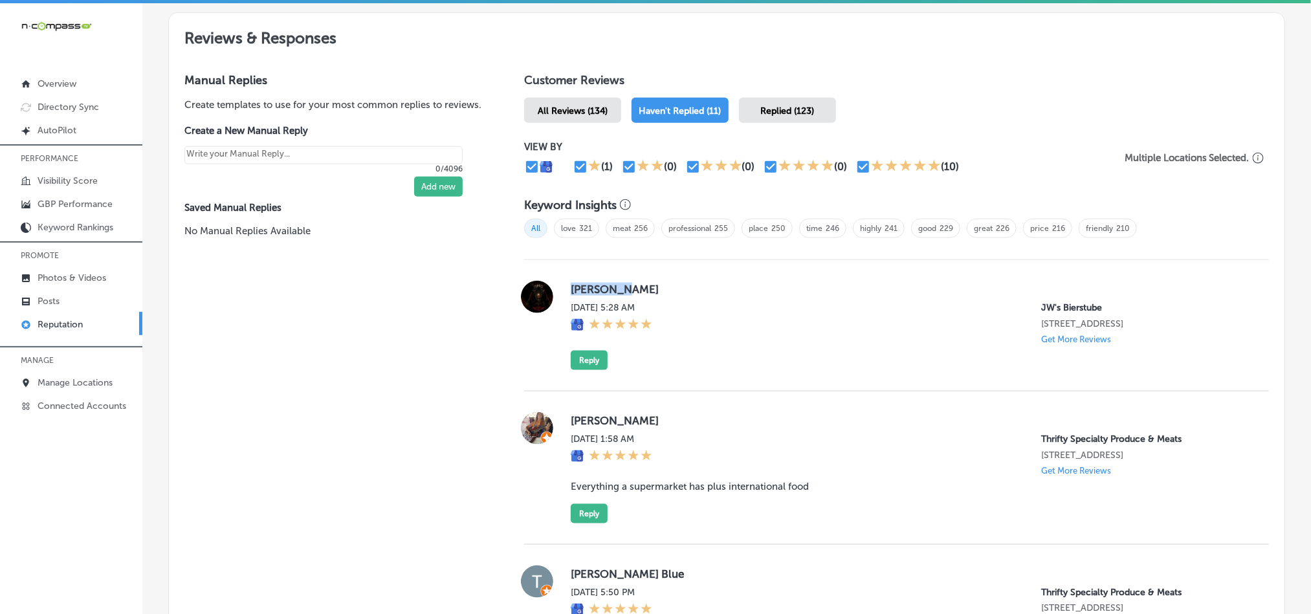
scroll to position [732, 0]
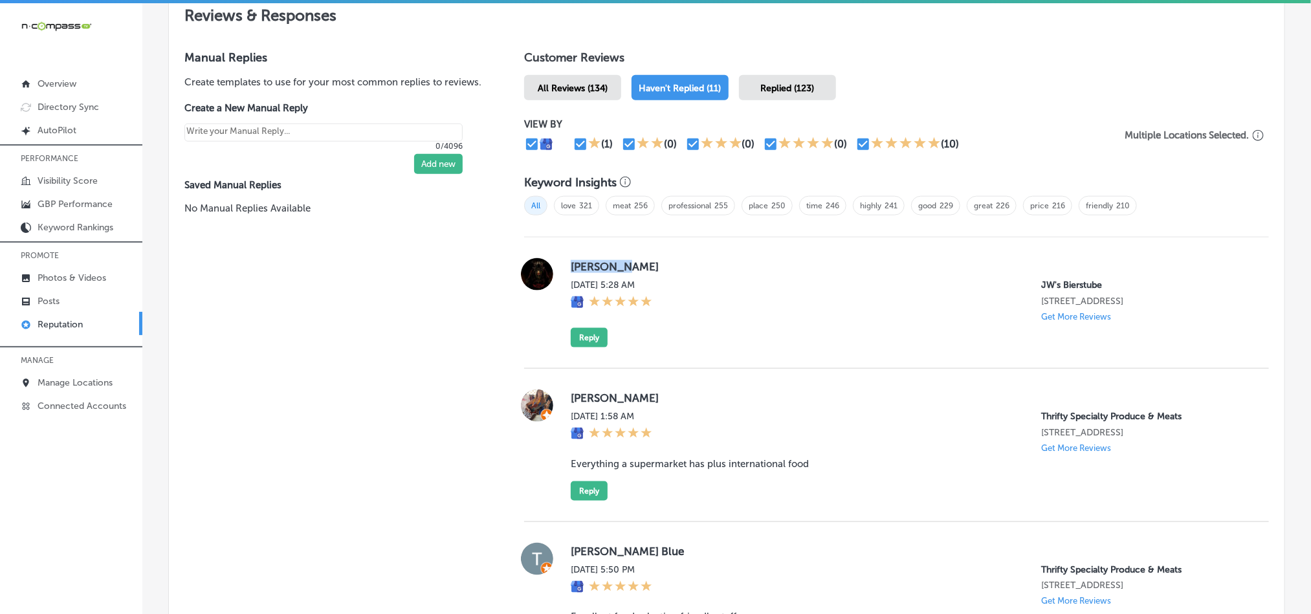
click at [718, 334] on div "[PERSON_NAME] [DATE] 5:28 AM JW's Bierstube [STREET_ADDRESS] Get More Reviews R…" at bounding box center [910, 302] width 678 height 89
click at [859, 292] on div "[DATE] 5:28 AM JW's Bierstube [STREET_ADDRESS] Get More Reviews" at bounding box center [910, 301] width 678 height 42
click at [582, 338] on button "Reply" at bounding box center [589, 337] width 37 height 19
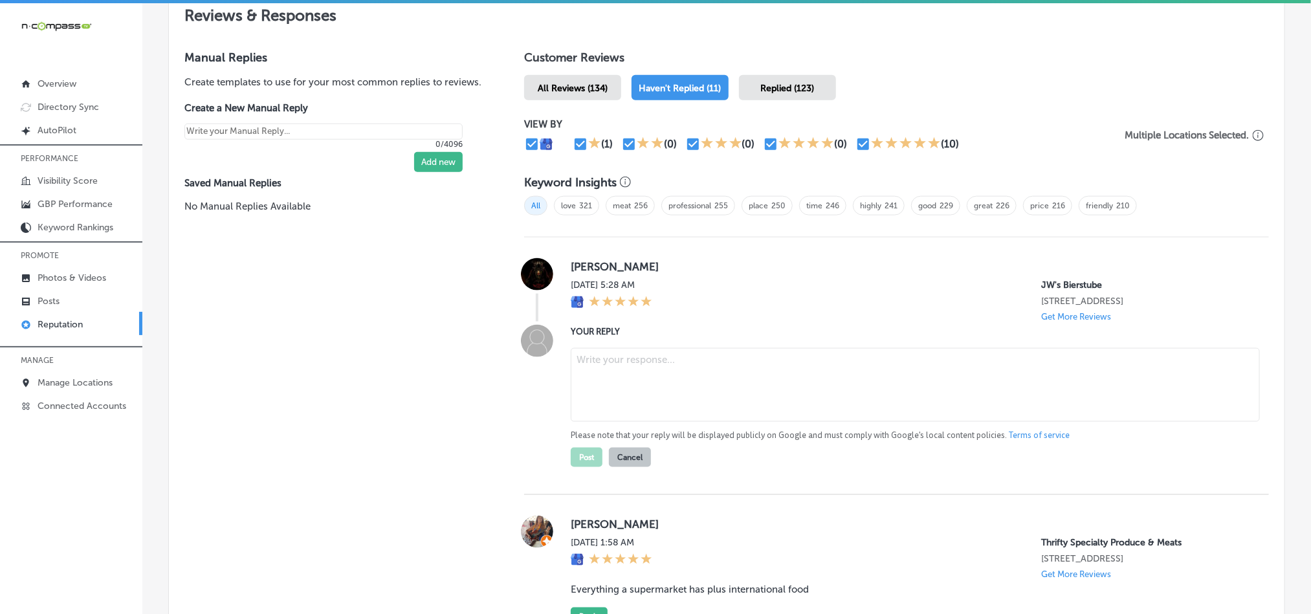
click at [718, 400] on textarea at bounding box center [915, 385] width 689 height 74
paste textarea "Thank you, [PERSON_NAME], for the 5-star review! We’re thrilled to hear you had…"
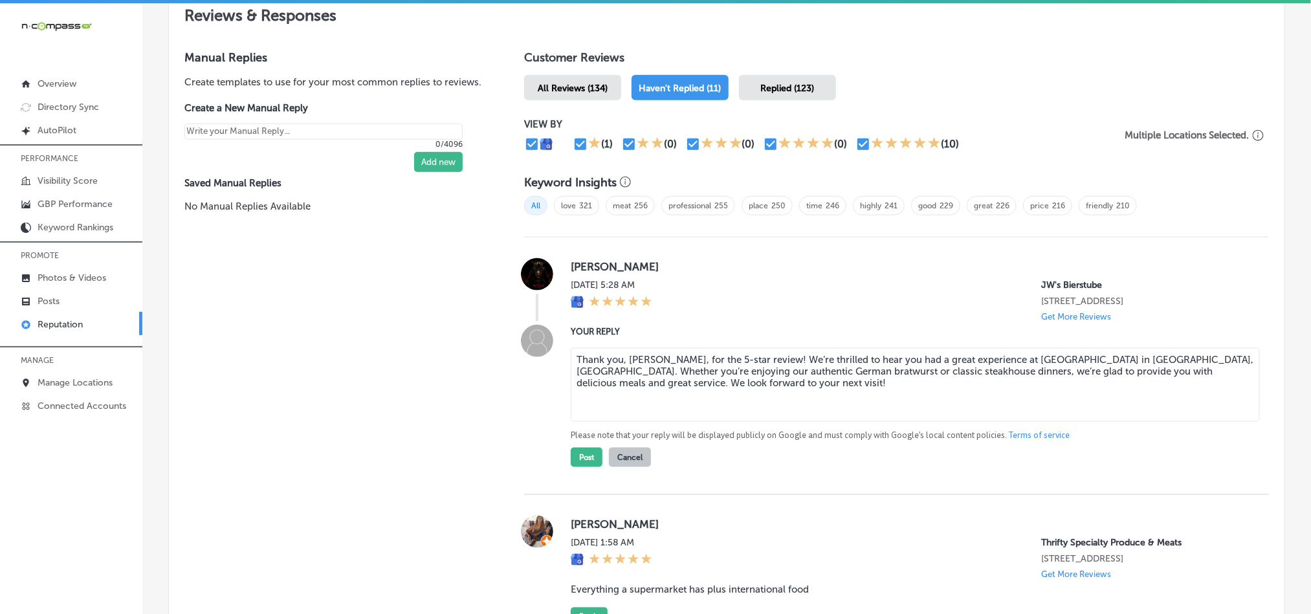
click at [792, 355] on textarea "Thank you, [PERSON_NAME], for the 5-star review! We’re thrilled to hear you had…" at bounding box center [915, 385] width 689 height 74
type textarea "Thank you, [PERSON_NAME], for the 5-star review! We’re glad to hear you had a g…"
click at [586, 457] on button "Post" at bounding box center [587, 457] width 32 height 19
type textarea "x"
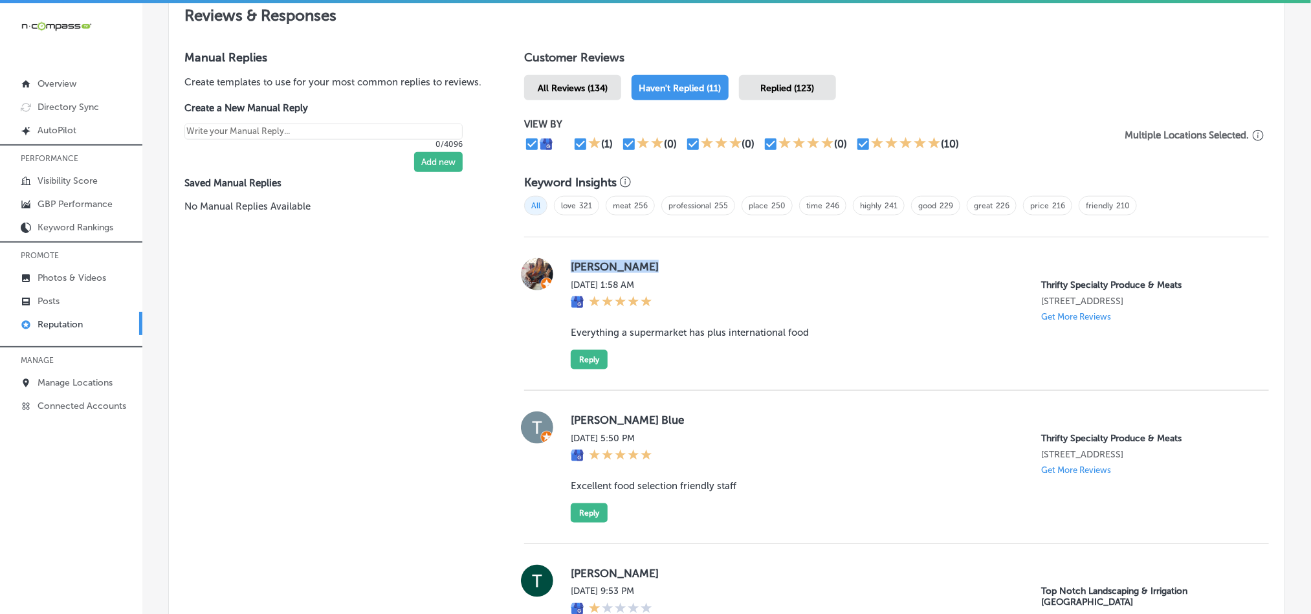
drag, startPoint x: 561, startPoint y: 270, endPoint x: 703, endPoint y: 270, distance: 141.7
click at [703, 270] on div "[PERSON_NAME] [DATE] 1:58 AM Thrifty Specialty Produce & Meats [STREET_ADDRESS]…" at bounding box center [896, 313] width 745 height 111
copy label "[PERSON_NAME]"
drag, startPoint x: 557, startPoint y: 325, endPoint x: 862, endPoint y: 324, distance: 304.8
click at [862, 324] on div "[PERSON_NAME] [DATE] 1:58 AM Thrifty Specialty Produce & Meats [STREET_ADDRESS]…" at bounding box center [896, 313] width 745 height 111
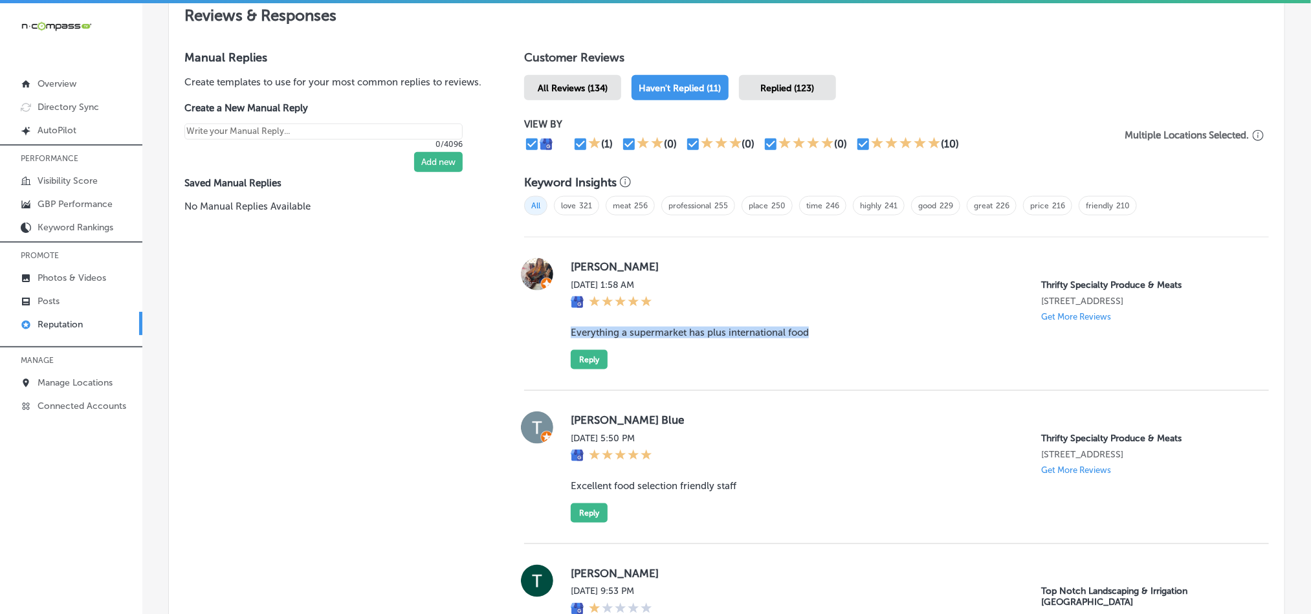
copy blockquote "Everything a supermarket has plus international food"
click at [876, 318] on div "[PERSON_NAME] [DATE] 1:58 AM Thrifty Specialty Produce & Meats [STREET_ADDRESS]…" at bounding box center [910, 313] width 678 height 111
click at [585, 352] on button "Reply" at bounding box center [589, 359] width 37 height 19
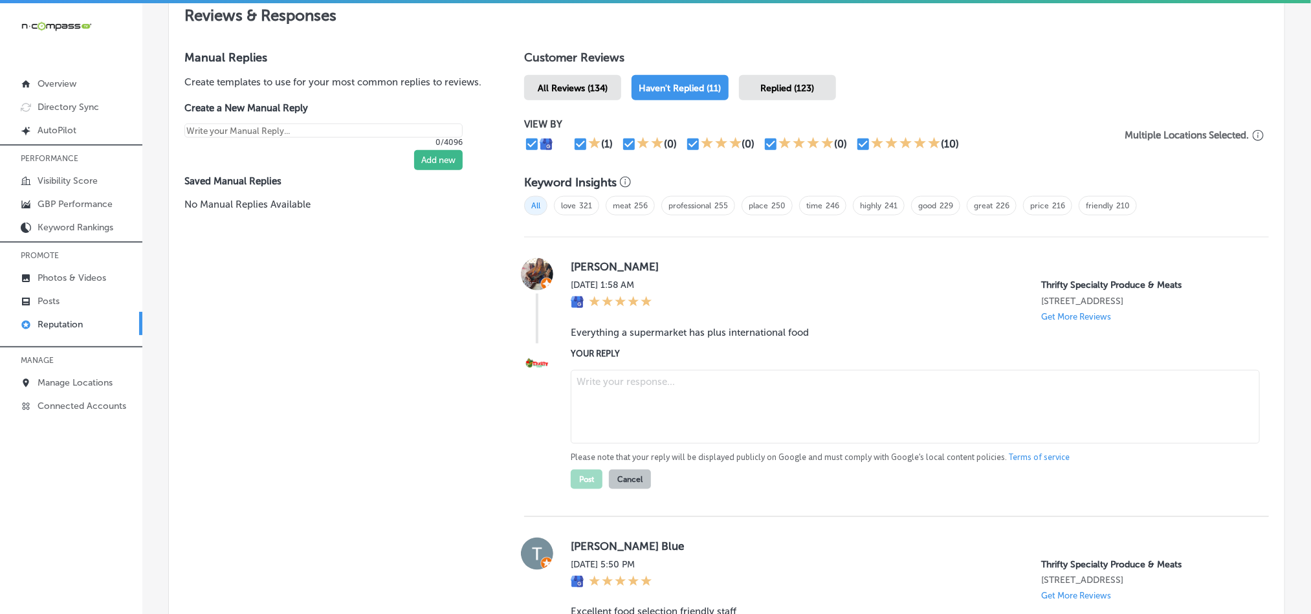
click at [676, 398] on textarea at bounding box center [915, 407] width 689 height 74
paste textarea "Thank you for the wonderful review, [PERSON_NAME]! We're glad to hear you appre…"
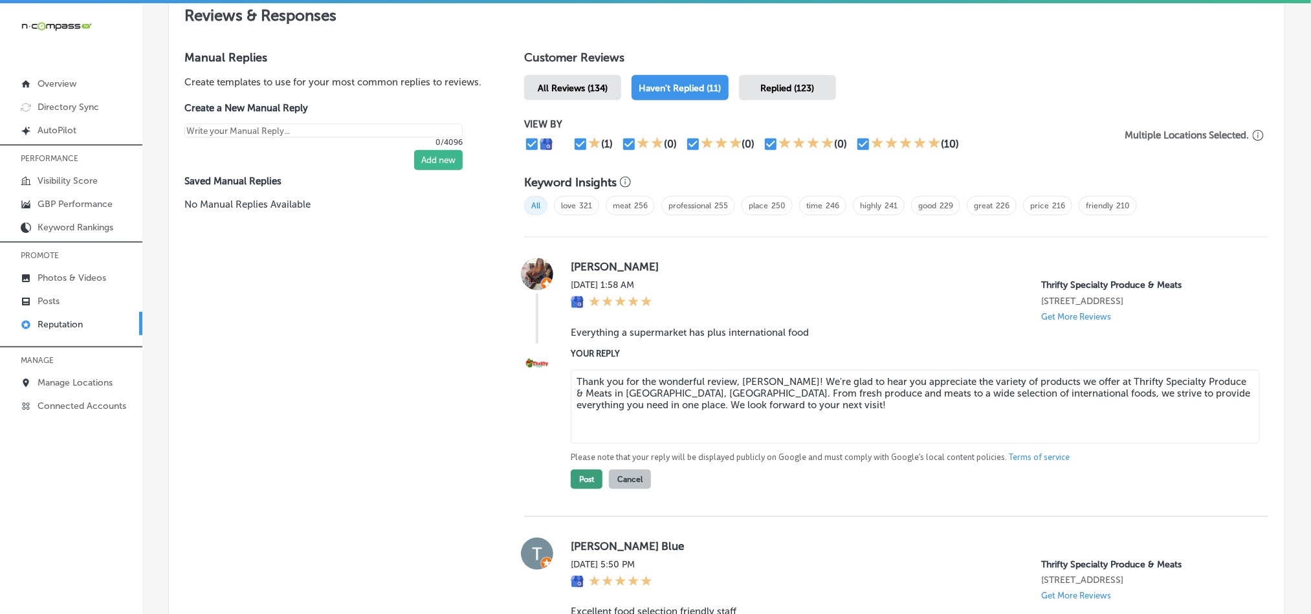
type textarea "Thank you for the wonderful review, [PERSON_NAME]! We're glad to hear you appre…"
click at [581, 482] on button "Post" at bounding box center [587, 479] width 32 height 19
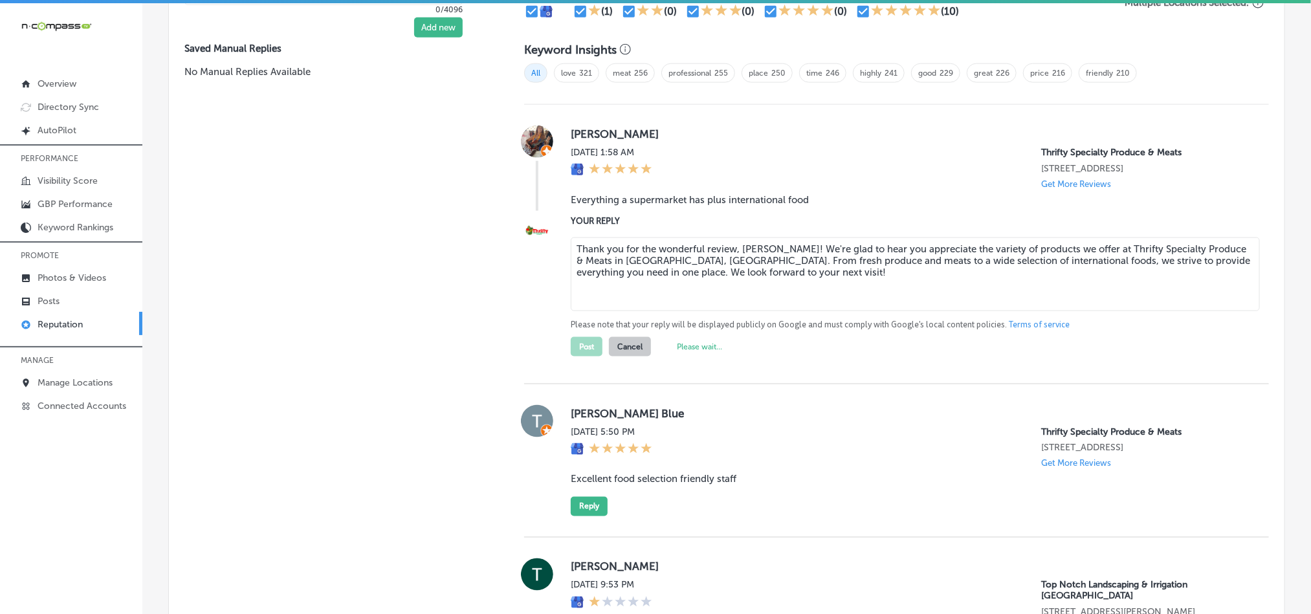
scroll to position [829, 0]
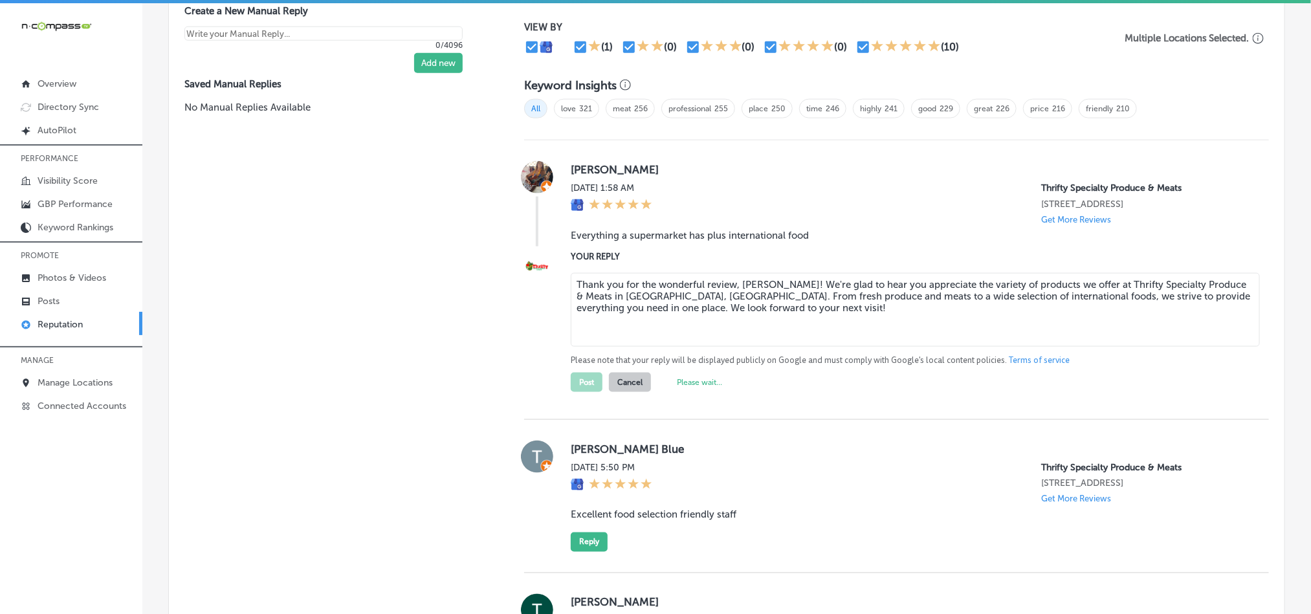
type textarea "x"
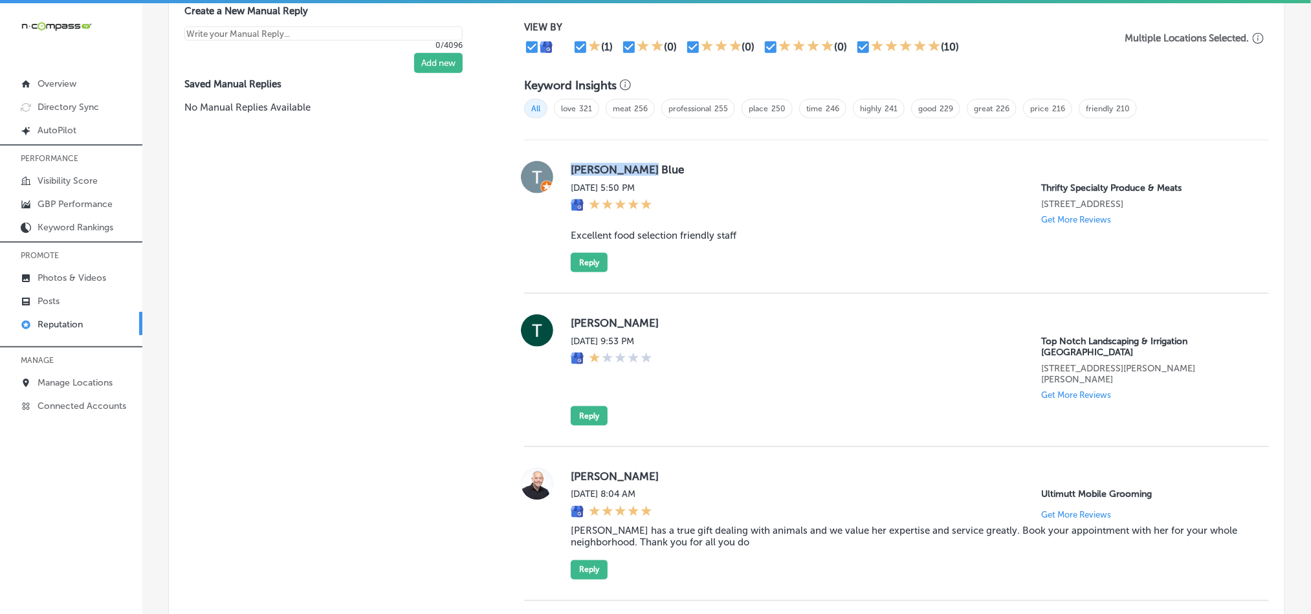
drag, startPoint x: 568, startPoint y: 171, endPoint x: 707, endPoint y: 169, distance: 139.2
click at [707, 169] on label "[PERSON_NAME] Blue" at bounding box center [910, 169] width 678 height 13
drag, startPoint x: 663, startPoint y: 224, endPoint x: 619, endPoint y: 237, distance: 45.3
click at [663, 224] on div "[PERSON_NAME] Blue [DATE] 5:50 PM Thrifty Specialty Produce & Meats [STREET_ADD…" at bounding box center [910, 216] width 678 height 111
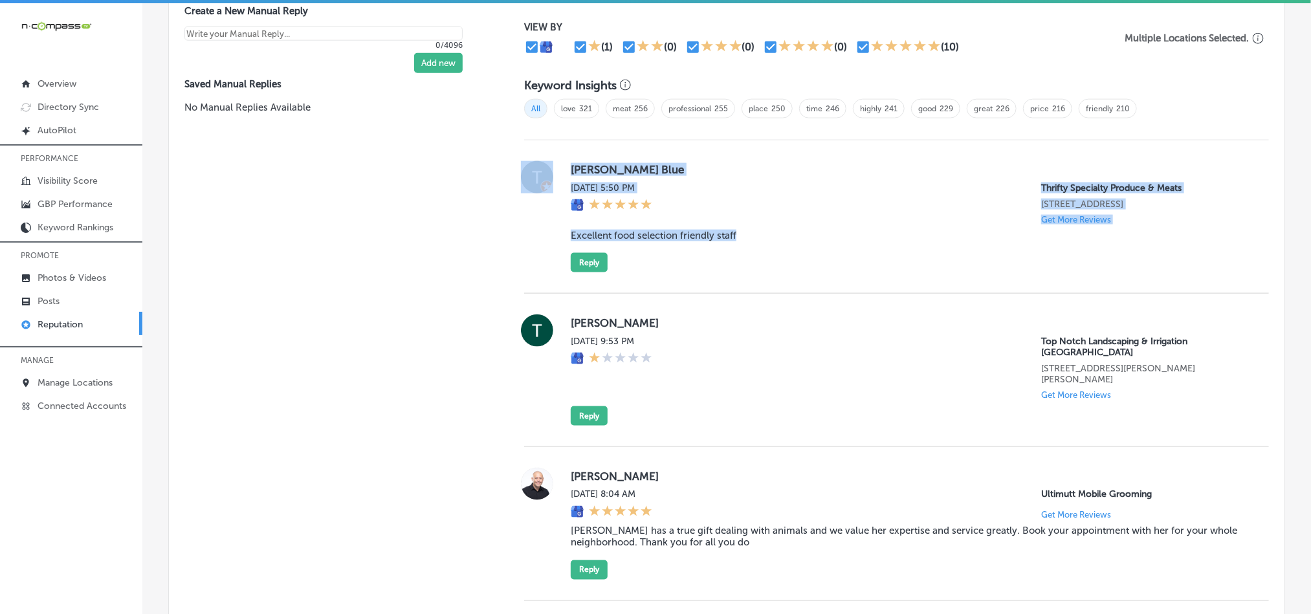
drag, startPoint x: 554, startPoint y: 227, endPoint x: 771, endPoint y: 241, distance: 217.9
click at [771, 241] on div "[PERSON_NAME] Blue [DATE] 5:50 PM Thrifty Specialty Produce & Meats [STREET_ADD…" at bounding box center [896, 216] width 745 height 111
click at [775, 241] on div "[PERSON_NAME] Blue [DATE] 5:50 PM Thrifty Specialty Produce & Meats [STREET_ADD…" at bounding box center [910, 216] width 678 height 111
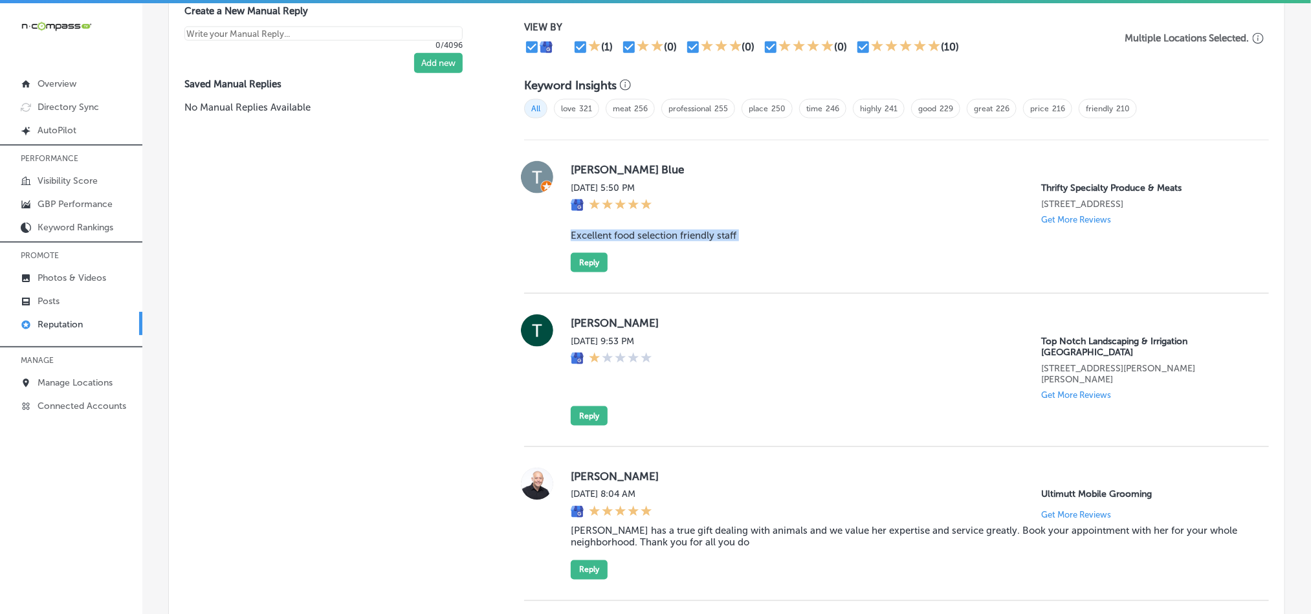
drag, startPoint x: 775, startPoint y: 241, endPoint x: 585, endPoint y: 241, distance: 190.3
click at [585, 241] on div "[PERSON_NAME] Blue [DATE] 5:50 PM Thrifty Specialty Produce & Meats [STREET_ADD…" at bounding box center [910, 216] width 678 height 111
click at [779, 320] on label "[PERSON_NAME]" at bounding box center [910, 322] width 678 height 13
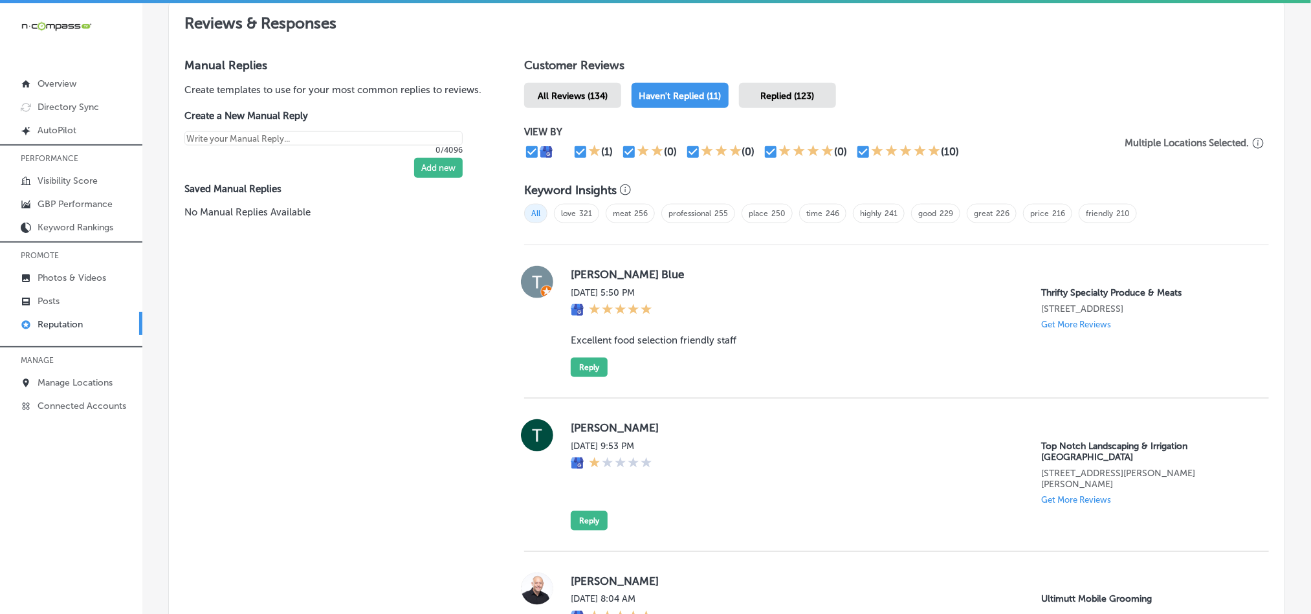
scroll to position [700, 0]
